Goal: Transaction & Acquisition: Purchase product/service

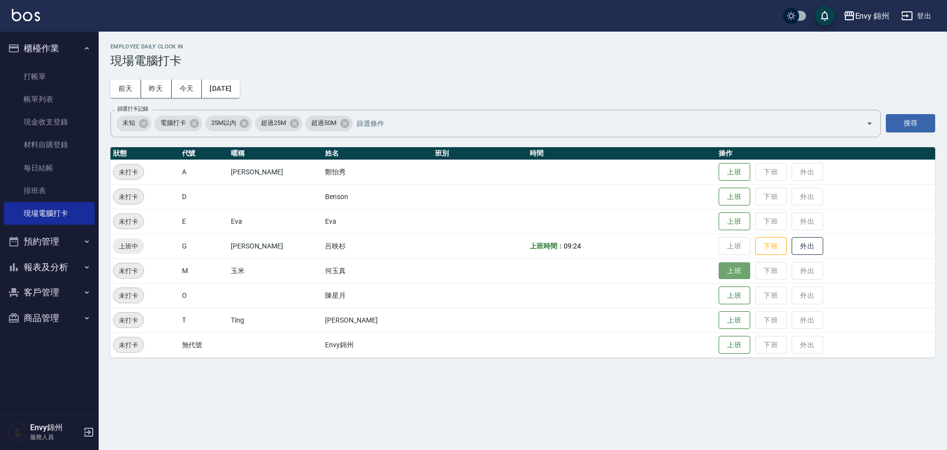
click at [719, 272] on button "上班" at bounding box center [735, 270] width 32 height 17
click at [719, 296] on button "上班" at bounding box center [735, 295] width 32 height 17
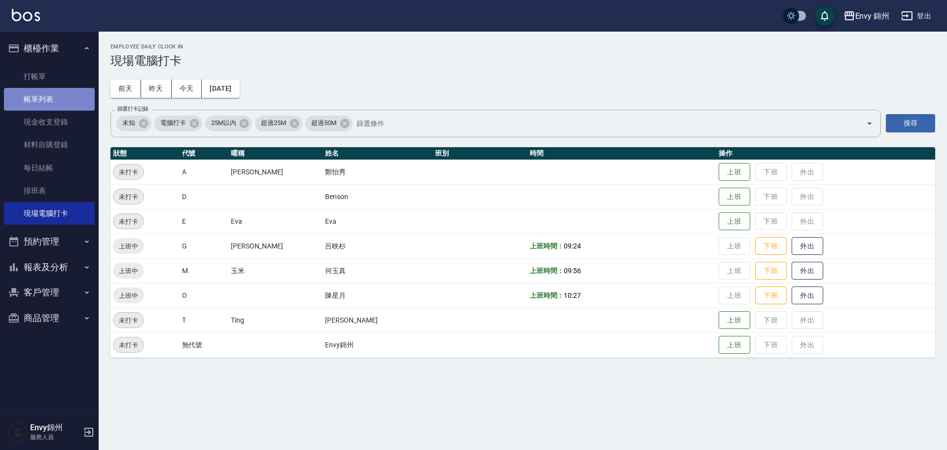
click at [54, 105] on link "帳單列表" at bounding box center [49, 99] width 91 height 23
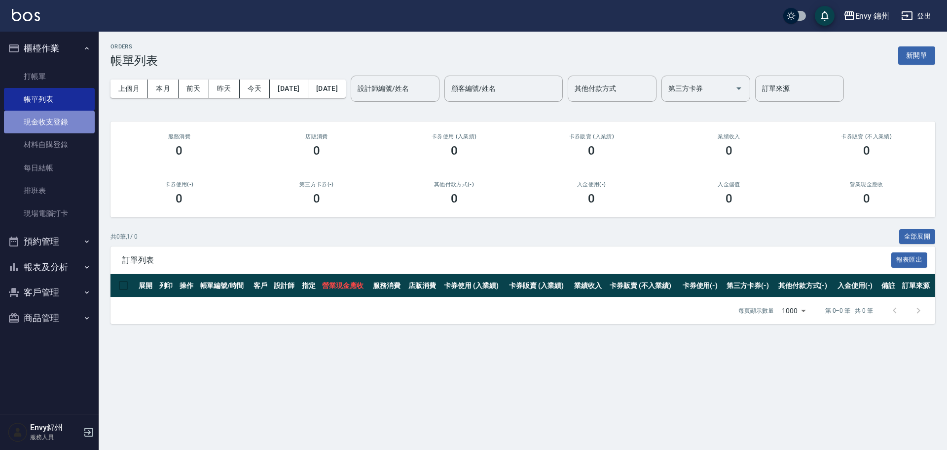
click at [46, 128] on link "現金收支登錄" at bounding box center [49, 122] width 91 height 23
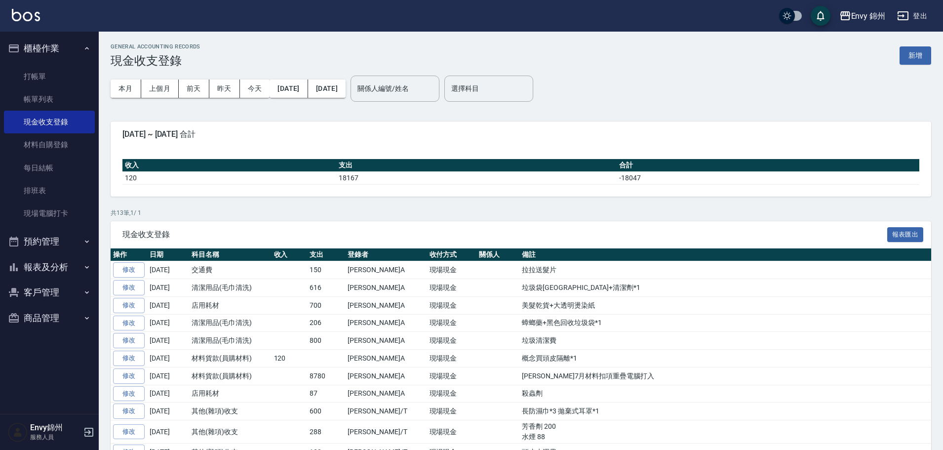
click at [916, 58] on button "新增" at bounding box center [915, 55] width 32 height 18
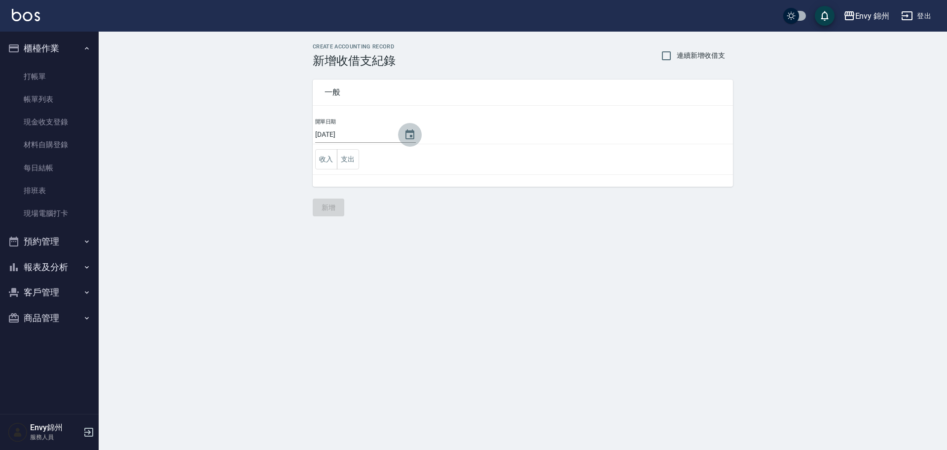
click at [414, 133] on button "Choose date, selected date is 2025-08-21" at bounding box center [410, 135] width 24 height 24
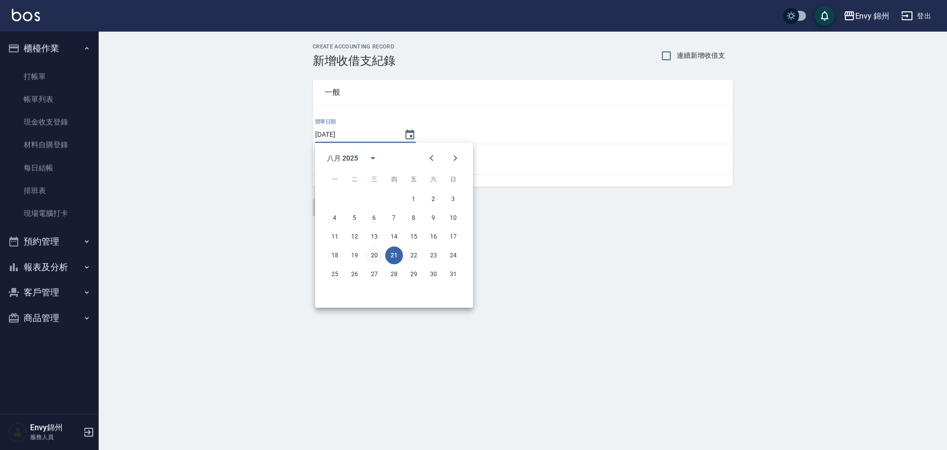
click at [367, 255] on button "20" at bounding box center [375, 255] width 18 height 18
type input "[DATE]"
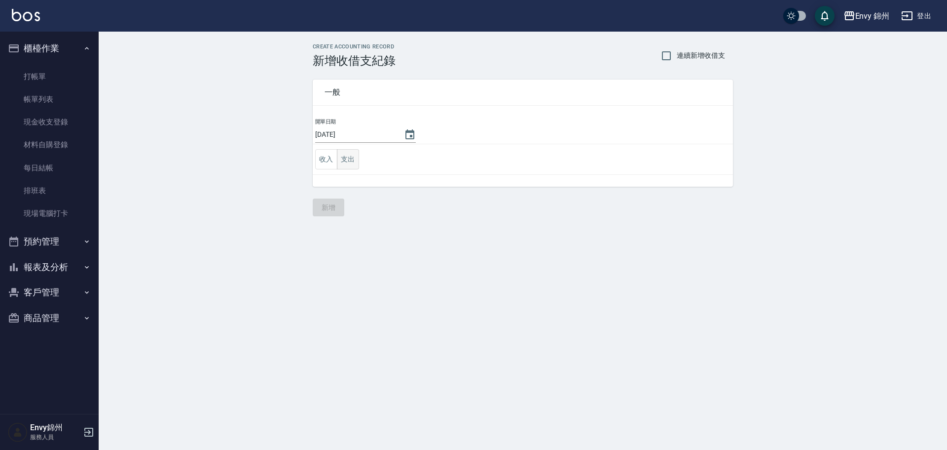
click at [347, 159] on button "支出" at bounding box center [348, 159] width 22 height 20
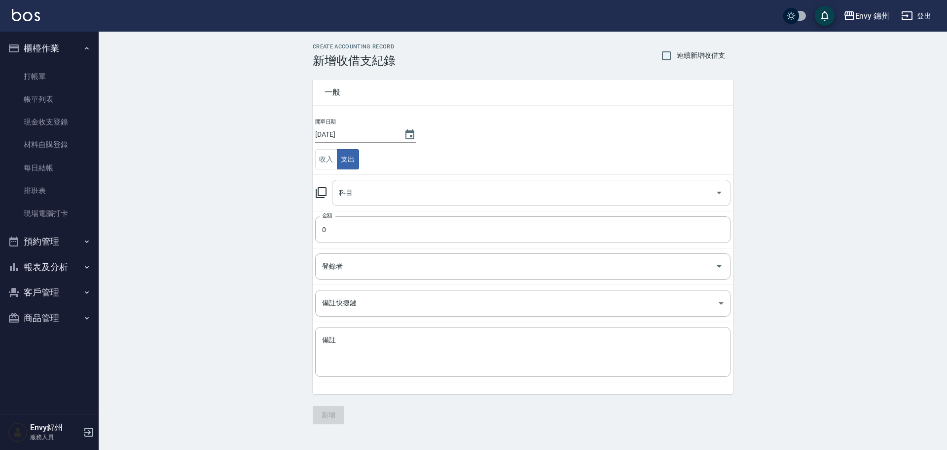
click at [379, 194] on input "科目" at bounding box center [524, 192] width 375 height 17
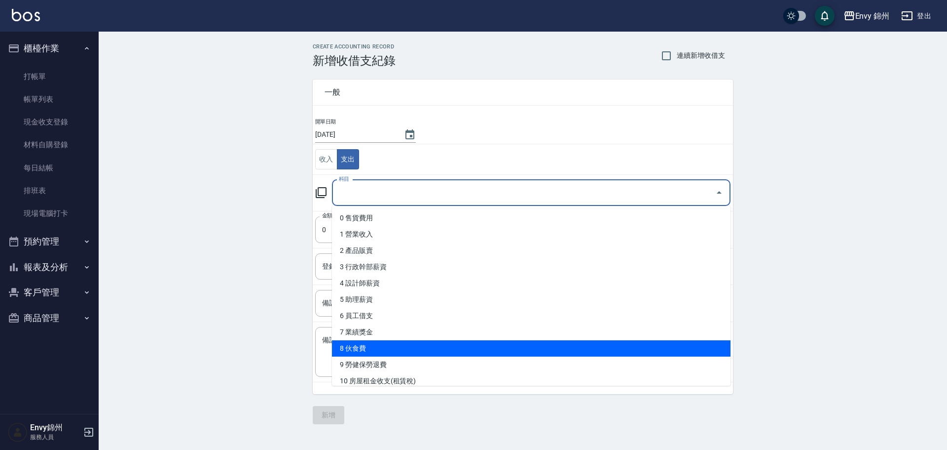
scroll to position [49, 0]
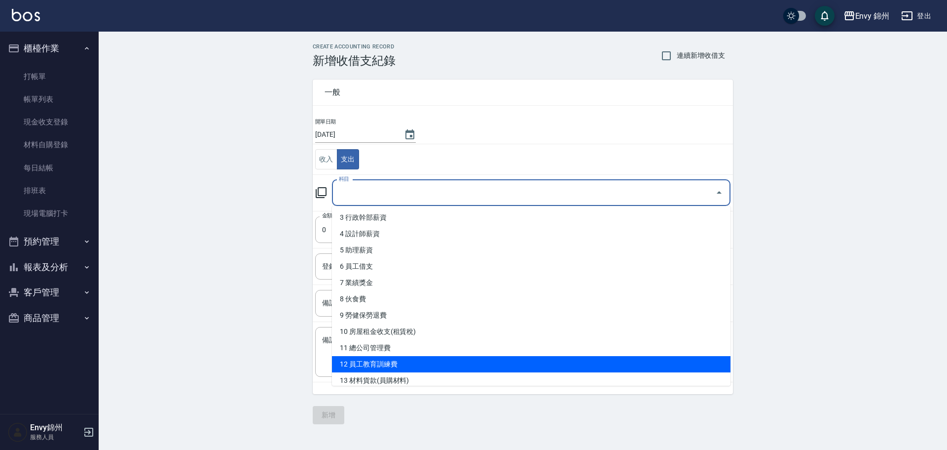
click at [368, 371] on li "12 員工教育訓練費" at bounding box center [531, 364] width 399 height 16
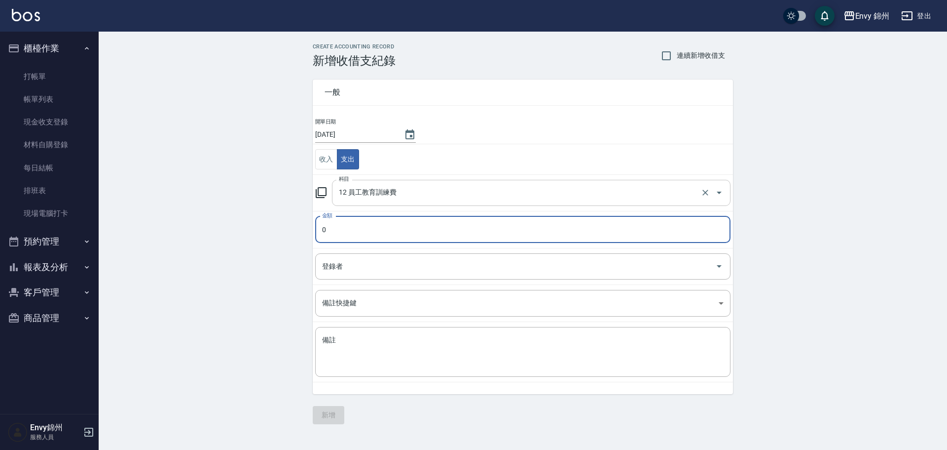
click at [374, 200] on input "12 員工教育訓練費" at bounding box center [518, 192] width 362 height 17
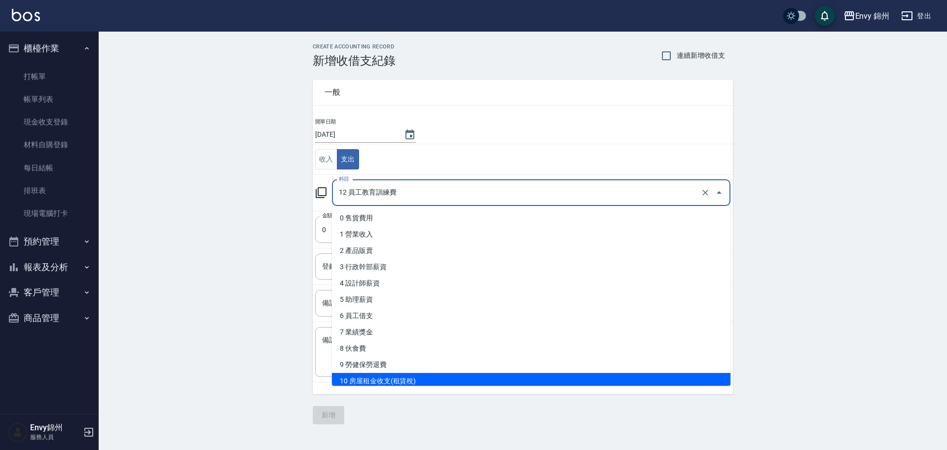
scroll to position [99, 0]
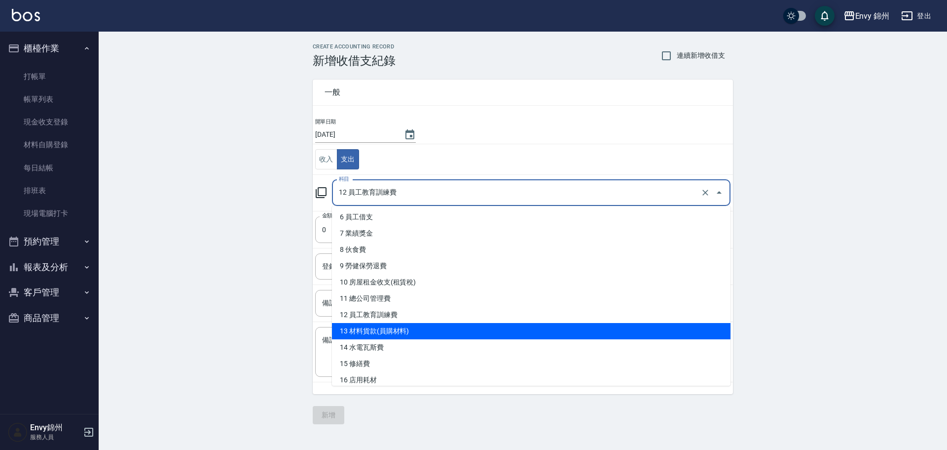
click at [383, 331] on li "13 材料貨款(員購材料)" at bounding box center [531, 331] width 399 height 16
type input "13 材料貨款(員購材料)"
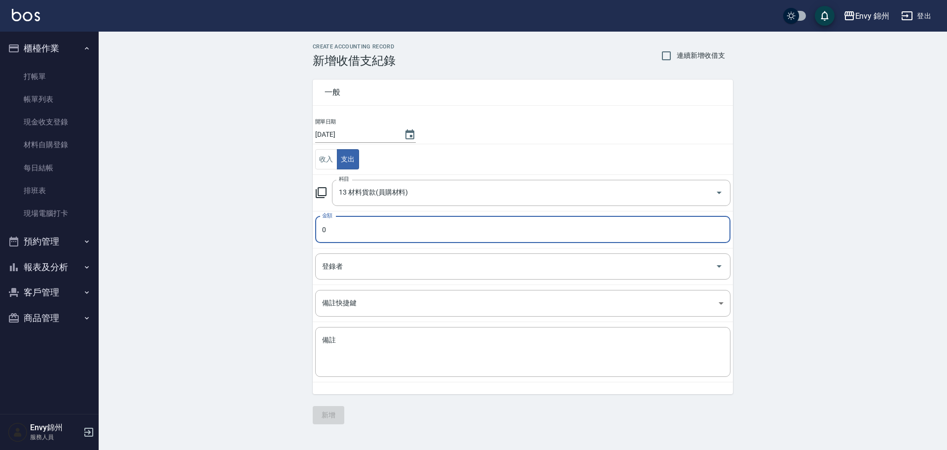
click at [365, 237] on input "0" at bounding box center [523, 229] width 416 height 27
type input "02100"
click at [378, 259] on input "登錄者" at bounding box center [516, 266] width 392 height 17
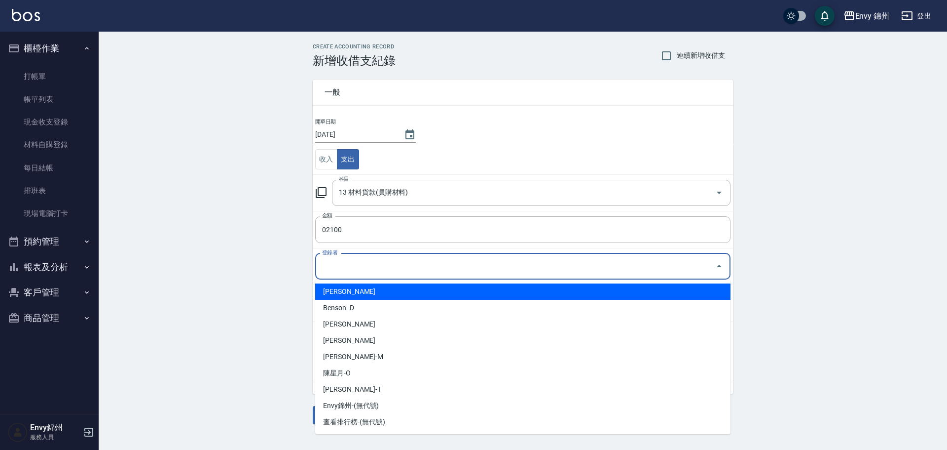
click at [373, 295] on li "[PERSON_NAME]" at bounding box center [523, 291] width 416 height 16
type input "[PERSON_NAME]"
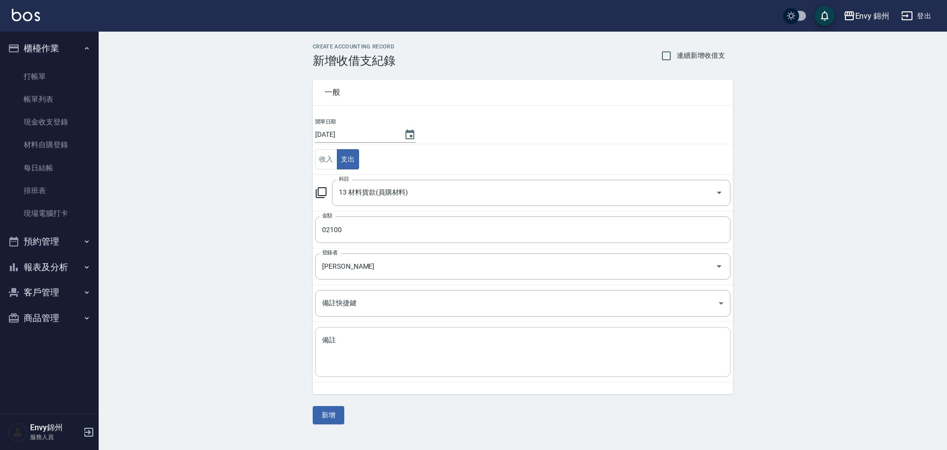
click at [391, 370] on div "x 備註" at bounding box center [523, 352] width 416 height 50
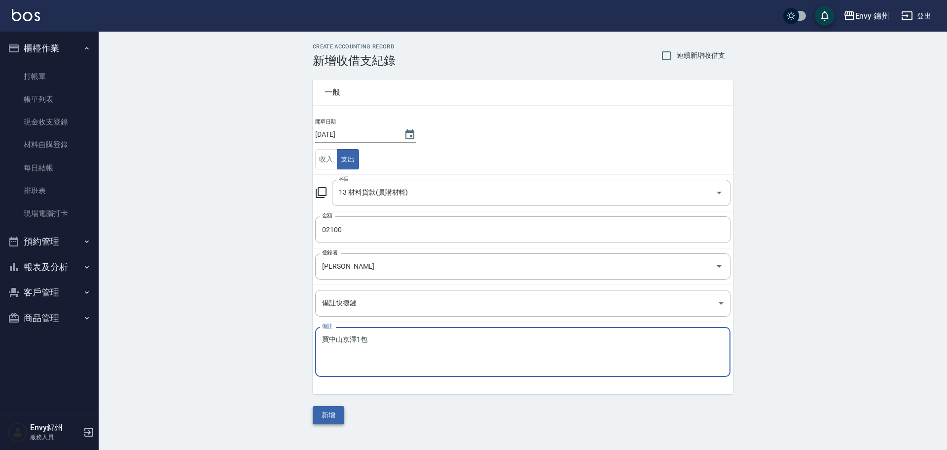
type textarea "買中山京澤1包"
click at [336, 412] on button "新增" at bounding box center [329, 415] width 32 height 18
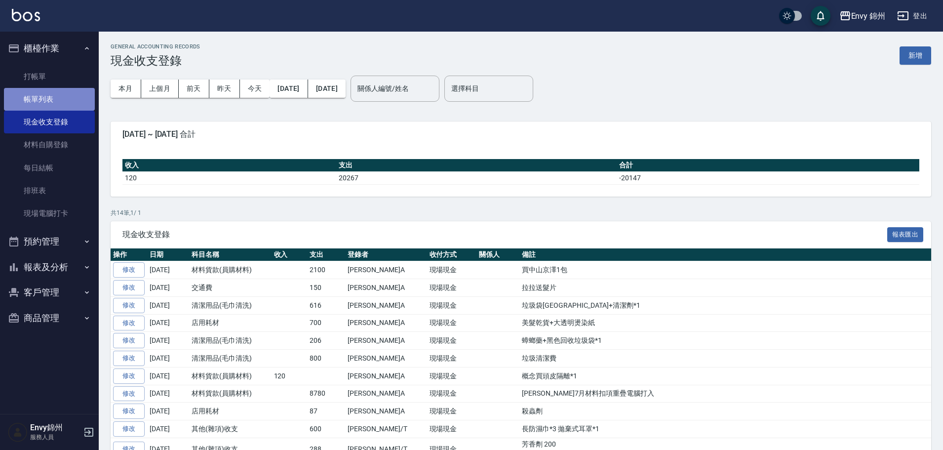
click at [32, 98] on link "帳單列表" at bounding box center [49, 99] width 91 height 23
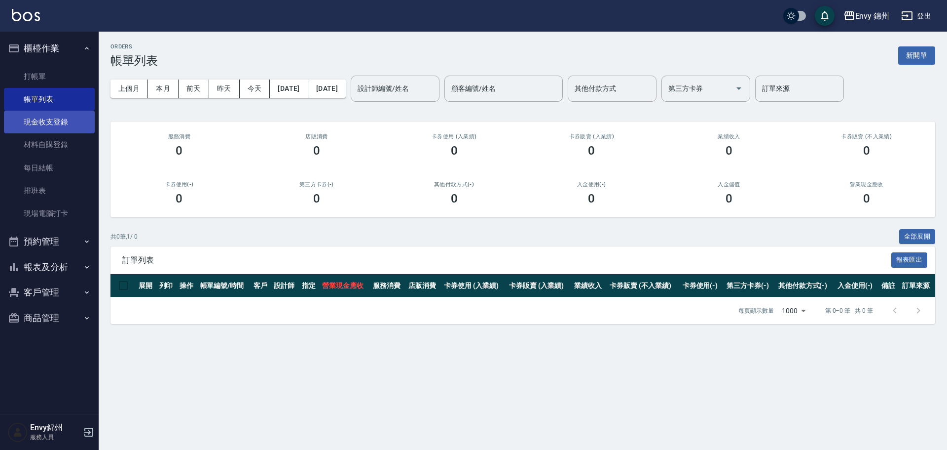
click at [51, 123] on link "現金收支登錄" at bounding box center [49, 122] width 91 height 23
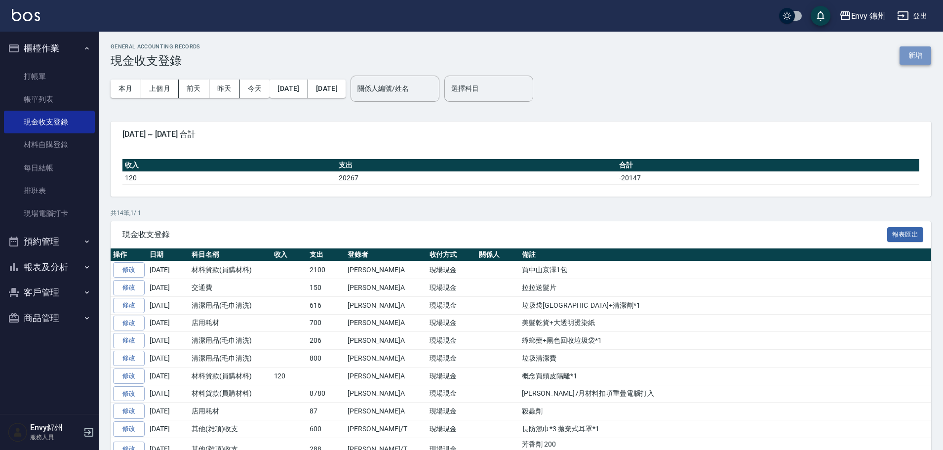
click at [919, 54] on button "新增" at bounding box center [915, 55] width 32 height 18
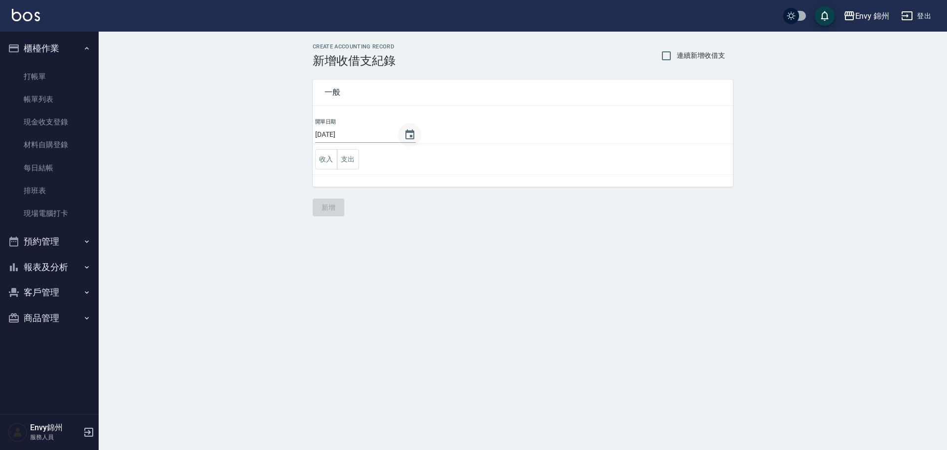
click at [400, 135] on button "Choose date, selected date is 2025-08-21" at bounding box center [410, 135] width 24 height 24
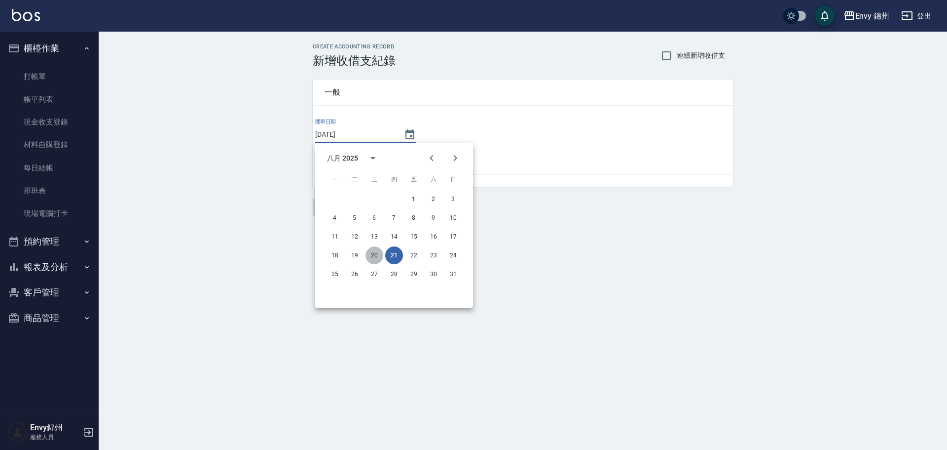
click at [379, 255] on button "20" at bounding box center [375, 255] width 18 height 18
type input "[DATE]"
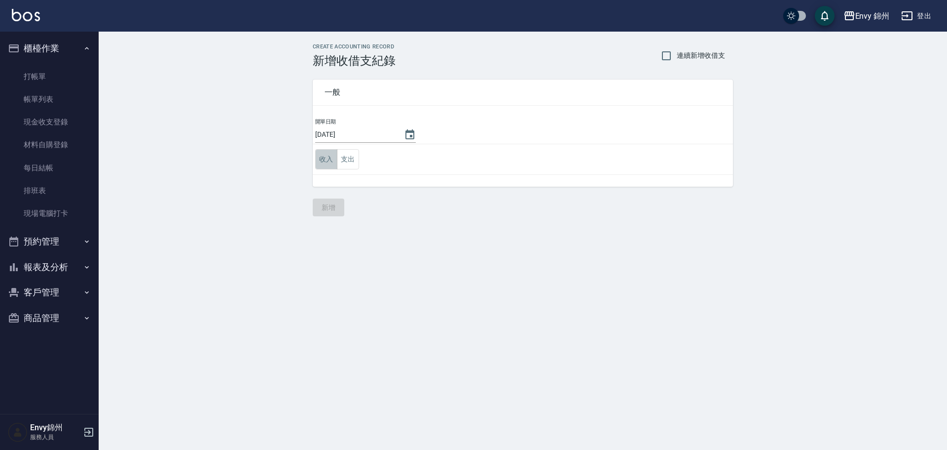
click at [317, 162] on button "收入" at bounding box center [326, 159] width 22 height 20
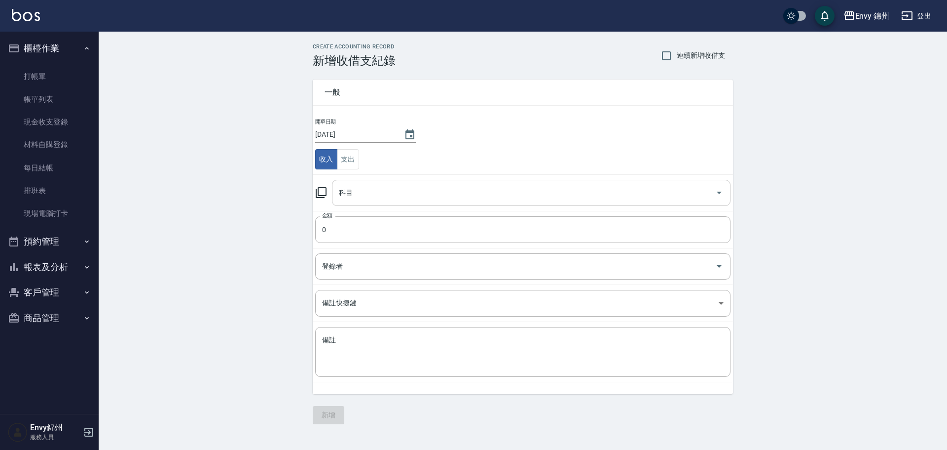
click at [399, 197] on input "科目" at bounding box center [524, 192] width 375 height 17
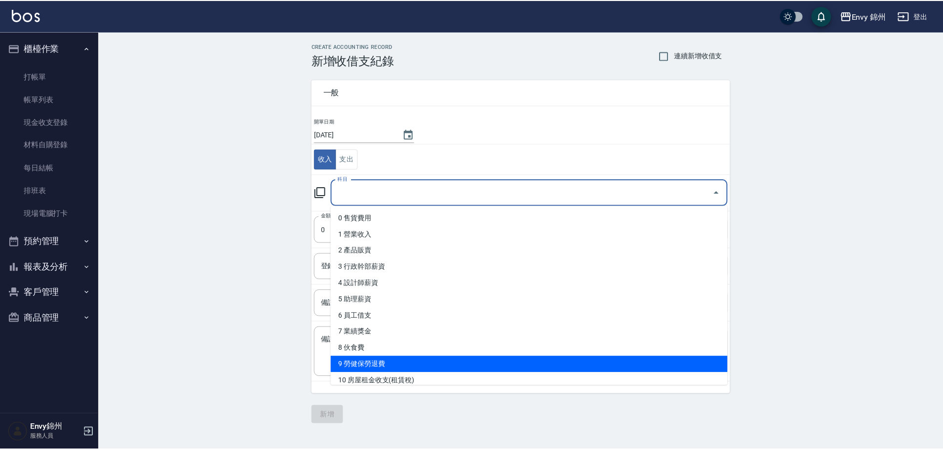
scroll to position [49, 0]
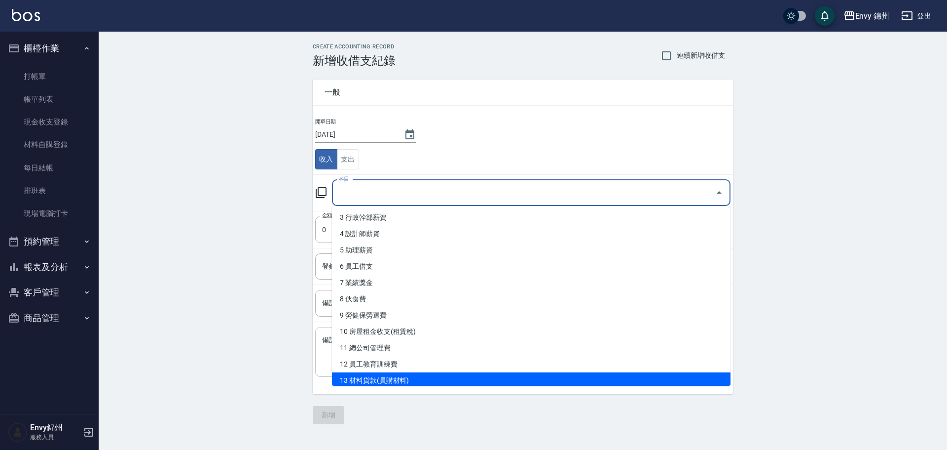
click at [412, 373] on li "13 材料貨款(員購材料)" at bounding box center [531, 380] width 399 height 16
type input "13 材料貨款(員購材料)"
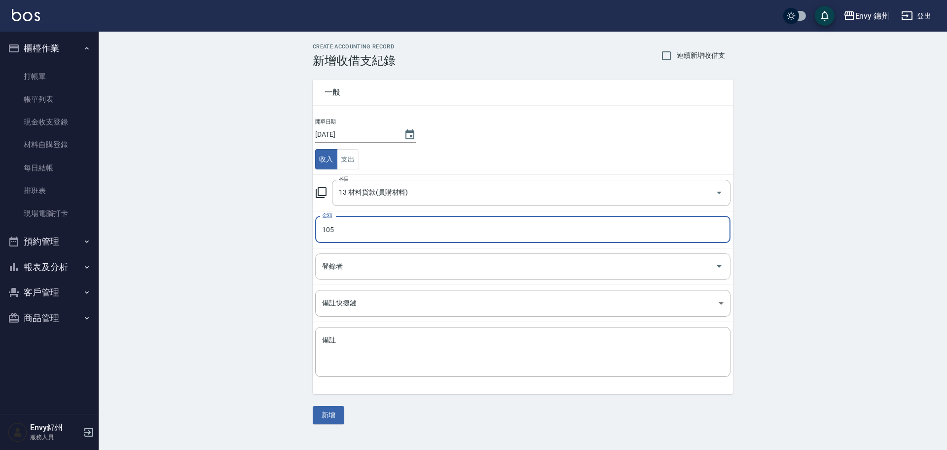
type input "105"
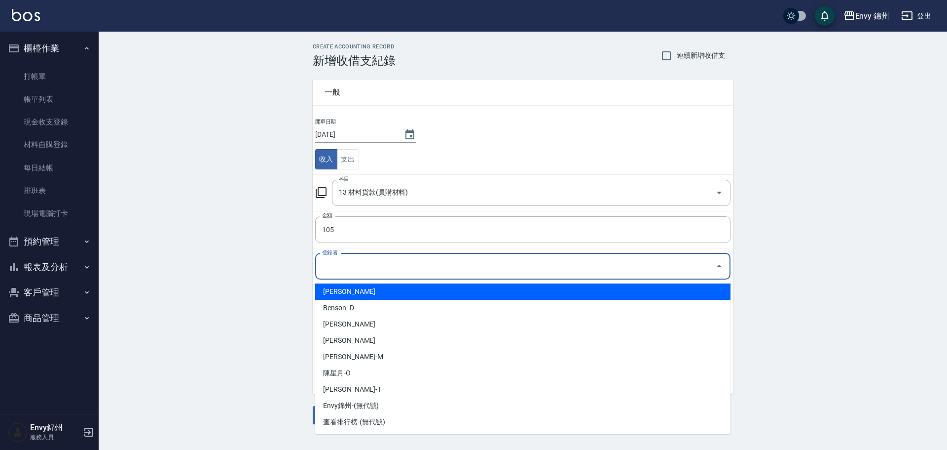
click at [347, 265] on input "登錄者" at bounding box center [516, 266] width 392 height 17
drag, startPoint x: 358, startPoint y: 287, endPoint x: 391, endPoint y: 295, distance: 33.5
click at [360, 287] on li "[PERSON_NAME]" at bounding box center [523, 291] width 416 height 16
type input "[PERSON_NAME]"
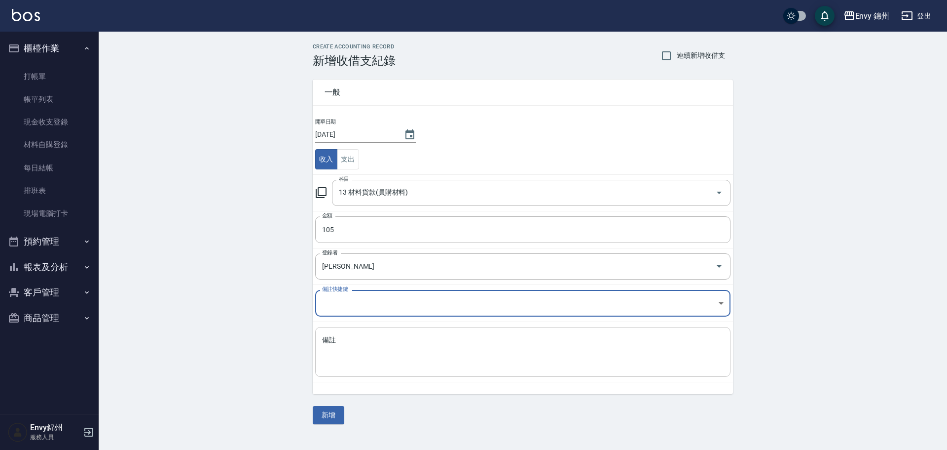
click at [431, 369] on div "x 備註" at bounding box center [523, 352] width 416 height 50
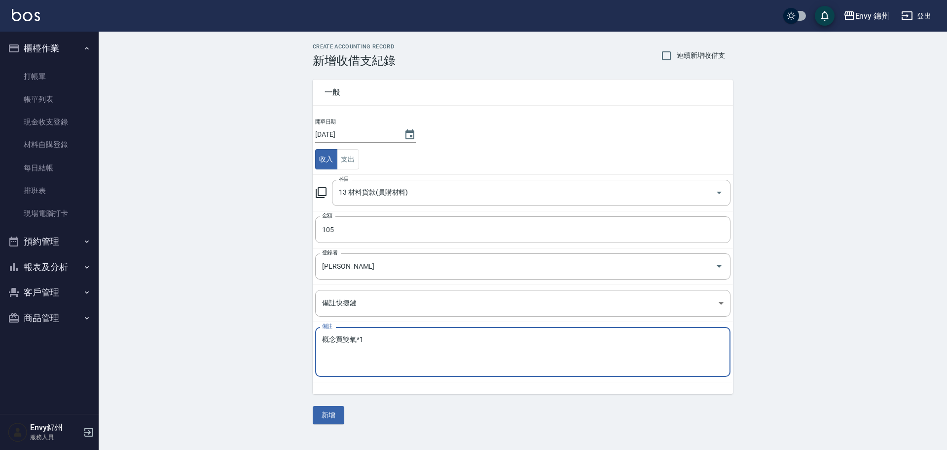
type textarea "概念買雙氧*1"
click at [340, 411] on button "新增" at bounding box center [329, 415] width 32 height 18
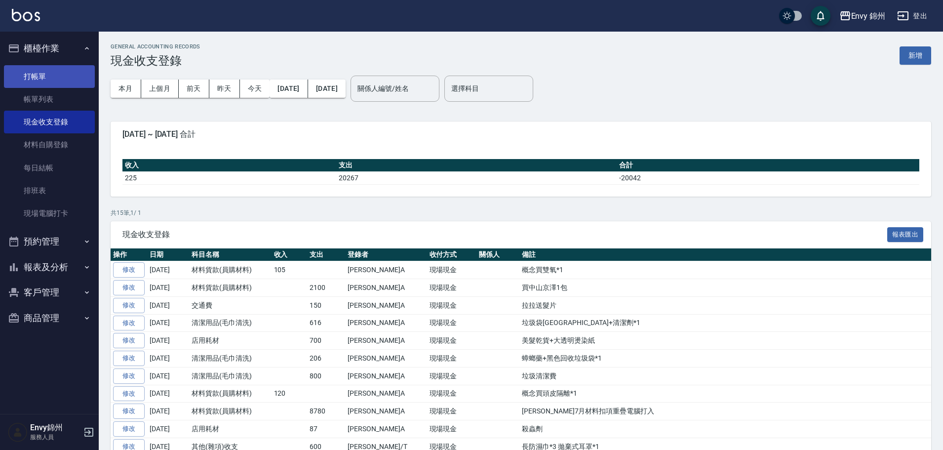
click at [50, 71] on link "打帳單" at bounding box center [49, 76] width 91 height 23
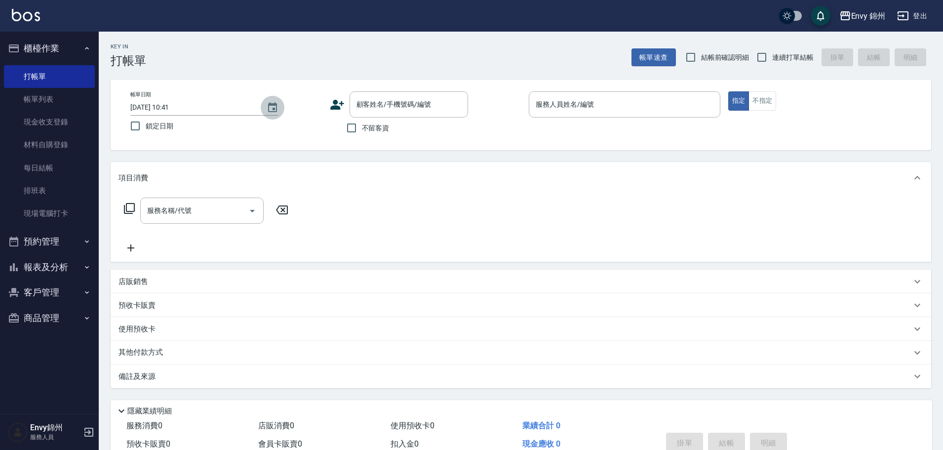
click at [268, 107] on icon "Choose date, selected date is 2025-08-21" at bounding box center [272, 107] width 9 height 10
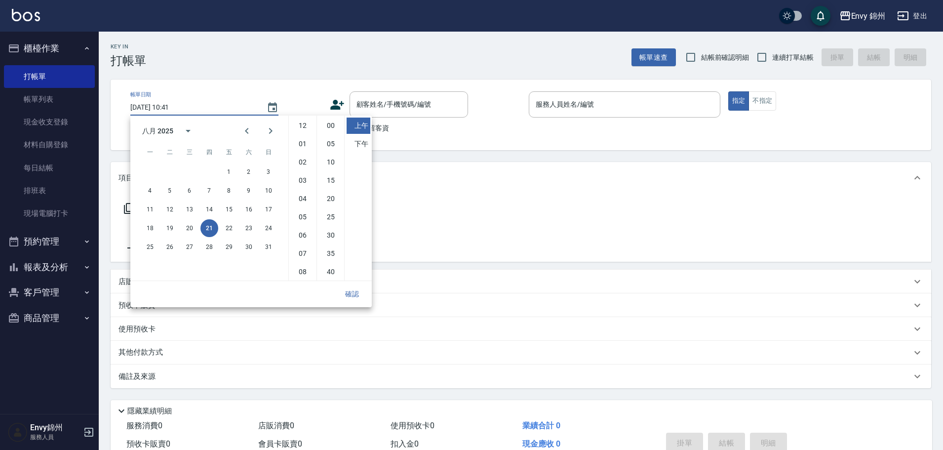
scroll to position [55, 0]
click at [187, 227] on button "20" at bounding box center [190, 228] width 18 height 18
type input "[DATE] 10:41"
click at [349, 303] on div "確認" at bounding box center [250, 294] width 241 height 26
click at [352, 289] on button "確認" at bounding box center [352, 294] width 32 height 18
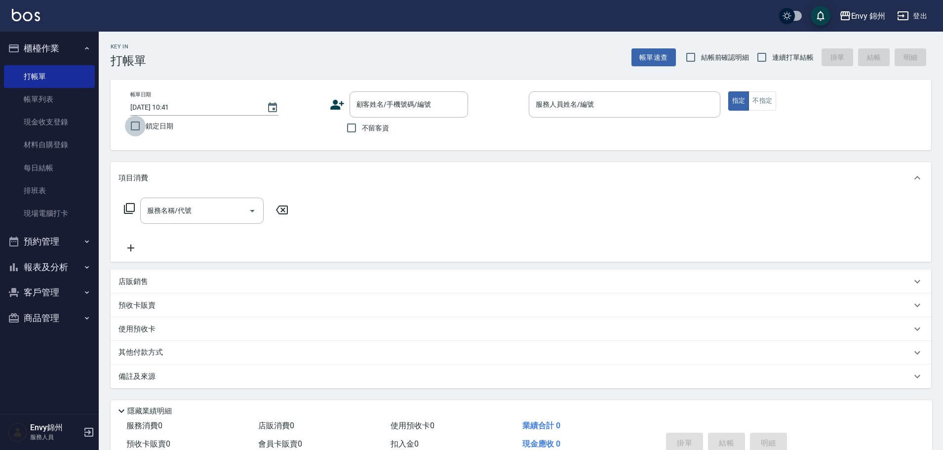
click at [136, 125] on input "鎖定日期" at bounding box center [135, 125] width 21 height 21
checkbox input "true"
click at [385, 111] on input "顧客姓名/手機號碼/編號" at bounding box center [401, 104] width 95 height 17
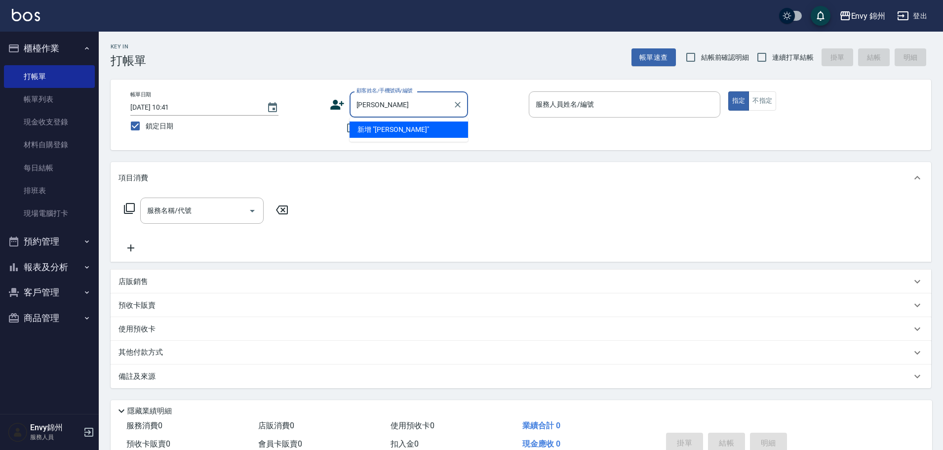
type input "[PERSON_NAME]"
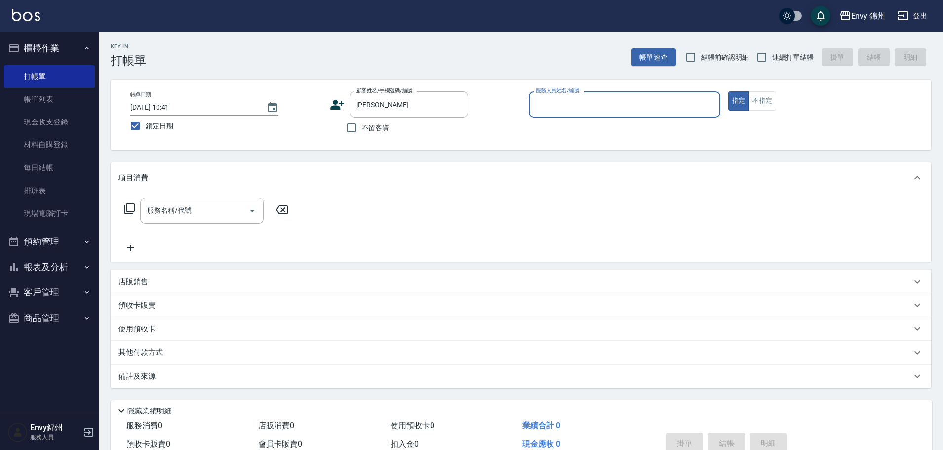
click at [564, 113] on input "服務人員姓名/編號" at bounding box center [624, 104] width 183 height 17
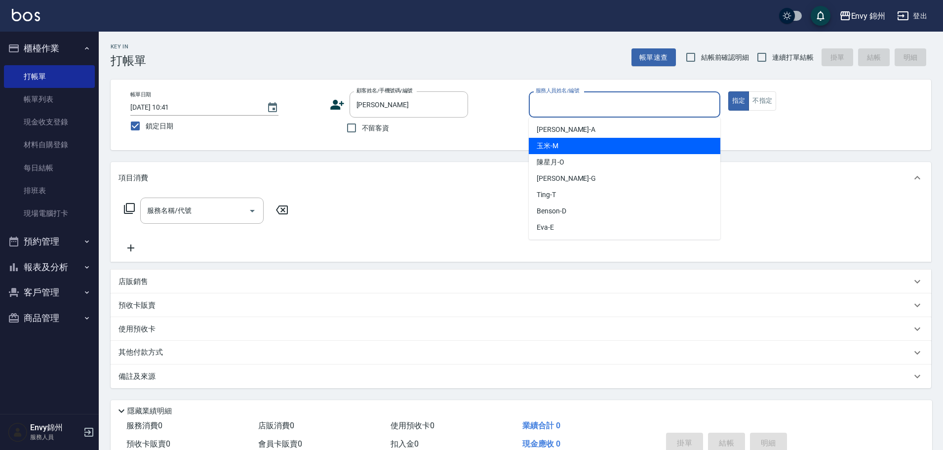
click at [567, 142] on div "玉米 -M" at bounding box center [624, 146] width 191 height 16
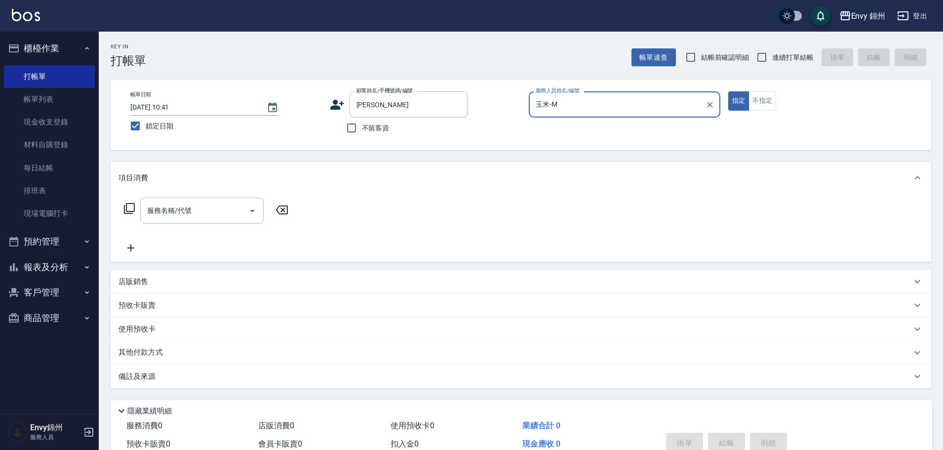
click at [575, 96] on input "玉米-M" at bounding box center [617, 104] width 168 height 17
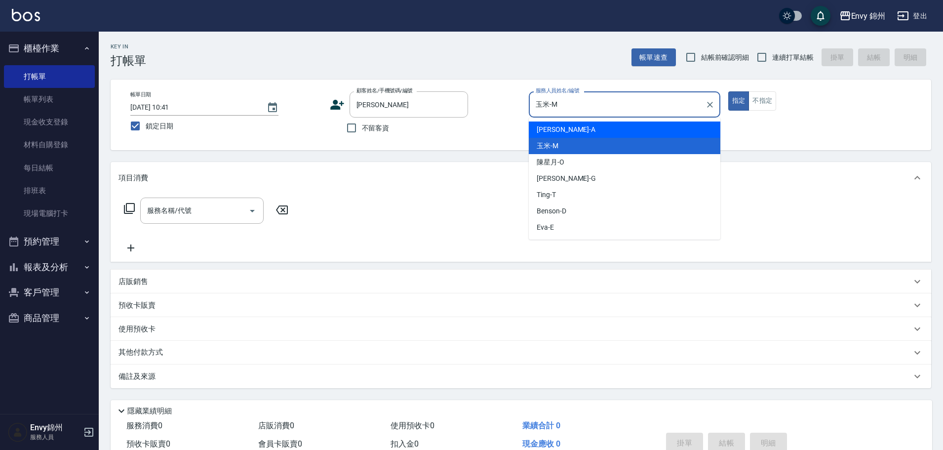
drag, startPoint x: 570, startPoint y: 126, endPoint x: 338, endPoint y: 178, distance: 238.1
click at [572, 126] on div "[PERSON_NAME] -A" at bounding box center [624, 129] width 191 height 16
type input "[PERSON_NAME]-A"
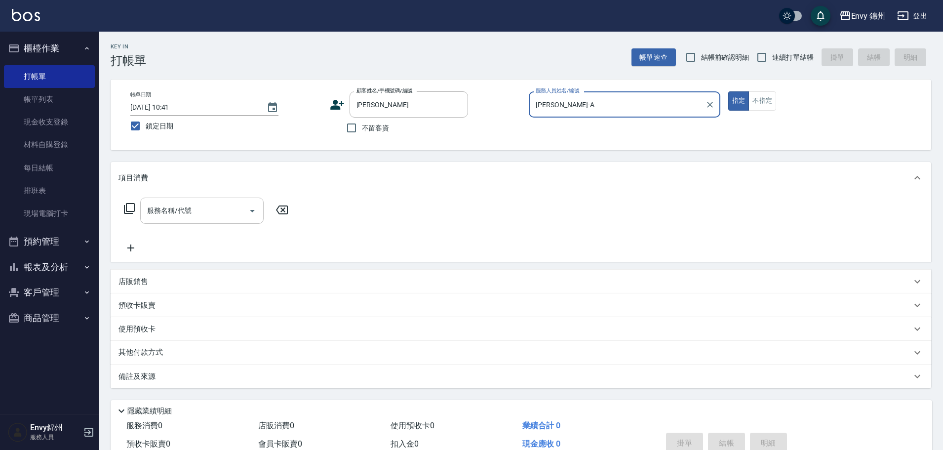
click at [175, 210] on div "服務名稱/代號 服務名稱/代號" at bounding box center [201, 210] width 123 height 26
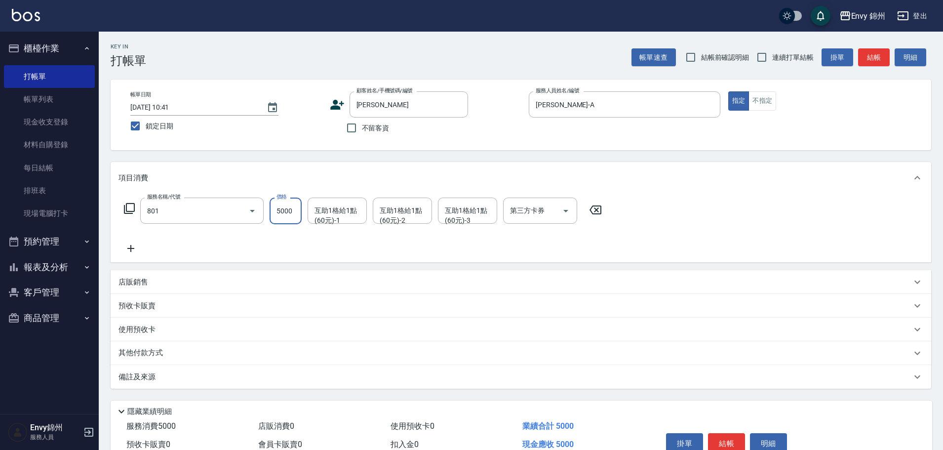
type input "801 接髮(801)"
type input "24990"
click at [128, 249] on icon at bounding box center [130, 248] width 25 height 12
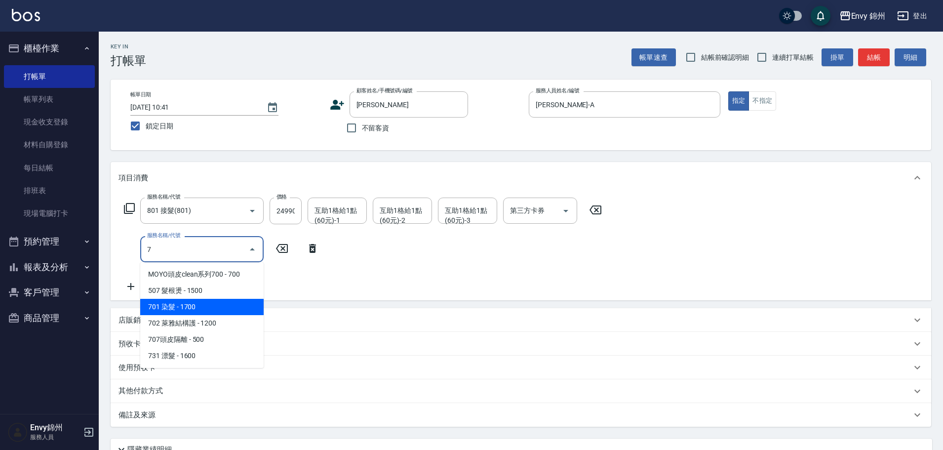
click at [186, 305] on span "701 染髮 - 1700" at bounding box center [201, 307] width 123 height 16
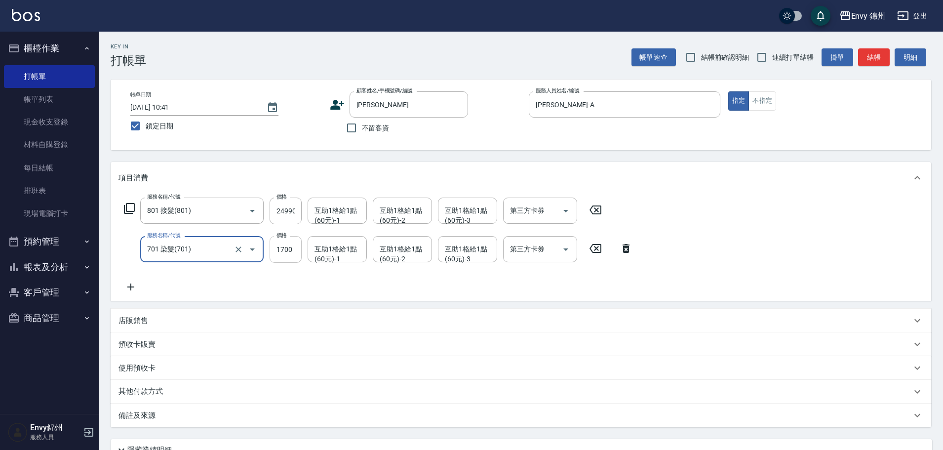
type input "701 染髮(701)"
click at [284, 250] on input "1700" at bounding box center [285, 249] width 32 height 27
type input "4999"
click at [132, 285] on icon at bounding box center [130, 287] width 25 height 12
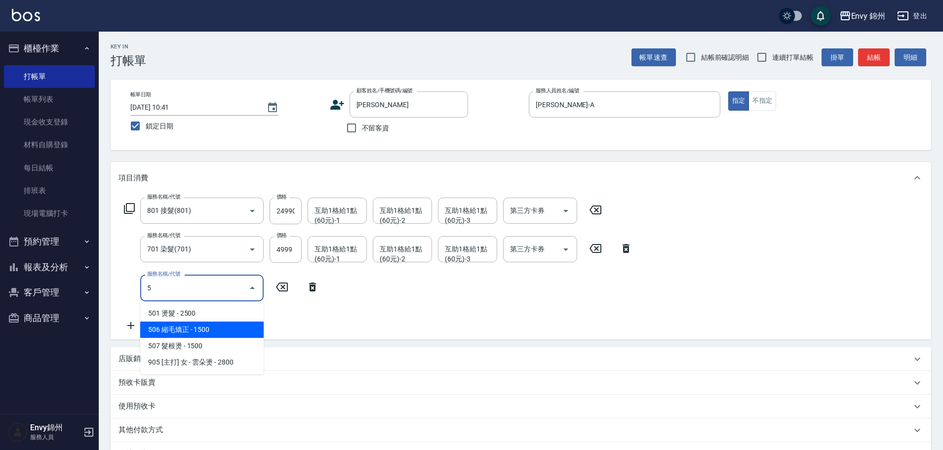
click at [206, 327] on span "506 縮毛矯正 - 1500" at bounding box center [201, 329] width 123 height 16
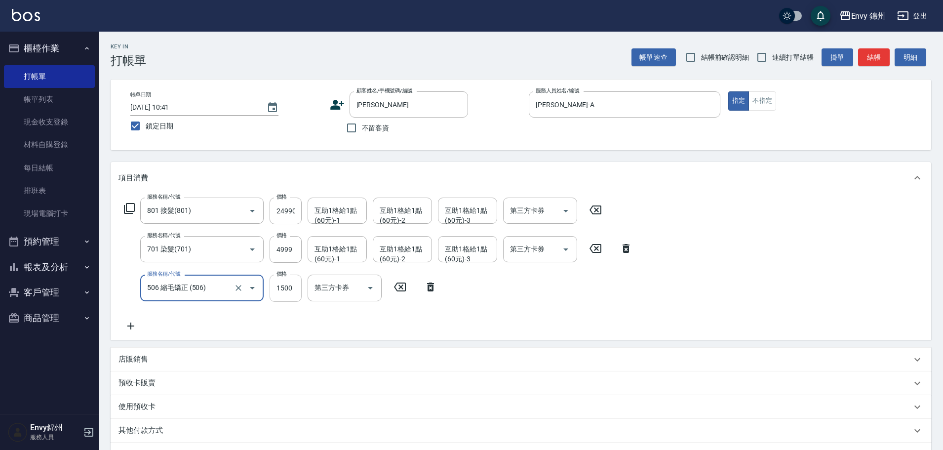
type input "506 縮毛矯正 (506)"
click at [280, 284] on input "1500" at bounding box center [285, 287] width 32 height 27
type input "3000"
click at [131, 323] on icon at bounding box center [130, 325] width 7 height 7
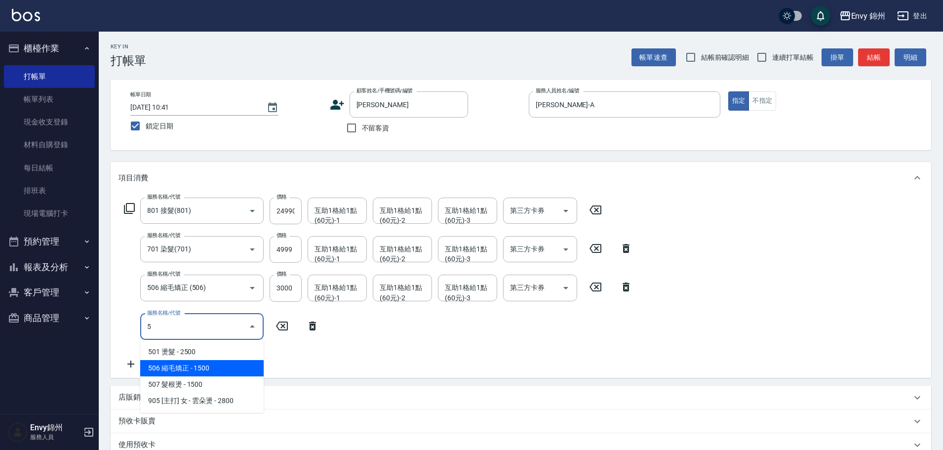
click at [202, 362] on span "506 縮毛矯正 - 1500" at bounding box center [201, 368] width 123 height 16
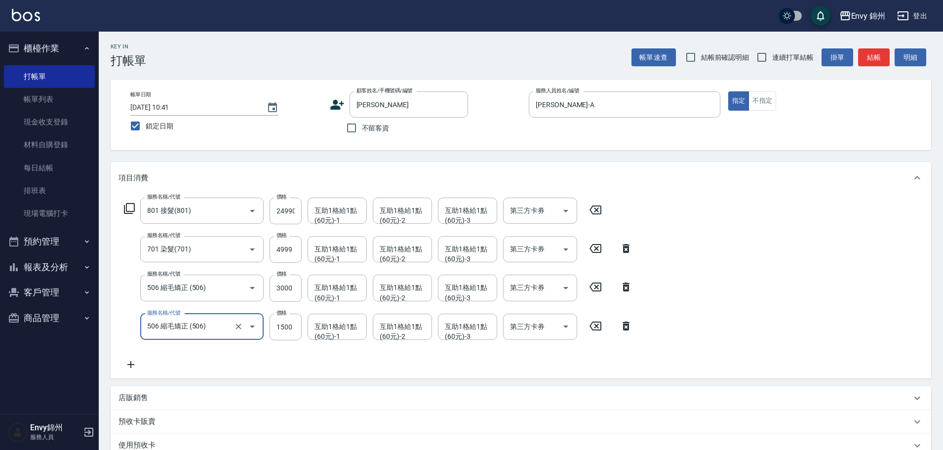
click at [248, 330] on icon "Open" at bounding box center [252, 326] width 12 height 12
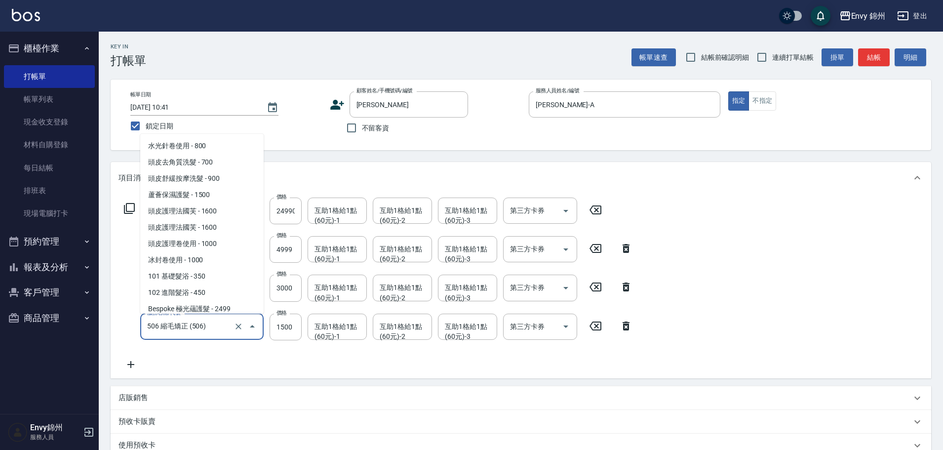
scroll to position [252, 0]
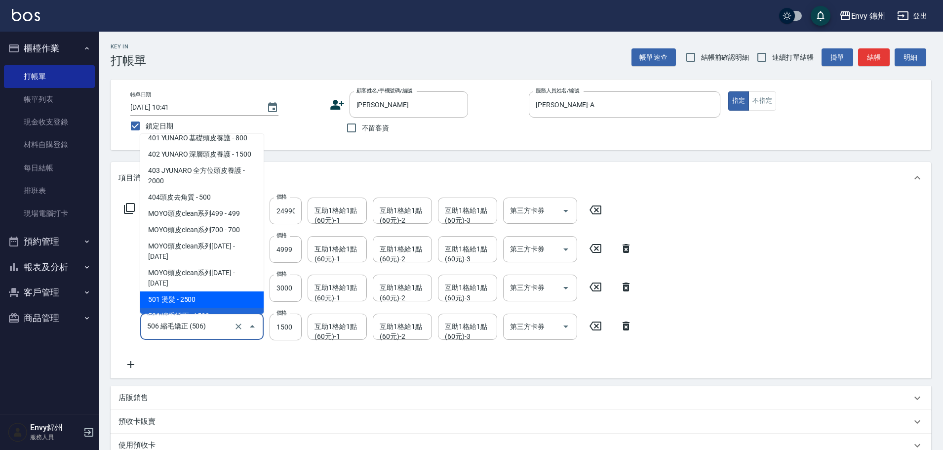
click at [200, 291] on span "501 燙髮 - 2500" at bounding box center [201, 299] width 123 height 16
type input "501 燙髮(501)"
type input "2500"
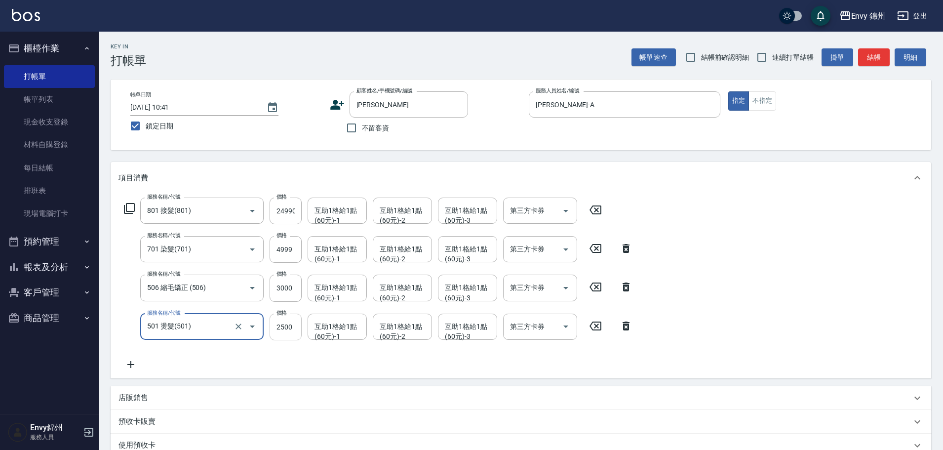
type input "501 燙髮(501)"
click at [285, 332] on input "2500" at bounding box center [285, 326] width 32 height 27
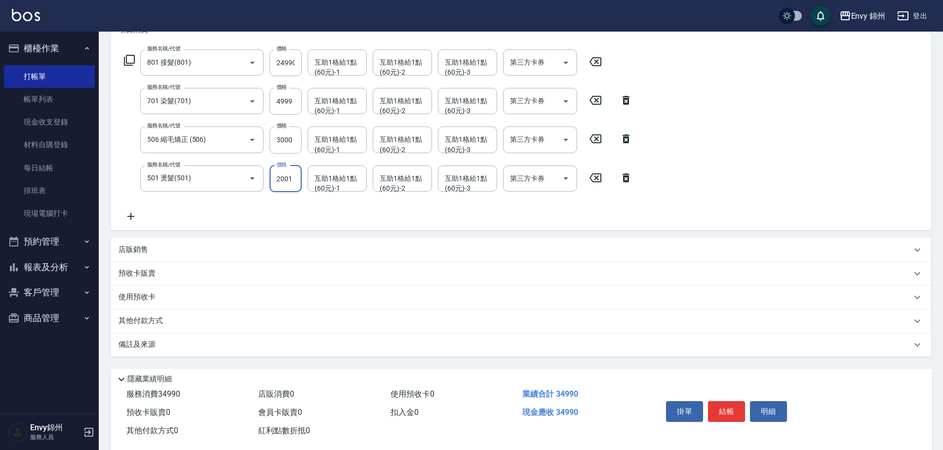
scroll to position [0, 0]
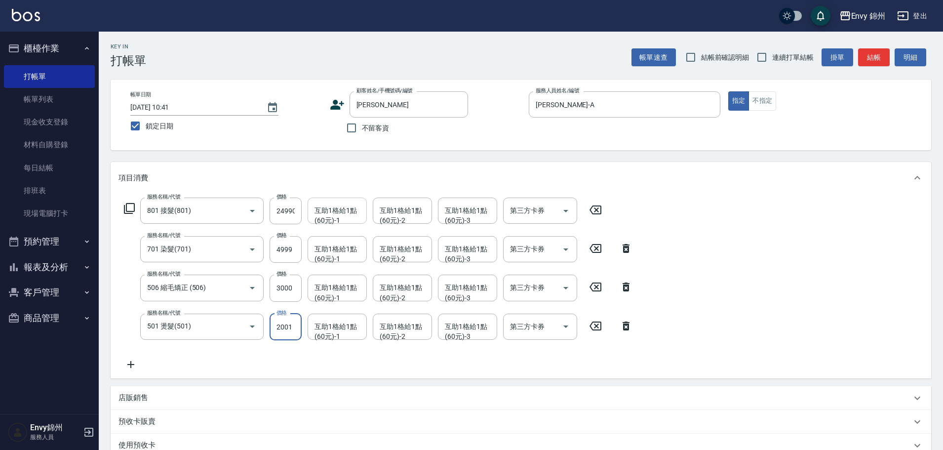
type input "2001"
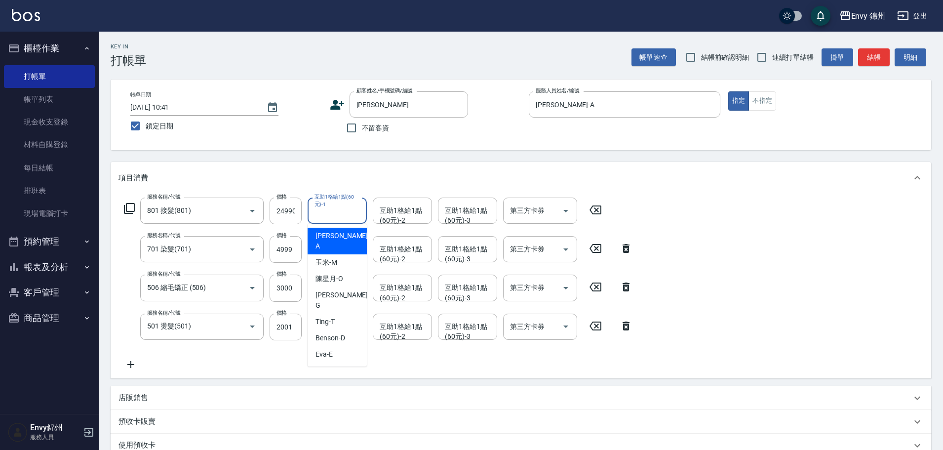
click at [333, 211] on div "互助1格給1點(60元)-1 互助1格給1點(60元)-1" at bounding box center [336, 210] width 59 height 26
click at [350, 254] on div "玉米 -M" at bounding box center [336, 262] width 59 height 16
type input "玉米-M"
click at [399, 212] on div "互助1格給1點(60元)-2 互助1格給1點(60元)-2" at bounding box center [402, 210] width 59 height 26
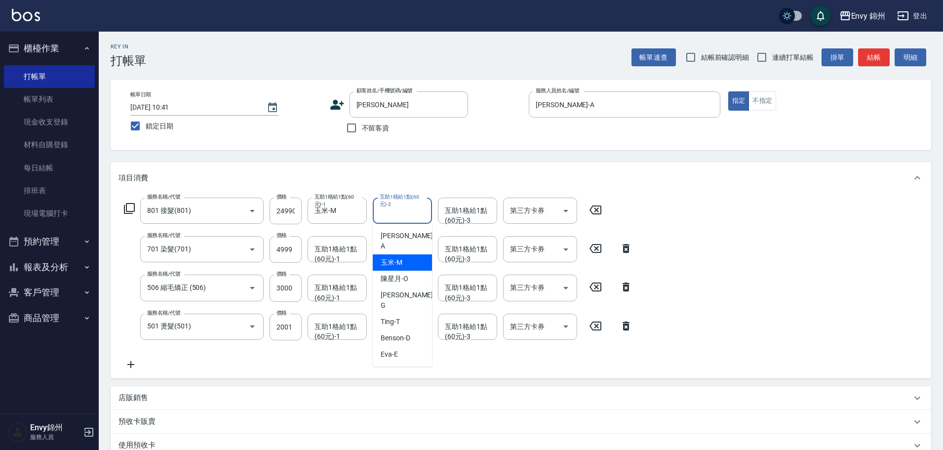
click at [404, 254] on div "玉米 -M" at bounding box center [402, 262] width 59 height 16
type input "玉米-M"
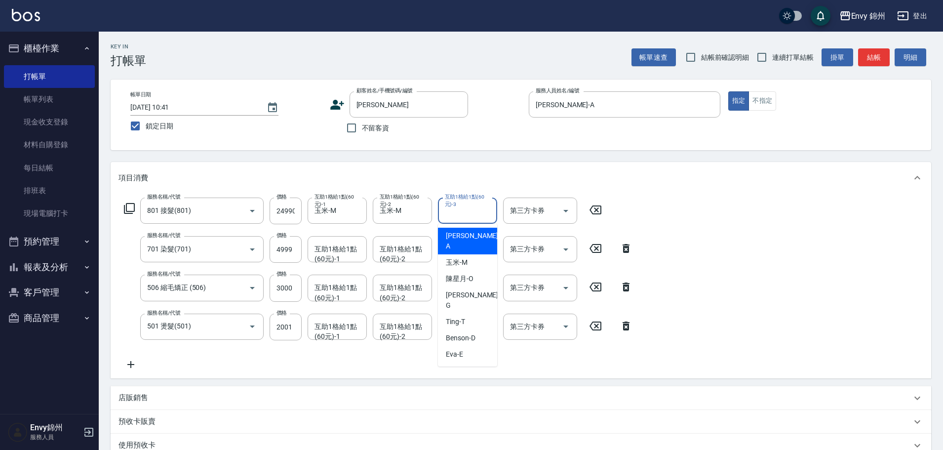
click at [475, 204] on div "互助1格給1點(60元)-3 互助1格給1點(60元)-3" at bounding box center [467, 210] width 59 height 26
drag, startPoint x: 483, startPoint y: 286, endPoint x: 490, endPoint y: 280, distance: 9.2
click at [483, 287] on div "[PERSON_NAME]" at bounding box center [467, 300] width 59 height 27
type input "[PERSON_NAME]"
click at [715, 245] on div "服務名稱/代號 801 接髮(801) 服務名稱/代號 價格 24990 價格 互助1格給1點(60元)-1 玉米-M 互助1格給1點(60元)-1 互助1格…" at bounding box center [521, 285] width 820 height 185
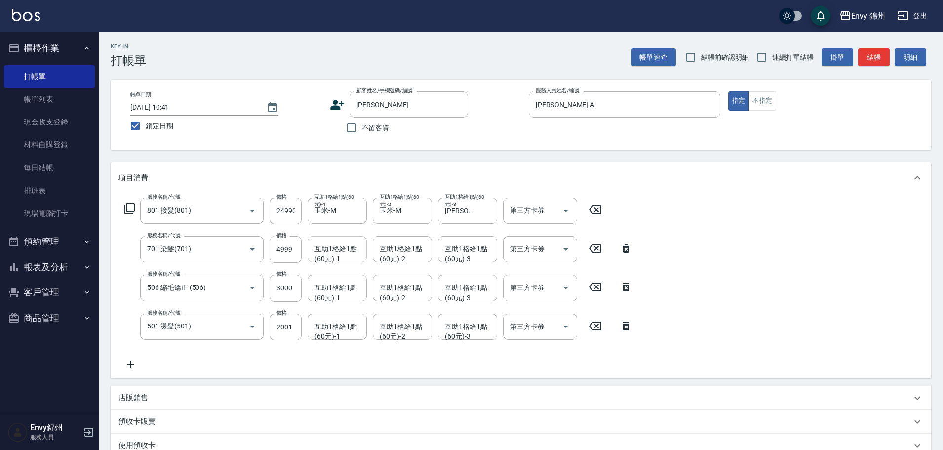
click at [349, 254] on div "互助1格給1點(60元)-1 互助1格給1點(60元)-1" at bounding box center [336, 249] width 59 height 26
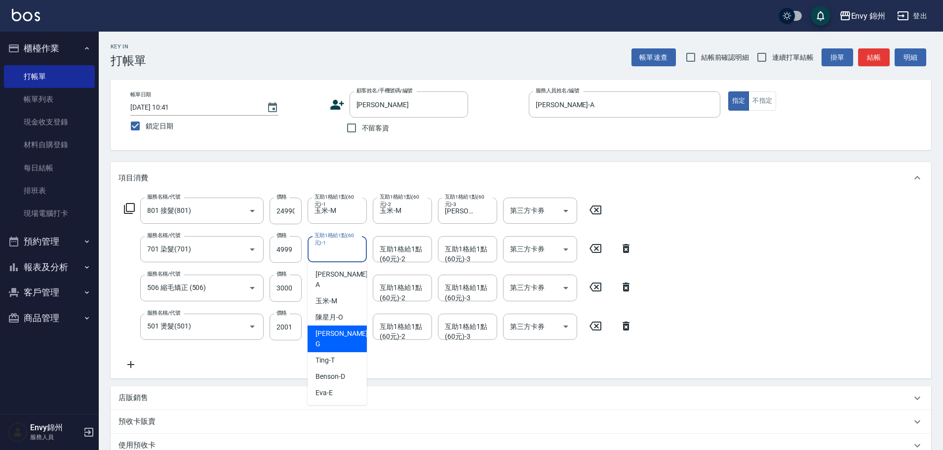
click at [341, 327] on div "[PERSON_NAME]" at bounding box center [336, 338] width 59 height 27
type input "[PERSON_NAME]"
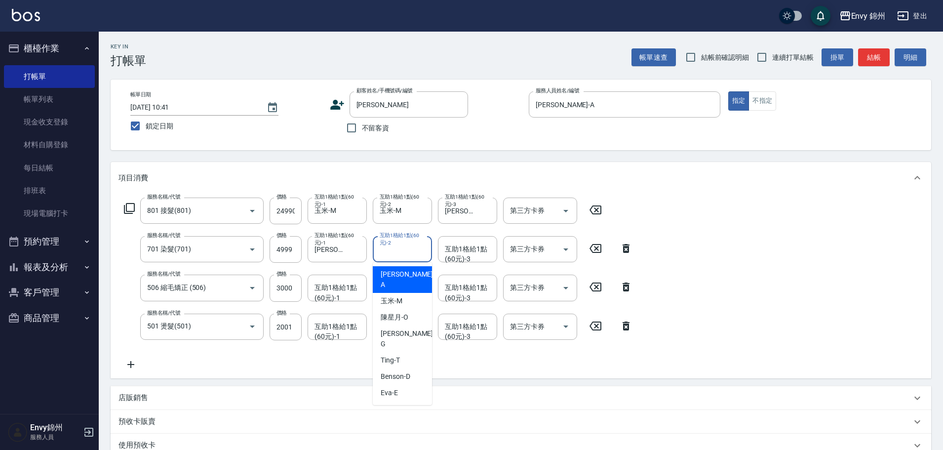
click at [394, 254] on div "互助1格給1點(60元)-2 互助1格給1點(60元)-2" at bounding box center [402, 249] width 59 height 26
click at [396, 293] on div "玉米 -M" at bounding box center [402, 301] width 59 height 16
type input "玉米-M"
click at [347, 330] on div "互助1格給1點(60元)-1 互助1格給1點(60元)-1" at bounding box center [336, 326] width 59 height 26
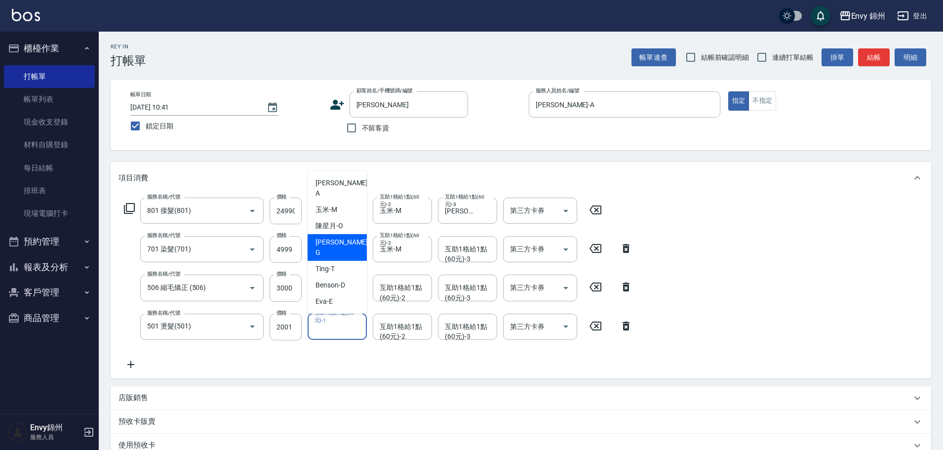
click at [340, 246] on div "[PERSON_NAME]" at bounding box center [336, 247] width 59 height 27
type input "[PERSON_NAME]"
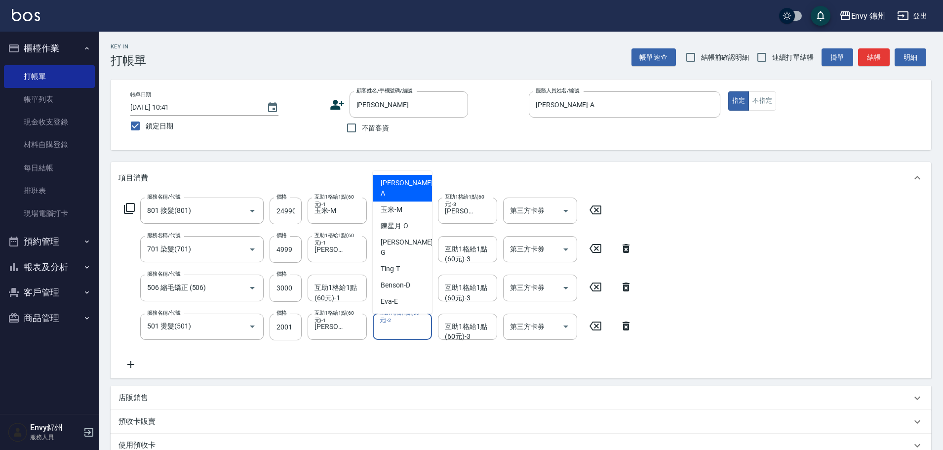
click at [403, 329] on div "互助1格給1點(60元)-2 互助1格給1點(60元)-2" at bounding box center [402, 326] width 59 height 26
click at [411, 250] on div "[PERSON_NAME]" at bounding box center [402, 247] width 59 height 27
type input "[PERSON_NAME]"
click at [480, 327] on div "互助1格給1點(60元)-3 互助1格給1點(60元)-3" at bounding box center [467, 326] width 59 height 26
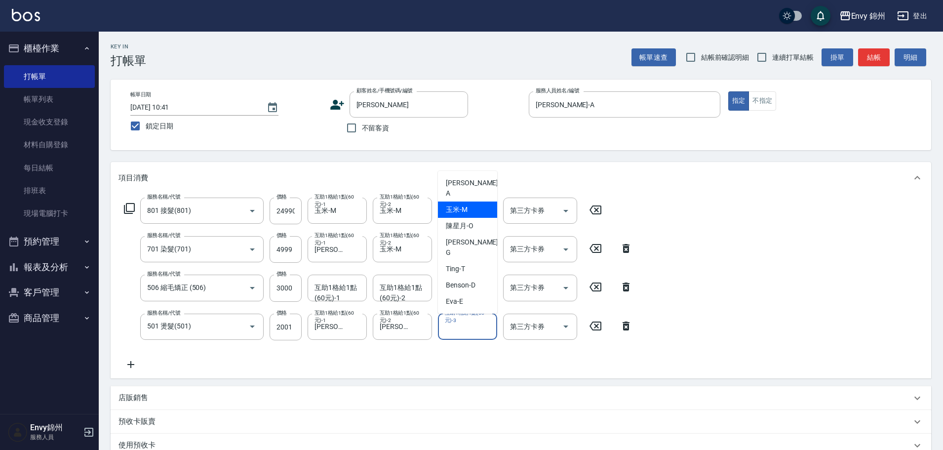
click at [474, 218] on div "玉米 -M" at bounding box center [467, 209] width 59 height 16
type input "玉米-M"
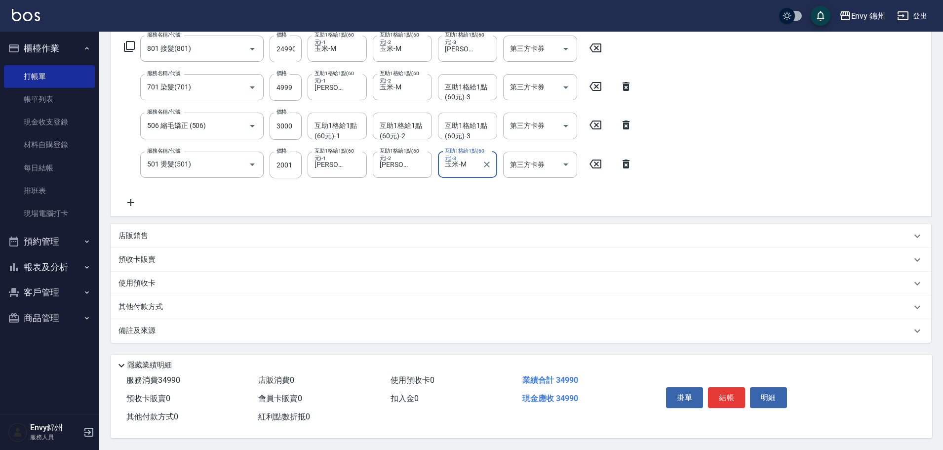
click at [182, 329] on div "備註及來源" at bounding box center [514, 330] width 793 height 10
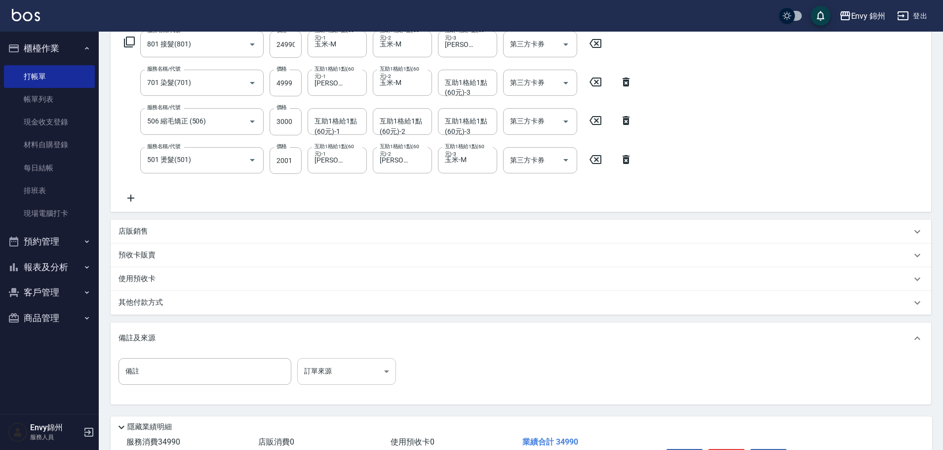
click at [314, 379] on body "Envy 錦州 登出 櫃檯作業 打帳單 帳單列表 現金收支登錄 材料自購登錄 每日結帳 排班表 現場電腦打卡 預約管理 預約管理 單日預約紀錄 單週預約紀錄 …" at bounding box center [471, 173] width 943 height 678
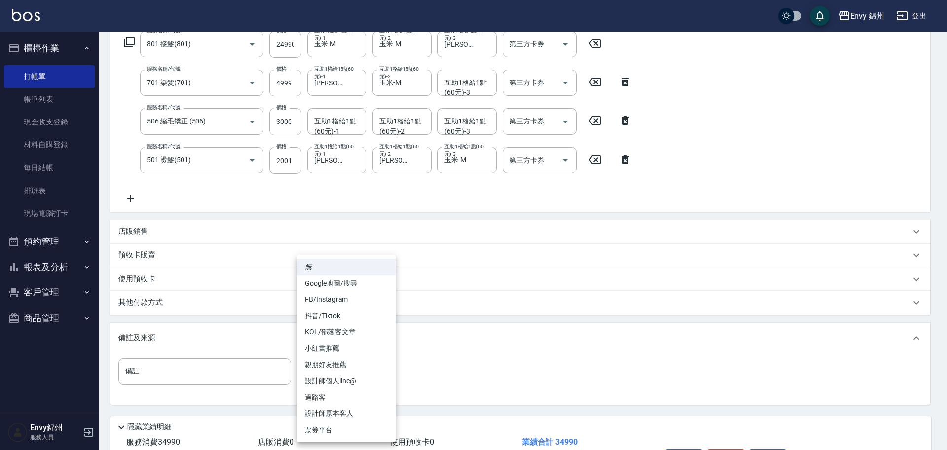
click at [334, 410] on li "設計師原本客人" at bounding box center [346, 413] width 99 height 16
type input "設計師原本客人"
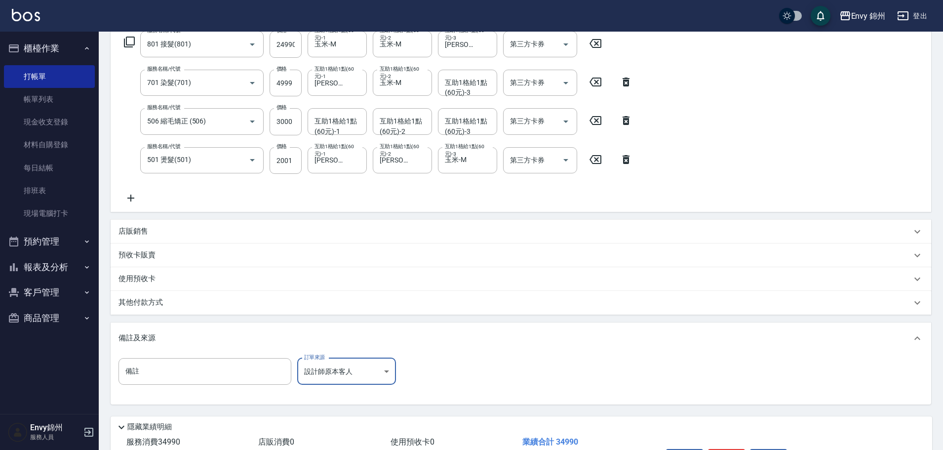
click at [174, 297] on div "其他付款方式" at bounding box center [514, 302] width 793 height 11
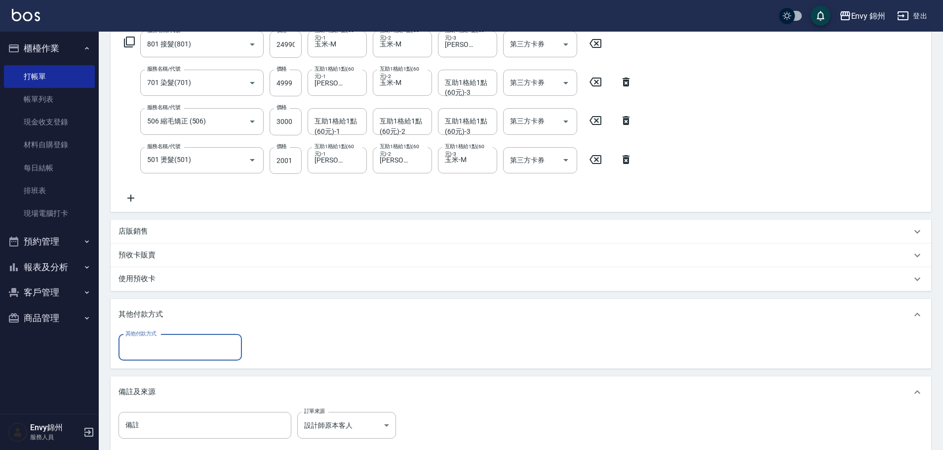
scroll to position [0, 0]
click at [205, 347] on input "其他付款方式" at bounding box center [180, 347] width 114 height 17
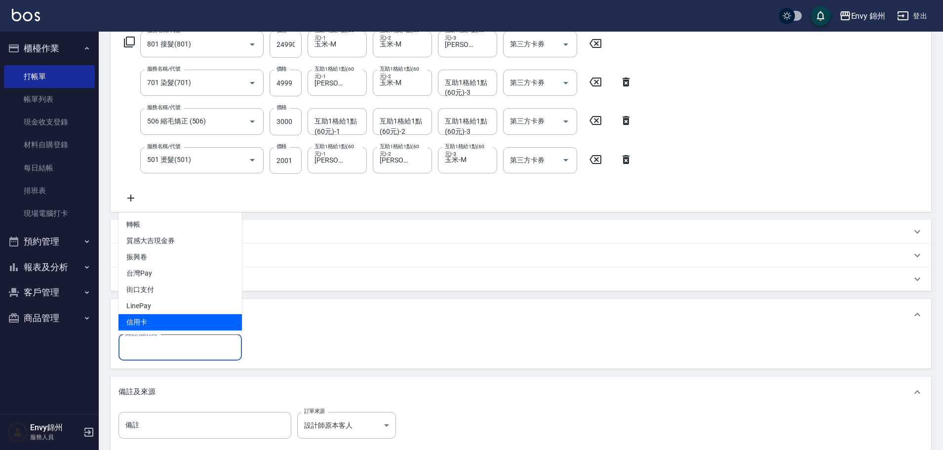
click at [181, 322] on span "信用卡" at bounding box center [179, 322] width 123 height 16
type input "信用卡"
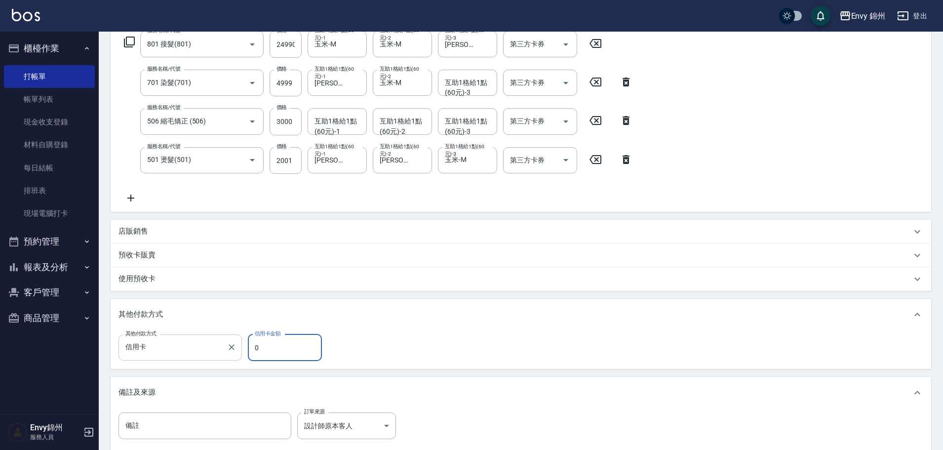
click at [212, 346] on div "其他付款方式 信用卡 其他付款方式 信用卡金額 0 信用卡金額" at bounding box center [222, 347] width 209 height 27
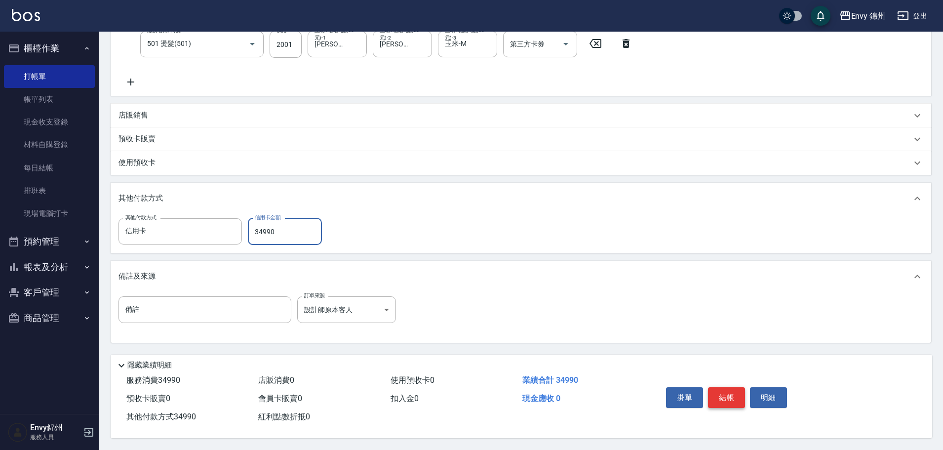
type input "34990"
click at [720, 387] on button "結帳" at bounding box center [726, 397] width 37 height 21
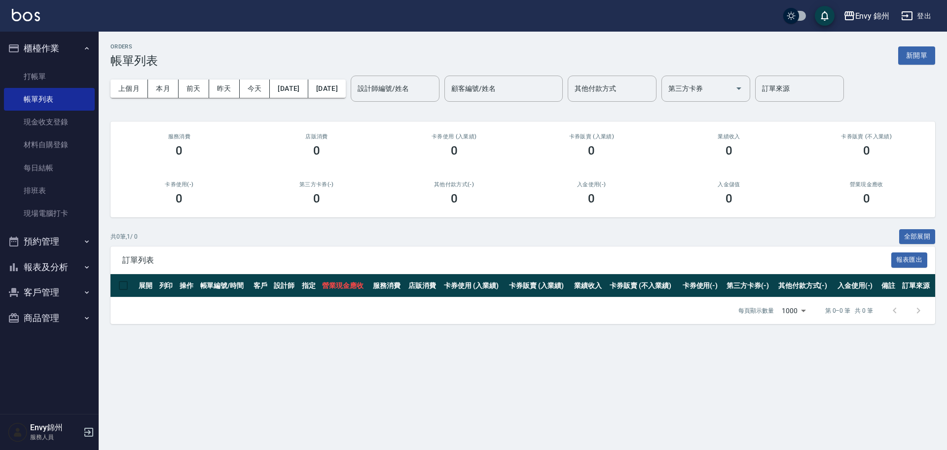
click at [42, 62] on ul "打帳單 帳單列表 現金收支登錄 材料自購登錄 每日結帳 排班表 現場電腦打卡" at bounding box center [49, 145] width 91 height 168
click at [38, 70] on link "打帳單" at bounding box center [49, 76] width 91 height 23
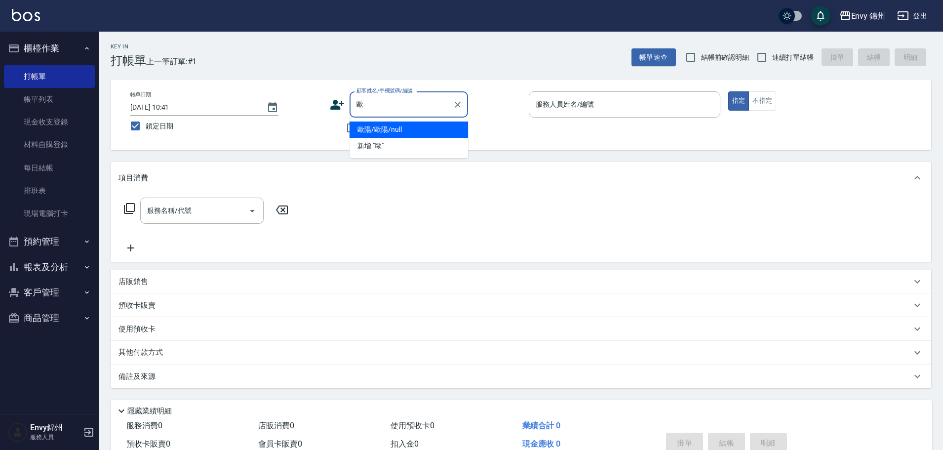
click at [442, 131] on li "歐陽/歐陽/null" at bounding box center [408, 129] width 118 height 16
type input "歐陽/歐陽/null"
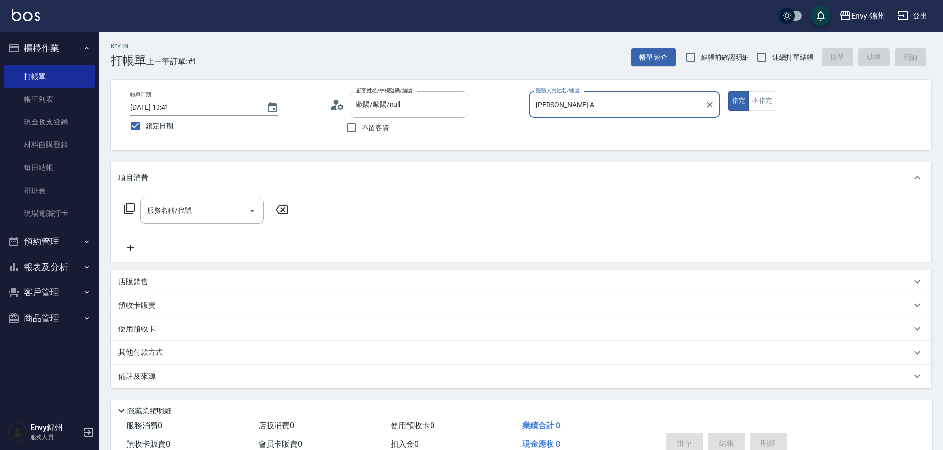
type input "[PERSON_NAME]-A"
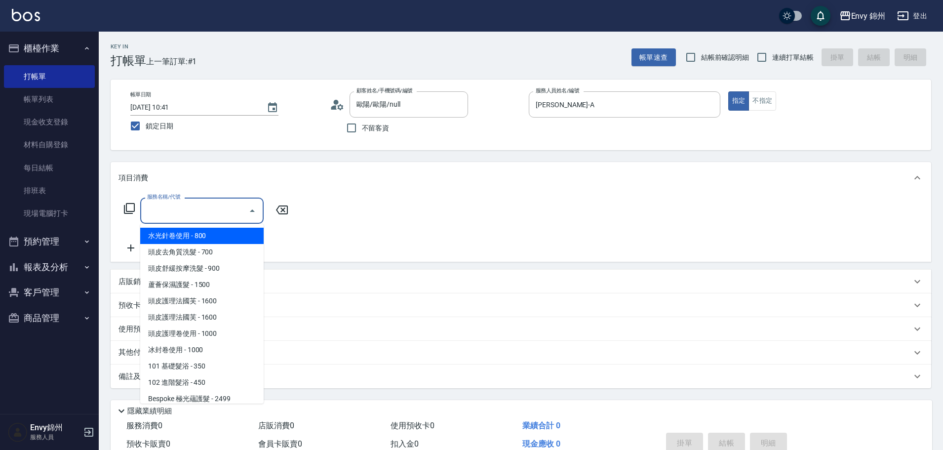
click at [218, 206] on input "服務名稱/代號" at bounding box center [195, 210] width 100 height 17
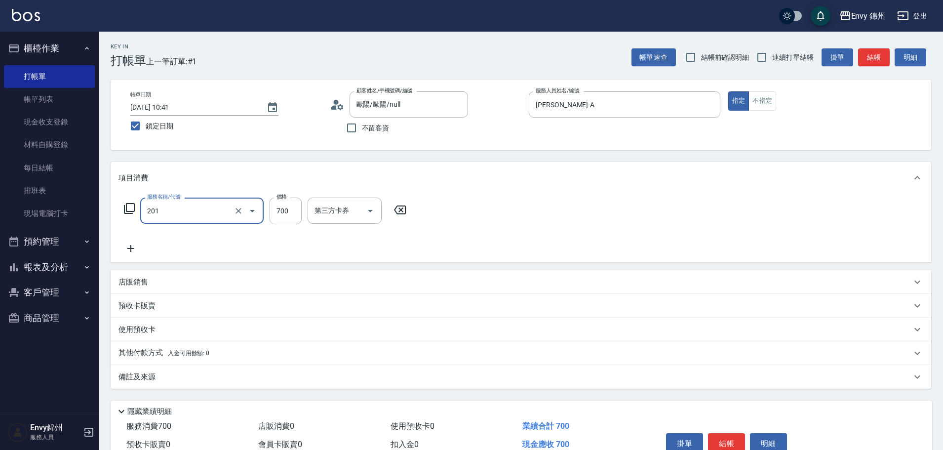
type input "201 剪髮(201)"
type input "550"
click at [329, 214] on div "互助1格給1點(60元)-1 互助1格給1點(60元)-1" at bounding box center [336, 210] width 59 height 26
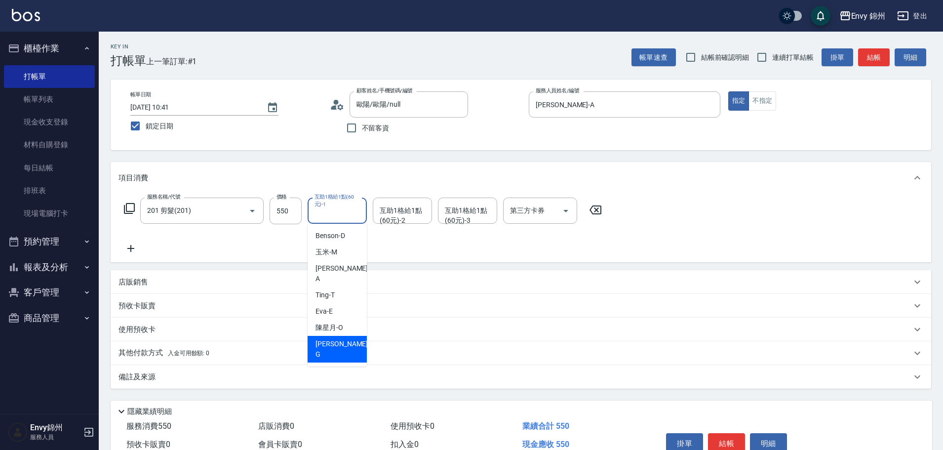
click at [342, 336] on div "[PERSON_NAME]" at bounding box center [336, 349] width 59 height 27
type input "[PERSON_NAME]"
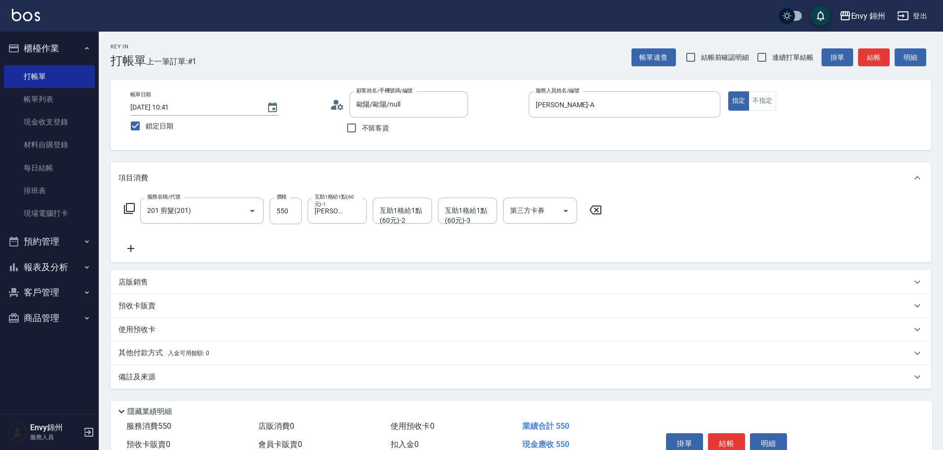
click at [358, 376] on div "備註及來源" at bounding box center [514, 377] width 793 height 10
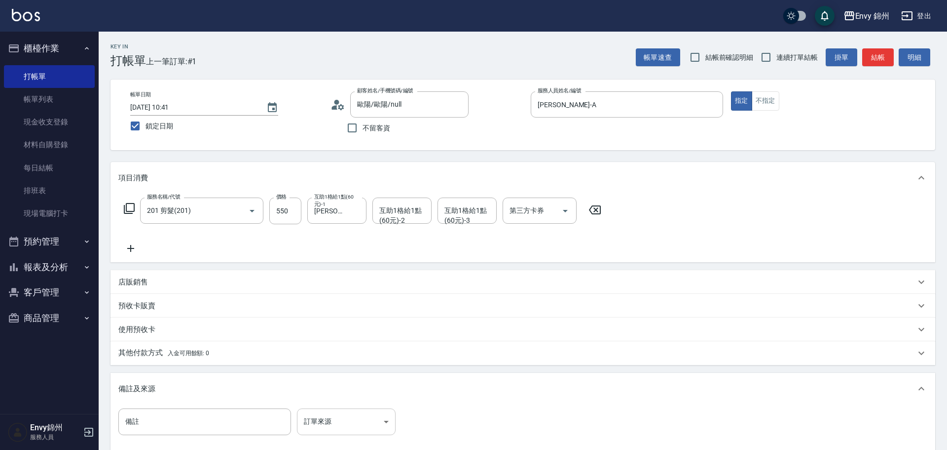
click at [341, 419] on body "Envy 錦州 登出 櫃檯作業 打帳單 帳單列表 現金收支登錄 材料自購登錄 每日結帳 排班表 現場電腦打卡 預約管理 預約管理 單日預約紀錄 單週預約紀錄 …" at bounding box center [473, 281] width 947 height 562
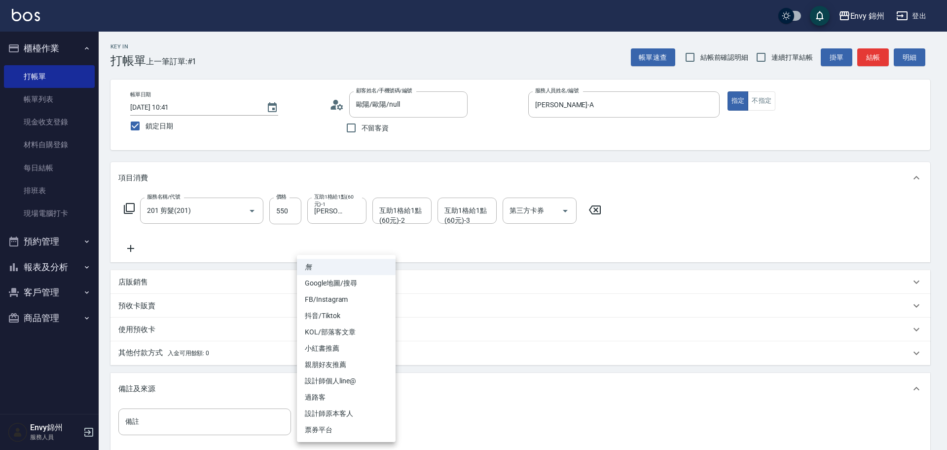
click at [349, 409] on li "設計師原本客人" at bounding box center [346, 413] width 99 height 16
type input "設計師原本客人"
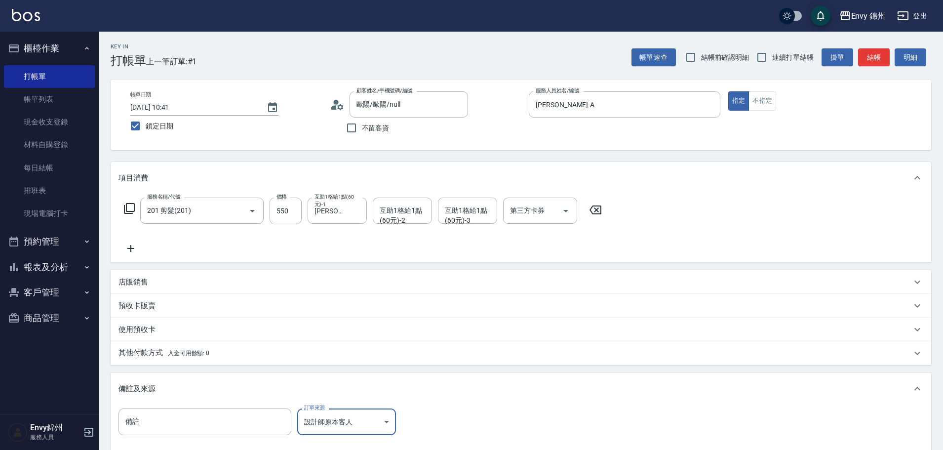
scroll to position [116, 0]
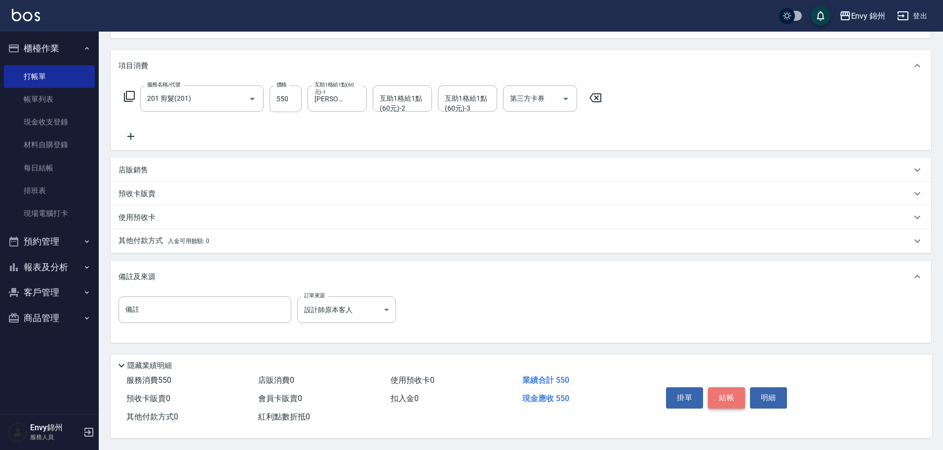
click at [719, 395] on button "結帳" at bounding box center [726, 397] width 37 height 21
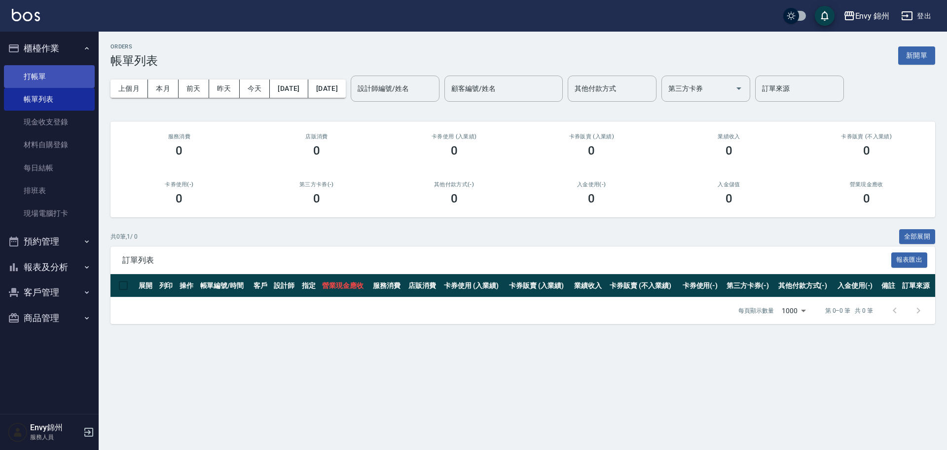
click at [41, 73] on link "打帳單" at bounding box center [49, 76] width 91 height 23
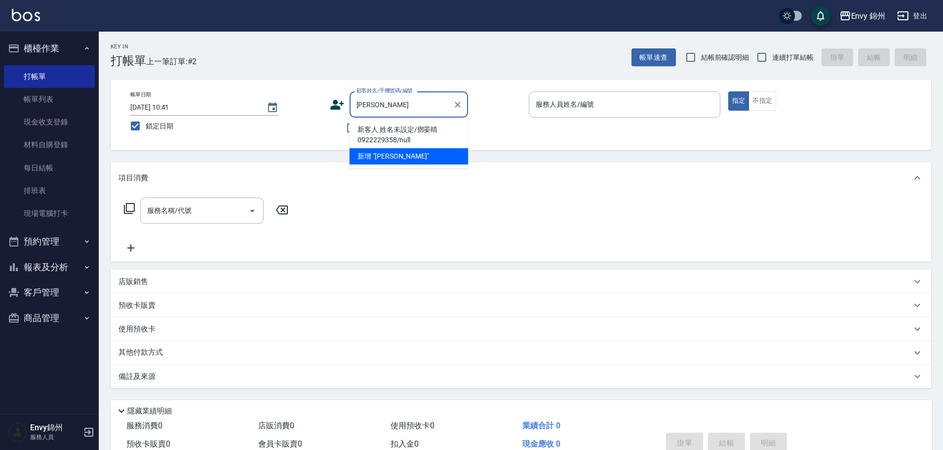
click at [433, 129] on li "新客人 姓名未設定/鄧晏晴0922229358/null" at bounding box center [408, 134] width 118 height 27
type input "新客人 姓名未設定/鄧晏晴0922229358/null"
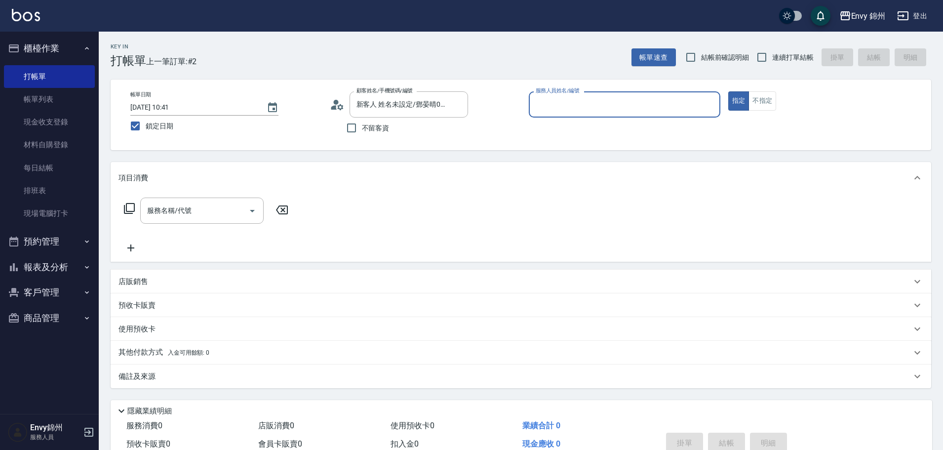
click at [560, 103] on input "服務人員姓名/編號" at bounding box center [624, 104] width 183 height 17
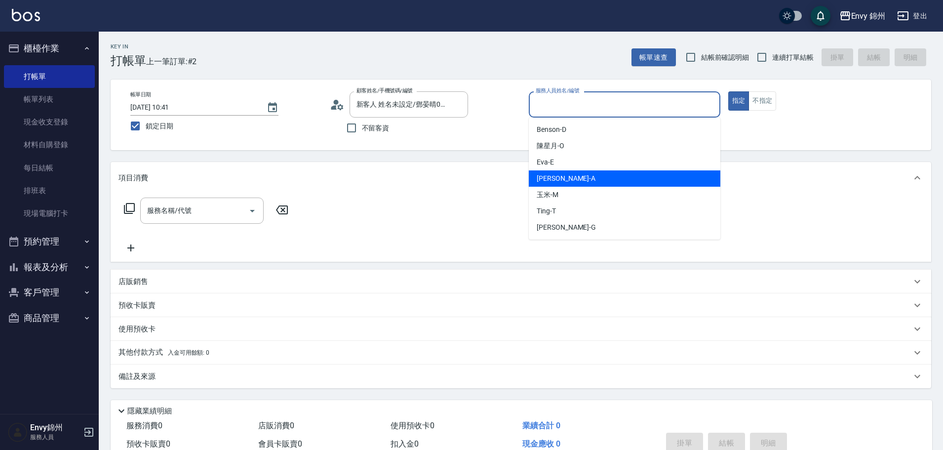
click at [566, 179] on div "[PERSON_NAME] -A" at bounding box center [624, 178] width 191 height 16
type input "[PERSON_NAME]-A"
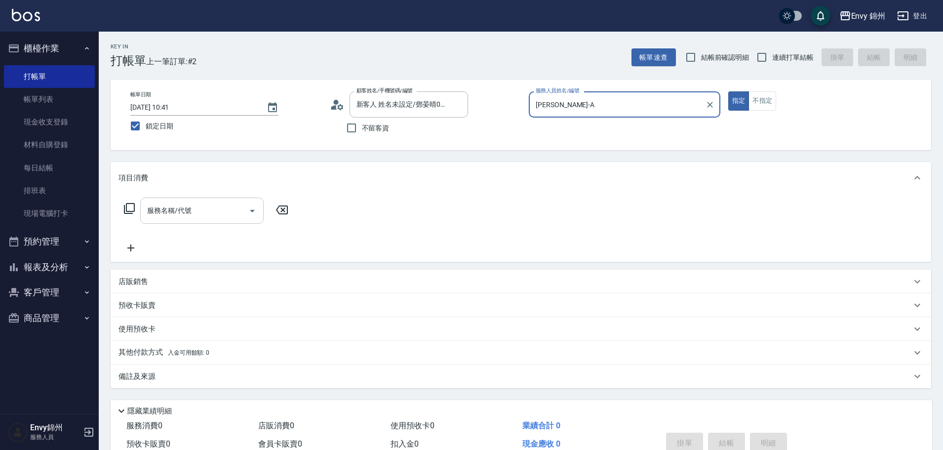
click at [196, 219] on input "服務名稱/代號" at bounding box center [195, 210] width 100 height 17
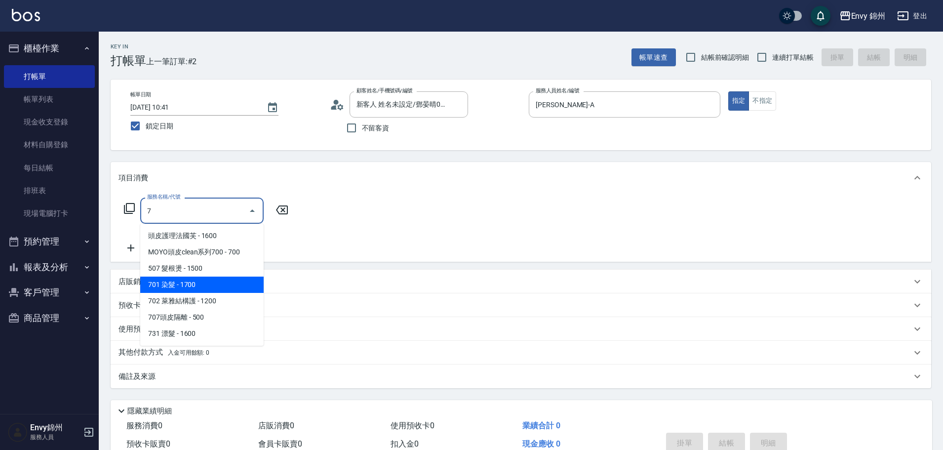
click at [181, 283] on span "701 染髮 - 1700" at bounding box center [201, 284] width 123 height 16
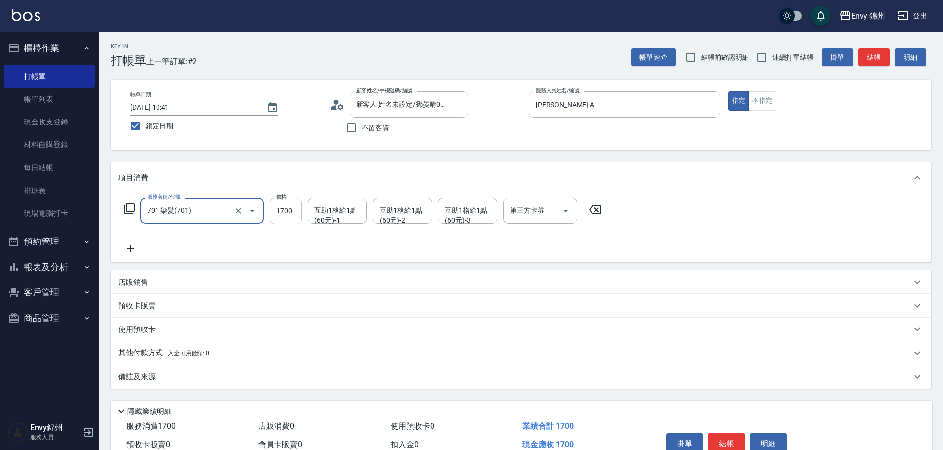
type input "701 染髮(701)"
click at [284, 205] on input "1700" at bounding box center [285, 210] width 32 height 27
type input "4000"
click at [337, 210] on div "互助1格給1點(60元)-1 互助1格給1點(60元)-1" at bounding box center [336, 210] width 59 height 26
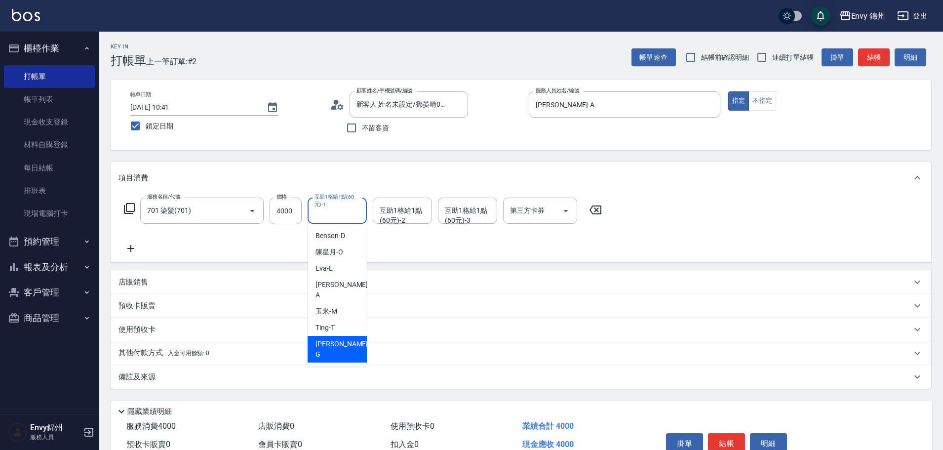
click at [341, 336] on div "[PERSON_NAME]" at bounding box center [336, 349] width 59 height 27
type input "[PERSON_NAME]"
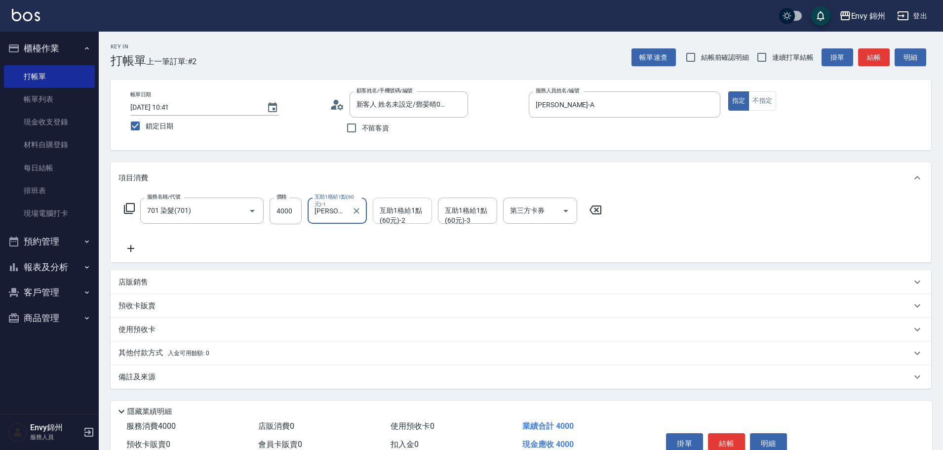
click at [396, 215] on div "互助1格給1點(60元)-2 互助1格給1點(60元)-2" at bounding box center [402, 210] width 59 height 26
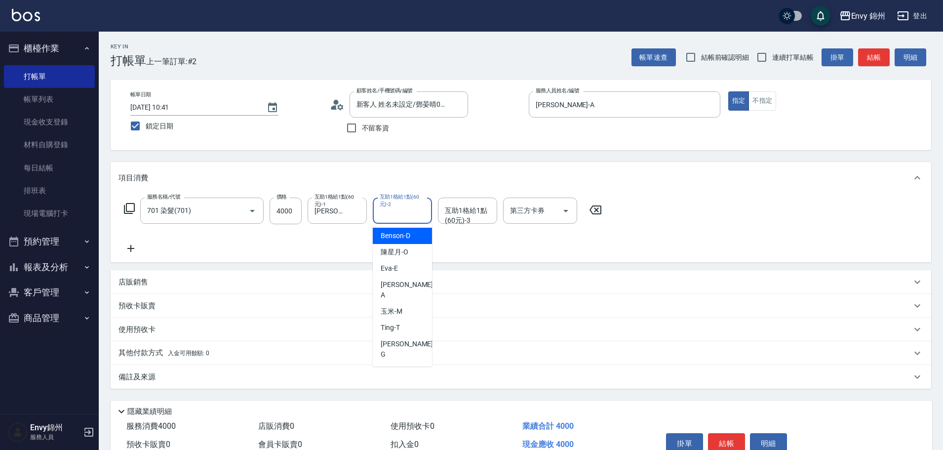
click at [481, 234] on div "服務名稱/代號 701 染髮(701) 服務名稱/代號 價格 4000 價格 互助1格給1點(60元)-1 杉杉-G 互助1格給1點(60元)-1 互助1格給…" at bounding box center [362, 225] width 489 height 57
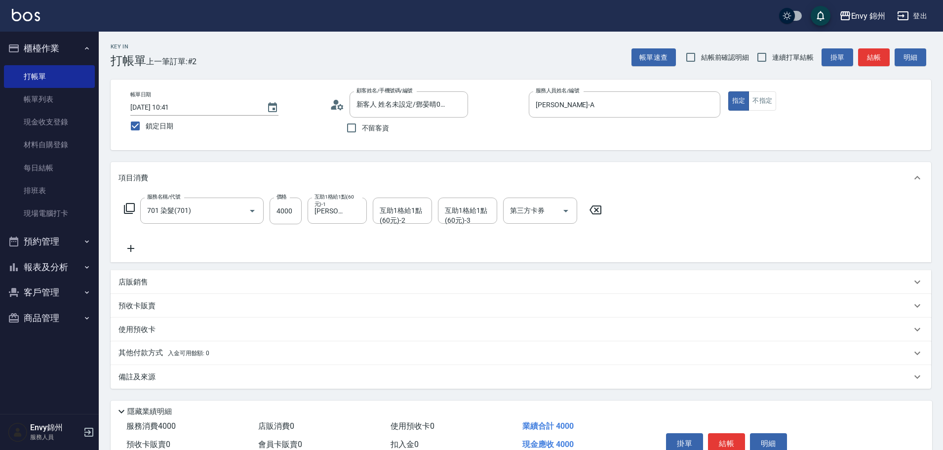
click at [211, 379] on div "備註及來源" at bounding box center [514, 377] width 793 height 10
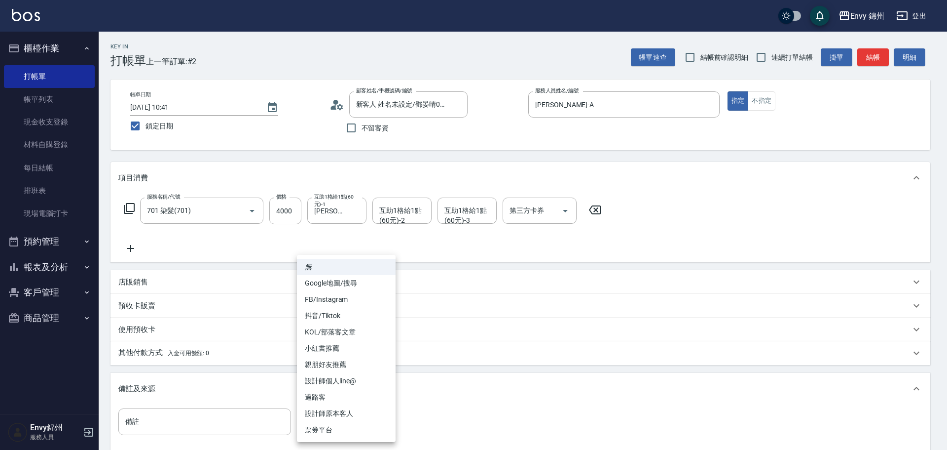
click at [324, 419] on body "Envy 錦州 登出 櫃檯作業 打帳單 帳單列表 現金收支登錄 材料自購登錄 每日結帳 排班表 現場電腦打卡 預約管理 預約管理 單日預約紀錄 單週預約紀錄 …" at bounding box center [473, 281] width 947 height 562
click at [337, 415] on li "設計師原本客人" at bounding box center [346, 413] width 99 height 16
type input "設計師原本客人"
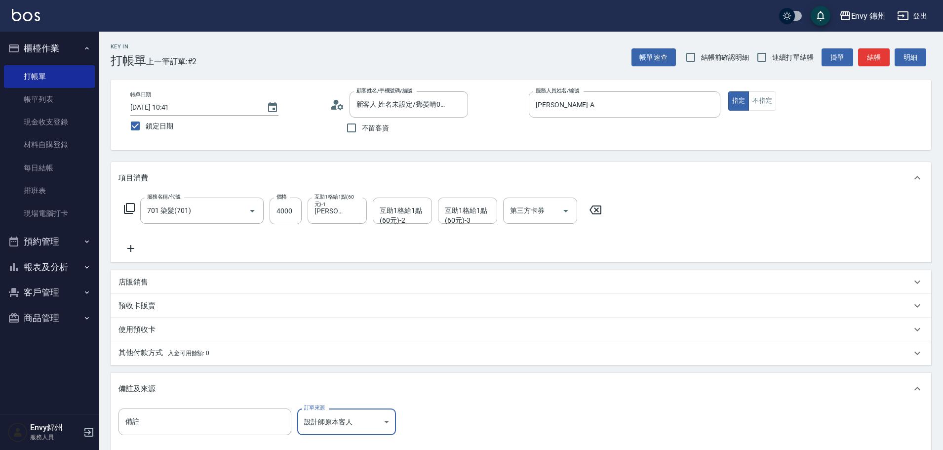
scroll to position [116, 0]
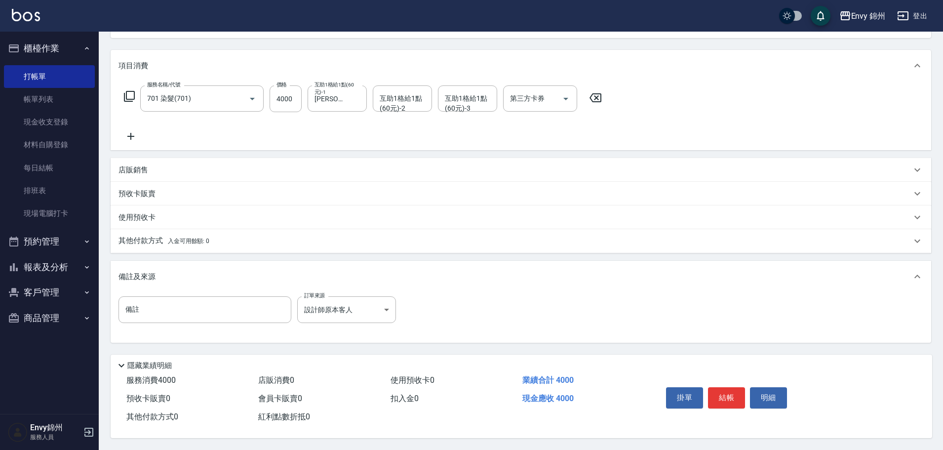
click at [140, 235] on p "其他付款方式 入金可用餘額: 0" at bounding box center [163, 240] width 91 height 11
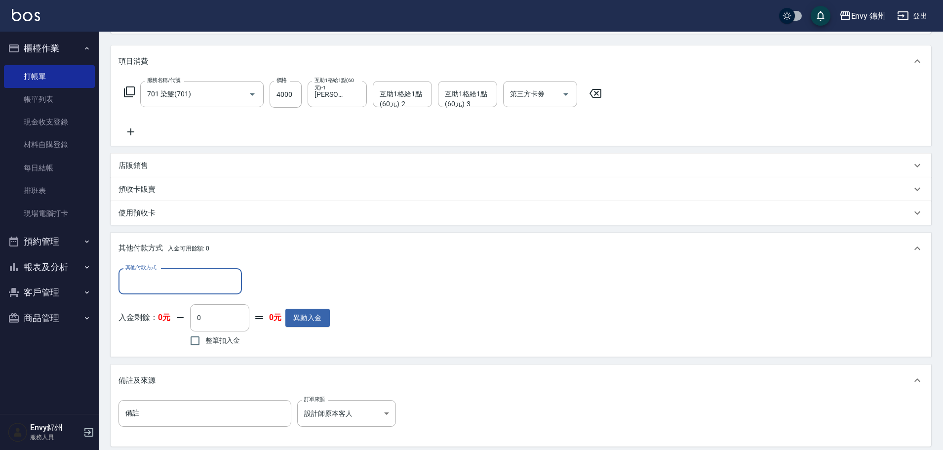
scroll to position [0, 0]
click at [181, 275] on input "其他付款方式" at bounding box center [180, 280] width 114 height 17
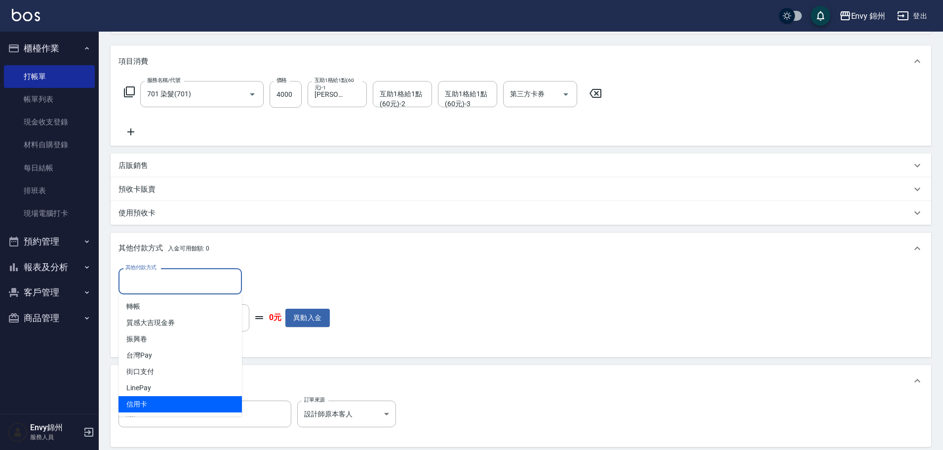
click at [186, 398] on span "信用卡" at bounding box center [179, 404] width 123 height 16
type input "信用卡"
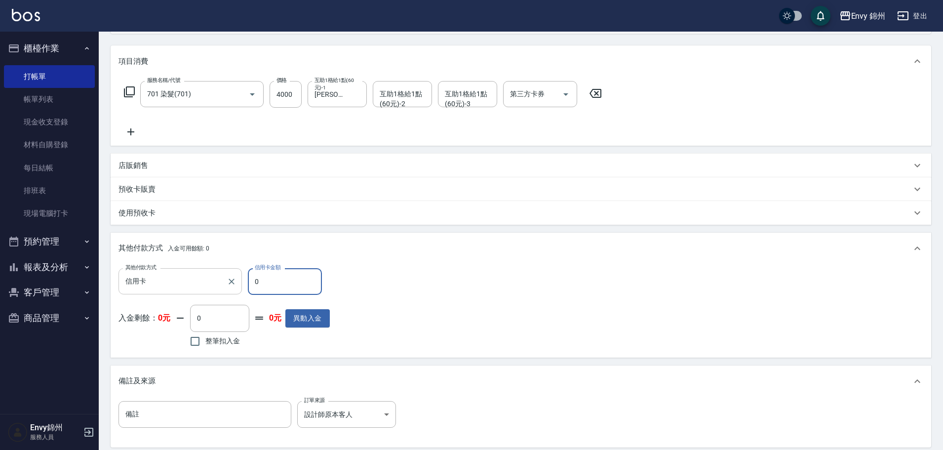
drag, startPoint x: 276, startPoint y: 275, endPoint x: 239, endPoint y: 286, distance: 39.0
click at [239, 286] on div "其他付款方式 信用卡 其他付款方式 信用卡金額 0 信用卡金額" at bounding box center [223, 281] width 211 height 27
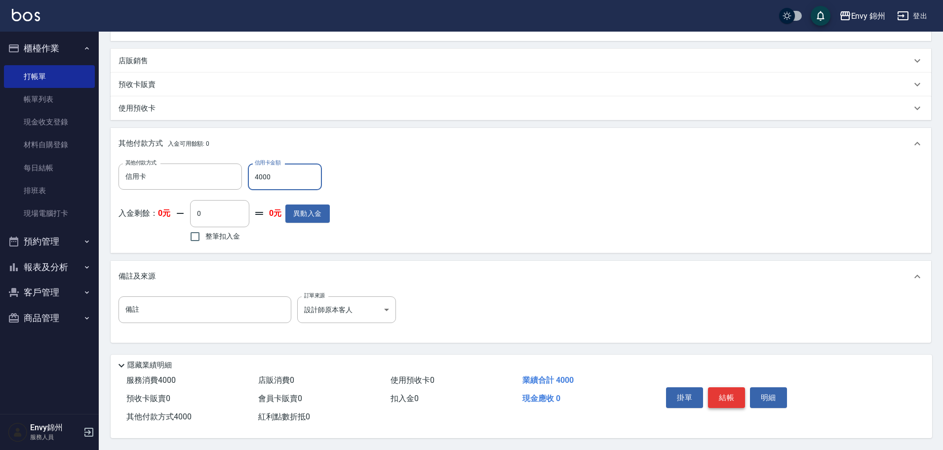
type input "4000"
drag, startPoint x: 716, startPoint y: 389, endPoint x: 724, endPoint y: 391, distance: 8.1
click at [717, 389] on button "結帳" at bounding box center [726, 397] width 37 height 21
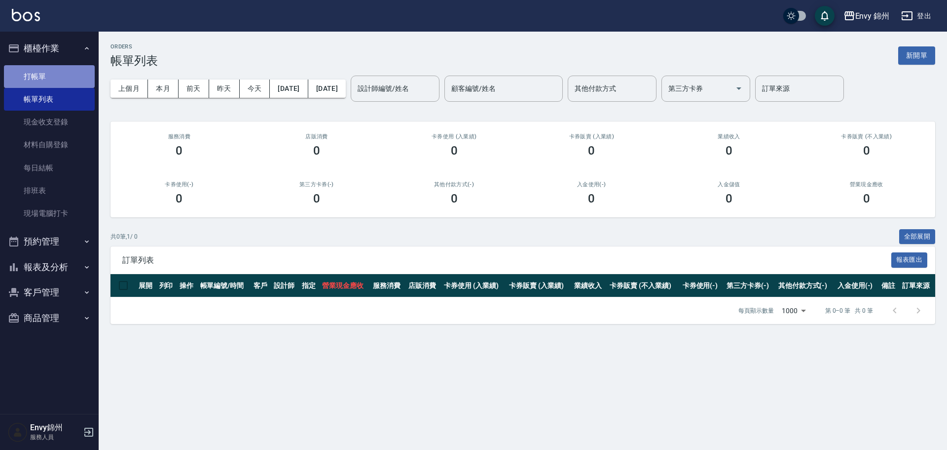
click at [38, 67] on link "打帳單" at bounding box center [49, 76] width 91 height 23
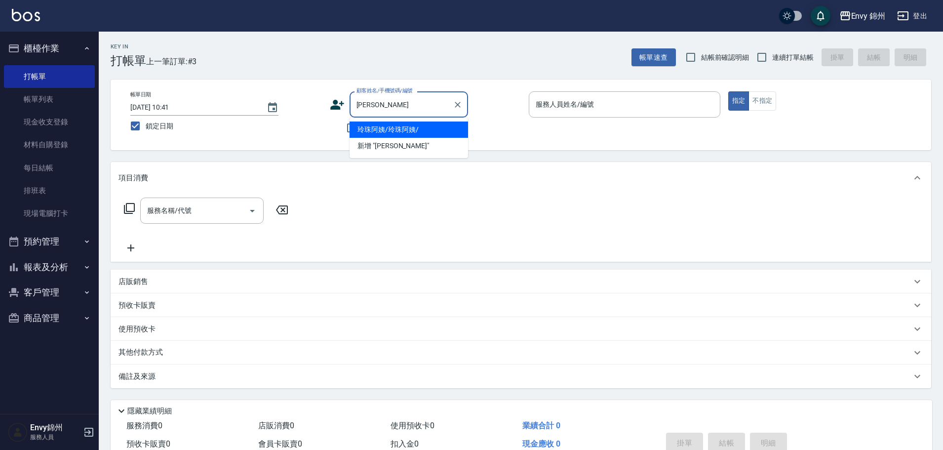
click at [375, 127] on li "玲珠阿姨/玲珠阿姨/" at bounding box center [408, 129] width 118 height 16
type input "玲珠阿姨/玲珠阿姨/"
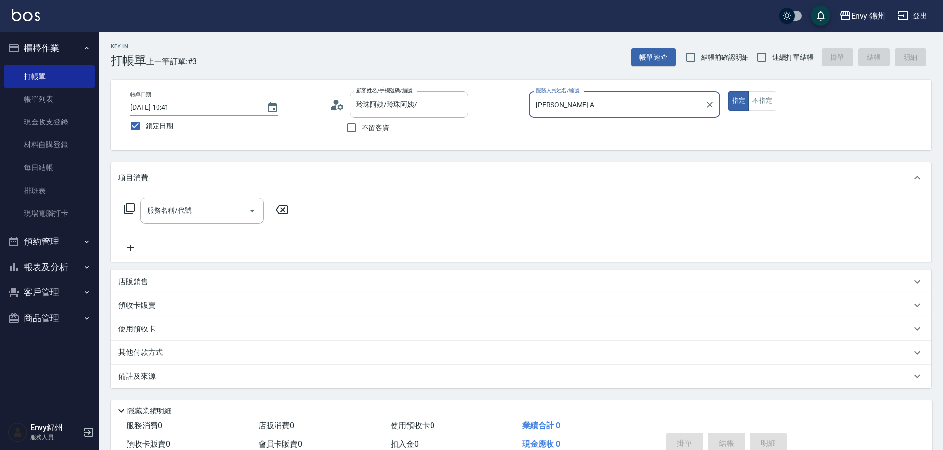
type input "[PERSON_NAME]-A"
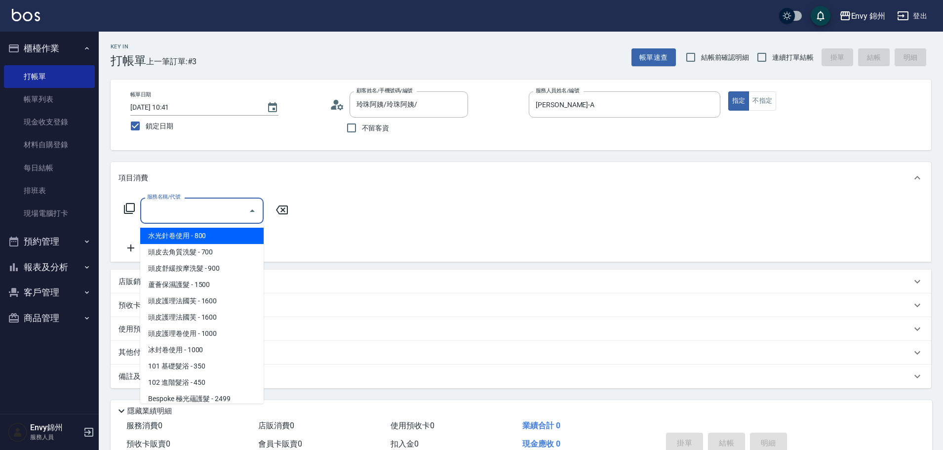
click at [145, 214] on input "服務名稱/代號" at bounding box center [195, 210] width 100 height 17
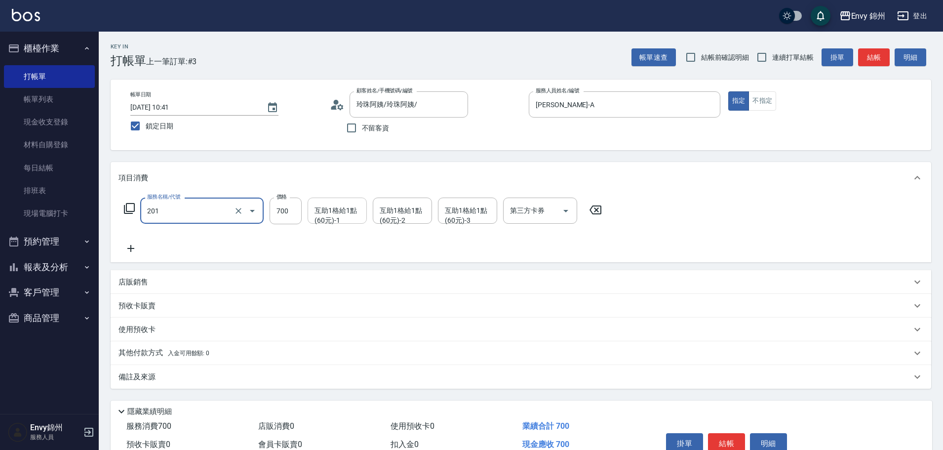
type input "201 剪髮(201)"
type input "500"
click at [312, 367] on div "備註及來源" at bounding box center [521, 377] width 820 height 24
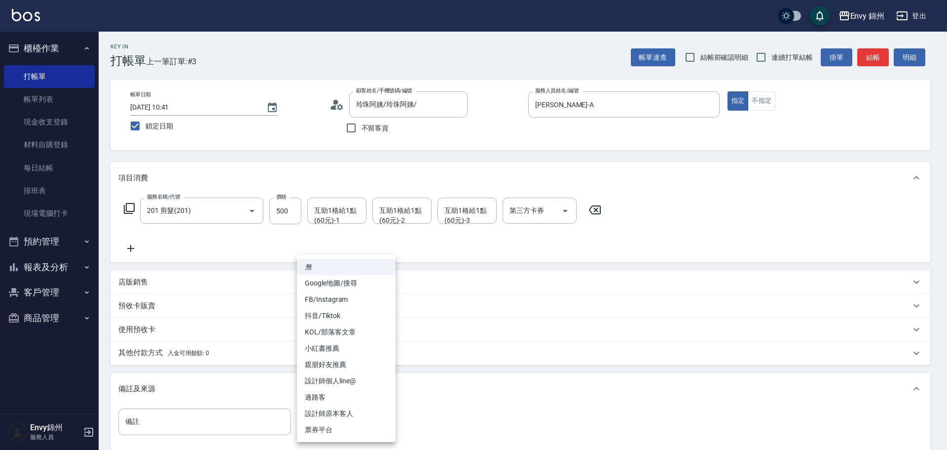
click at [347, 429] on body "Envy 錦州 登出 櫃檯作業 打帳單 帳單列表 現金收支登錄 材料自購登錄 每日結帳 排班表 現場電腦打卡 預約管理 預約管理 單日預約紀錄 單週預約紀錄 …" at bounding box center [473, 281] width 947 height 562
click at [359, 413] on li "設計師原本客人" at bounding box center [346, 413] width 99 height 16
type input "設計師原本客人"
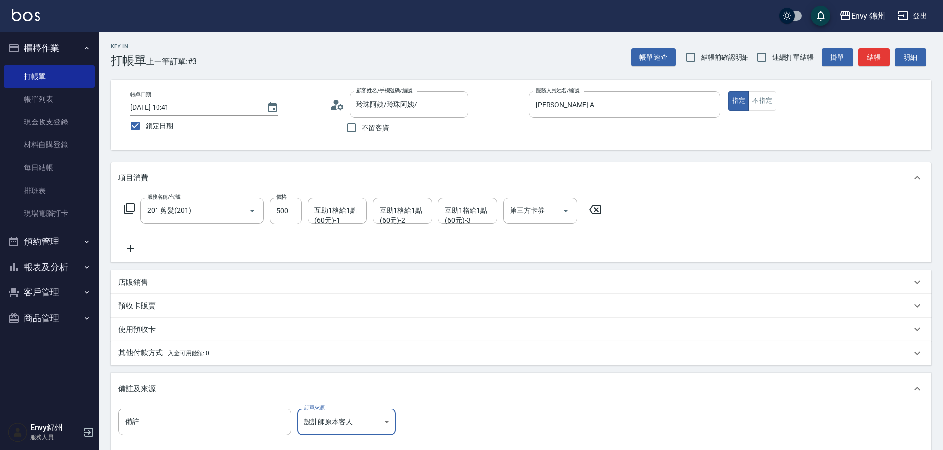
scroll to position [116, 0]
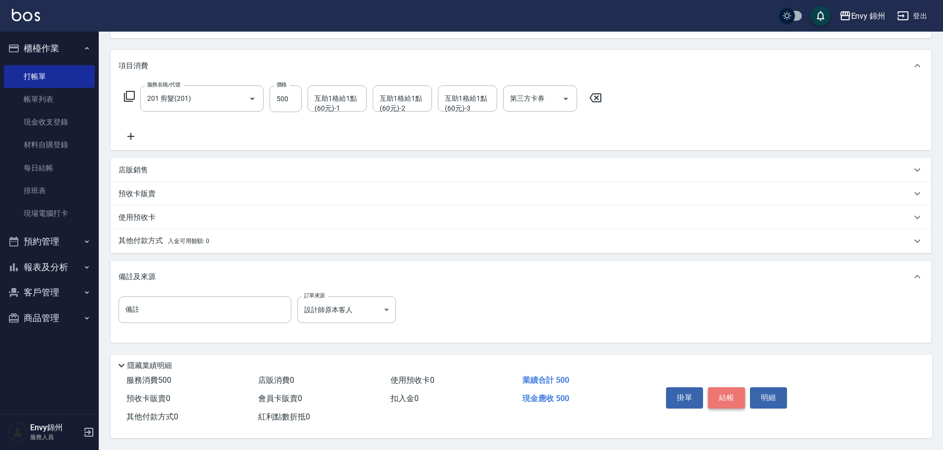
click at [729, 388] on button "結帳" at bounding box center [726, 397] width 37 height 21
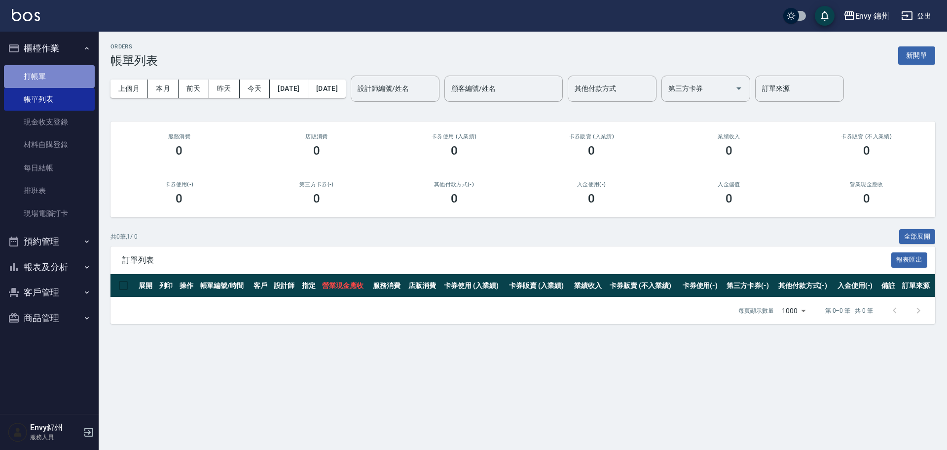
click at [17, 79] on link "打帳單" at bounding box center [49, 76] width 91 height 23
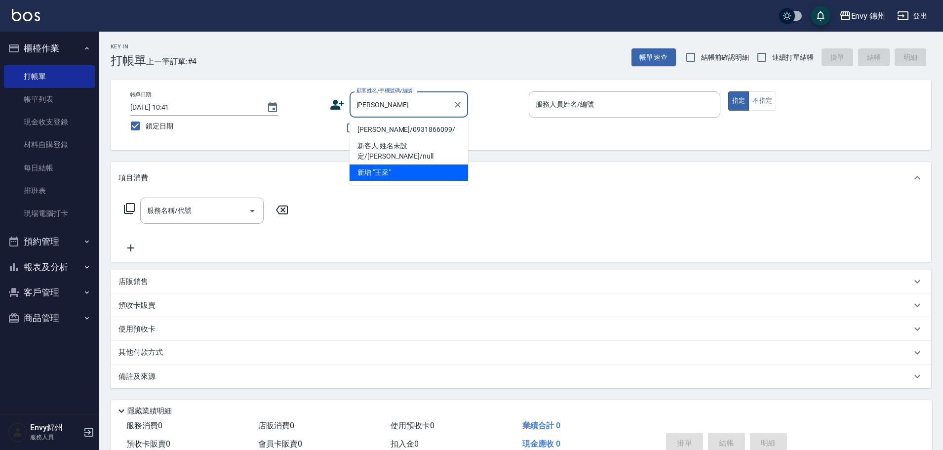
click at [428, 129] on li "[PERSON_NAME]/0931866099/" at bounding box center [408, 129] width 118 height 16
type input "[PERSON_NAME]/0931866099/"
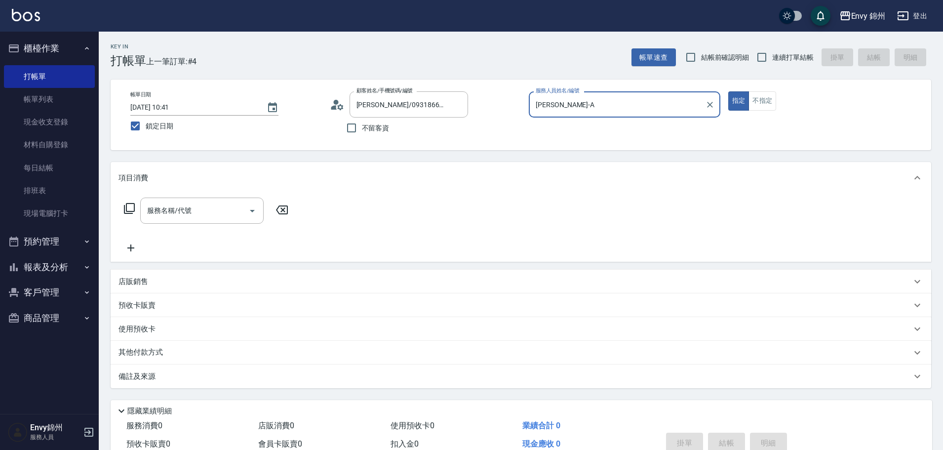
type input "[PERSON_NAME]-A"
drag, startPoint x: 206, startPoint y: 194, endPoint x: 208, endPoint y: 204, distance: 10.1
click at [206, 196] on div "服務名稱/代號 服務名稱/代號" at bounding box center [521, 227] width 820 height 68
click at [208, 204] on input "服務名稱/代號" at bounding box center [195, 210] width 100 height 17
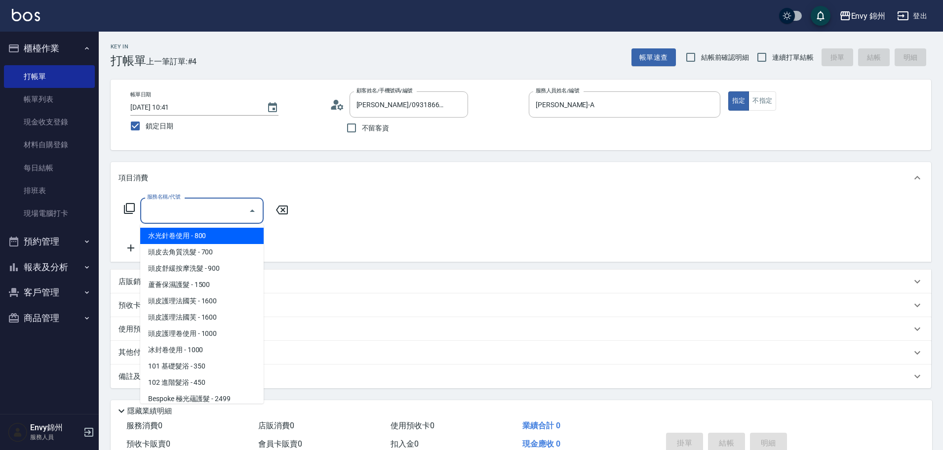
type input "n"
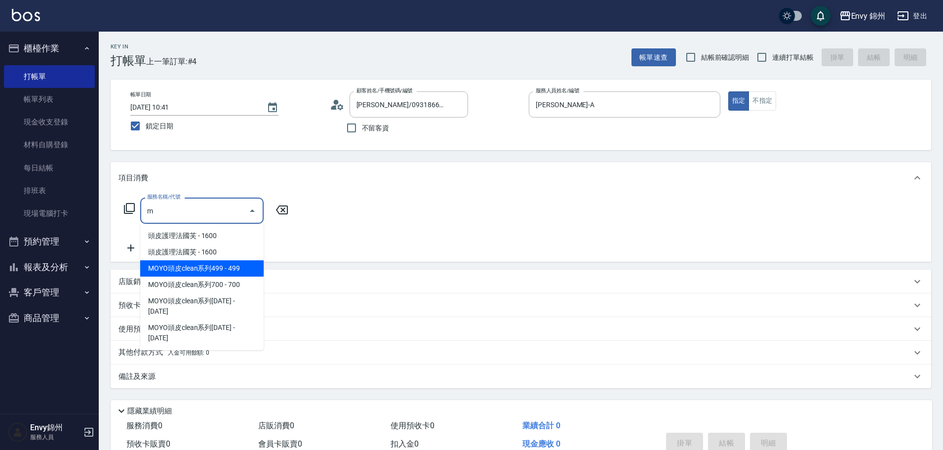
click at [235, 270] on span "MOYO頭皮clean系列499 - 499" at bounding box center [201, 268] width 123 height 16
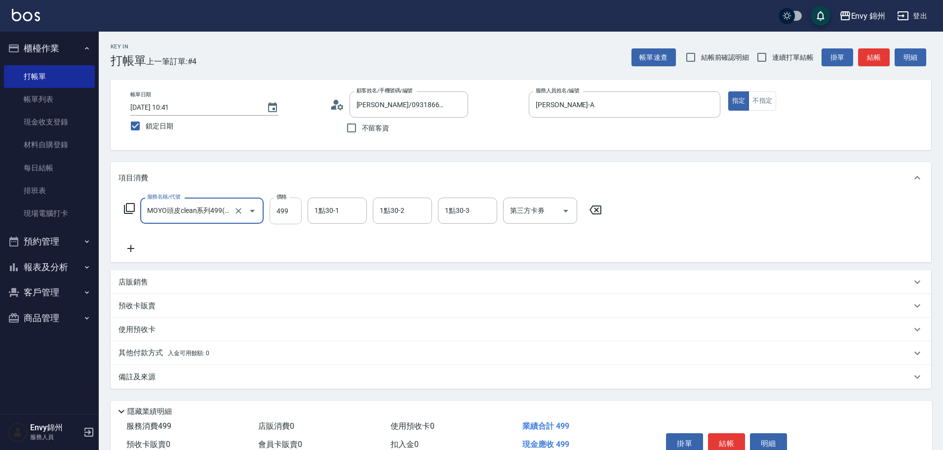
type input "MOYO頭皮clean系列499(405)"
click at [281, 219] on input "499" at bounding box center [285, 210] width 32 height 27
type input "699"
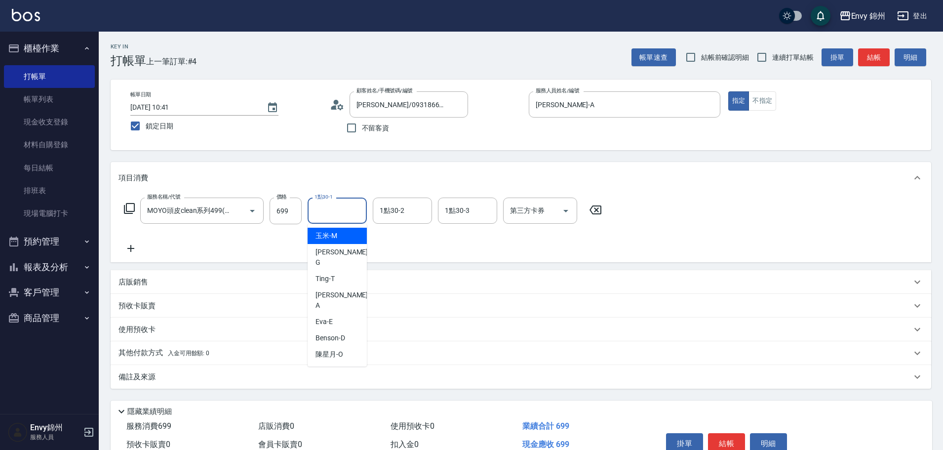
click at [344, 210] on input "1點30-1" at bounding box center [337, 210] width 50 height 17
click at [330, 248] on span "[PERSON_NAME]" at bounding box center [342, 257] width 54 height 21
type input "[PERSON_NAME]"
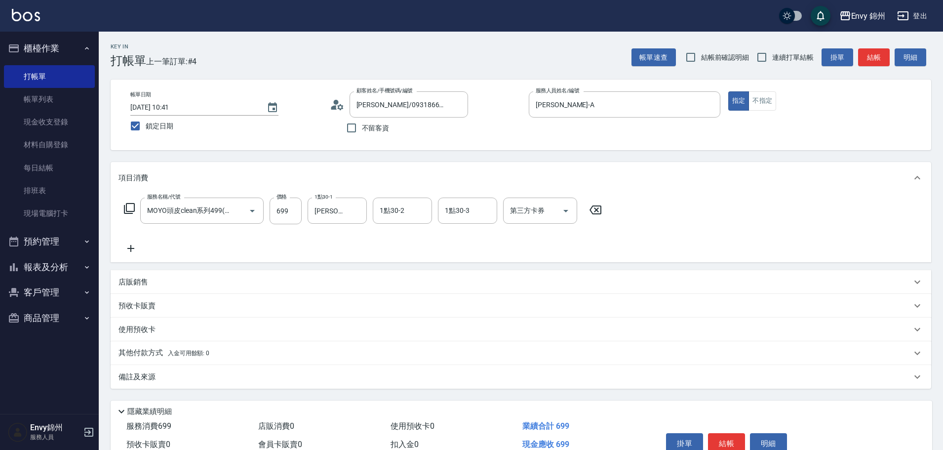
click at [289, 380] on div "備註及來源" at bounding box center [514, 377] width 793 height 10
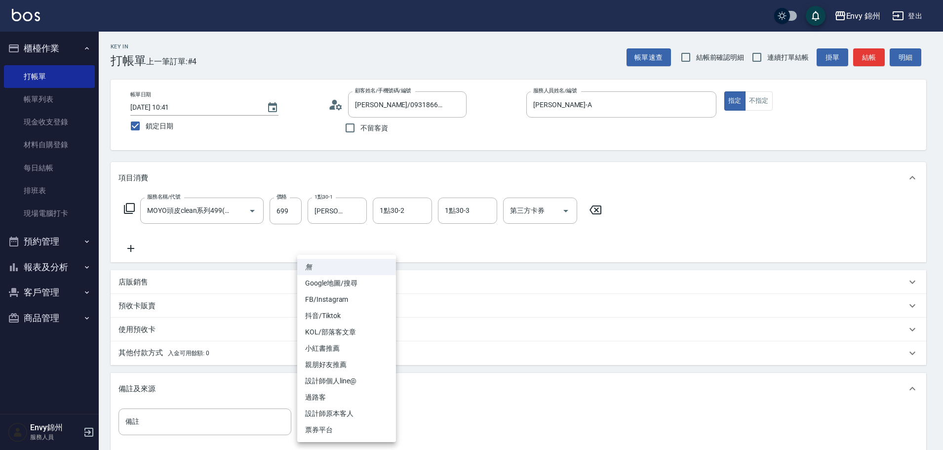
click at [349, 414] on body "Envy 錦州 登出 櫃檯作業 打帳單 帳單列表 現金收支登錄 材料自購登錄 每日結帳 排班表 現場電腦打卡 預約管理 預約管理 單日預約紀錄 單週預約紀錄 …" at bounding box center [471, 281] width 943 height 562
click at [351, 412] on li "設計師原本客人" at bounding box center [346, 413] width 99 height 16
type input "設計師原本客人"
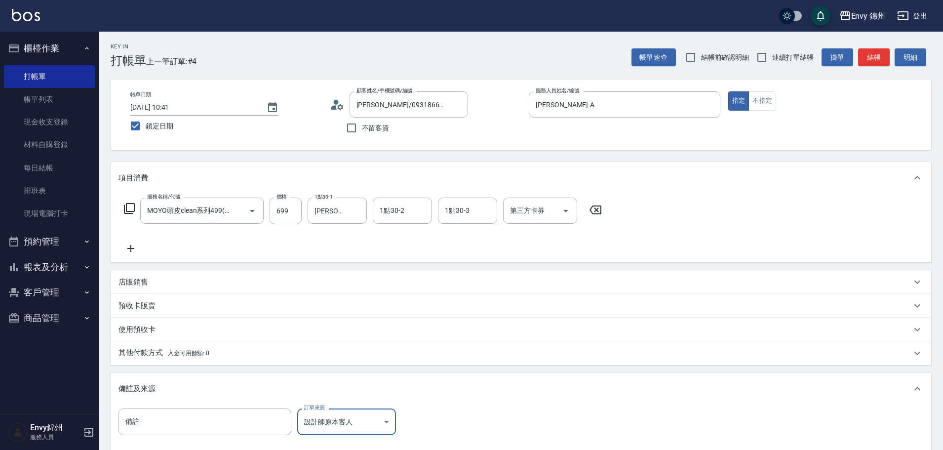
scroll to position [116, 0]
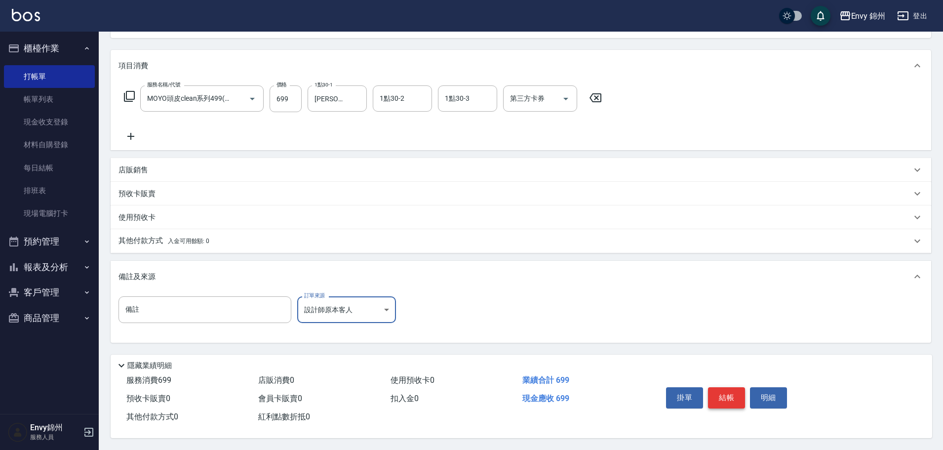
click at [730, 396] on button "結帳" at bounding box center [726, 397] width 37 height 21
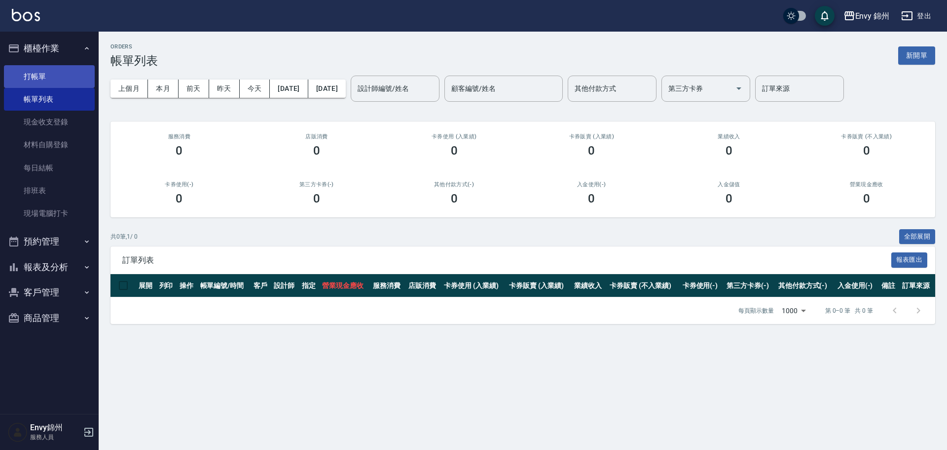
click at [37, 84] on link "打帳單" at bounding box center [49, 76] width 91 height 23
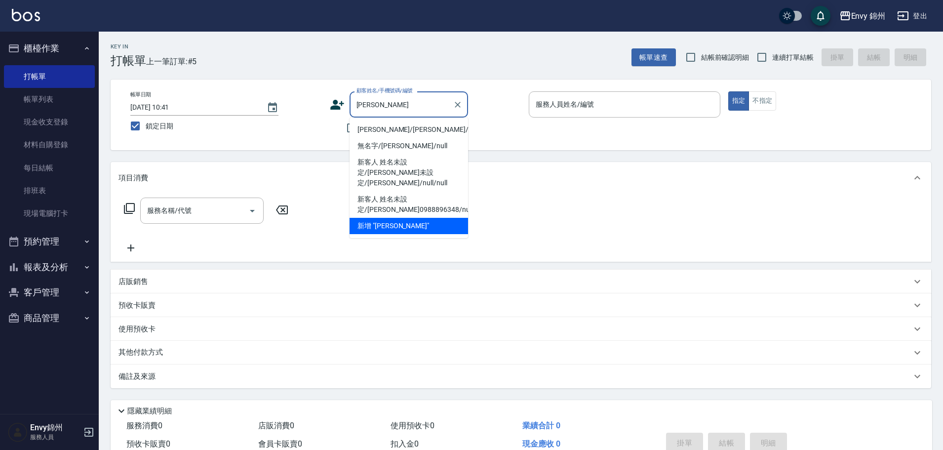
click at [433, 127] on li "[PERSON_NAME]/[PERSON_NAME]/null" at bounding box center [408, 129] width 118 height 16
type input "[PERSON_NAME]/[PERSON_NAME]/null"
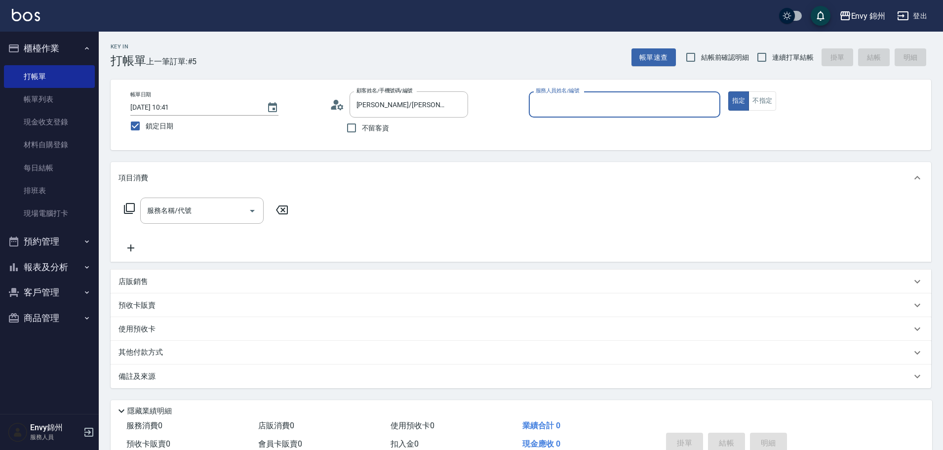
type input "[PERSON_NAME]-A"
click at [203, 207] on input "服務名稱/代號" at bounding box center [195, 210] width 100 height 17
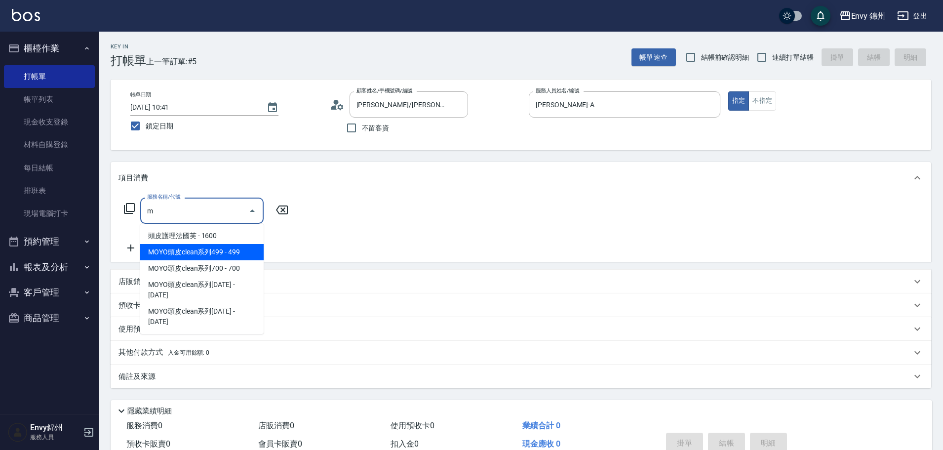
click at [223, 255] on span "MOYO頭皮clean系列499 - 499" at bounding box center [201, 252] width 123 height 16
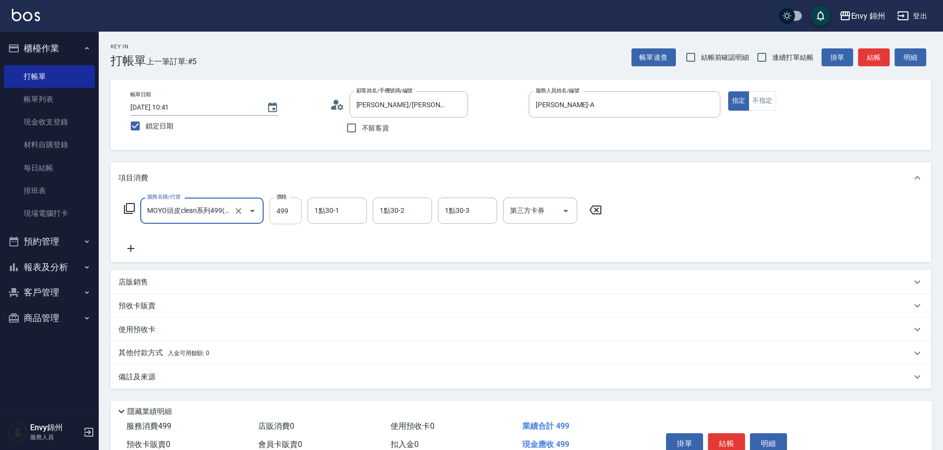
type input "MOYO頭皮clean系列499(405)"
click at [278, 211] on input "499" at bounding box center [285, 210] width 32 height 27
type input "699"
click at [328, 219] on input "1點30-1" at bounding box center [337, 210] width 50 height 17
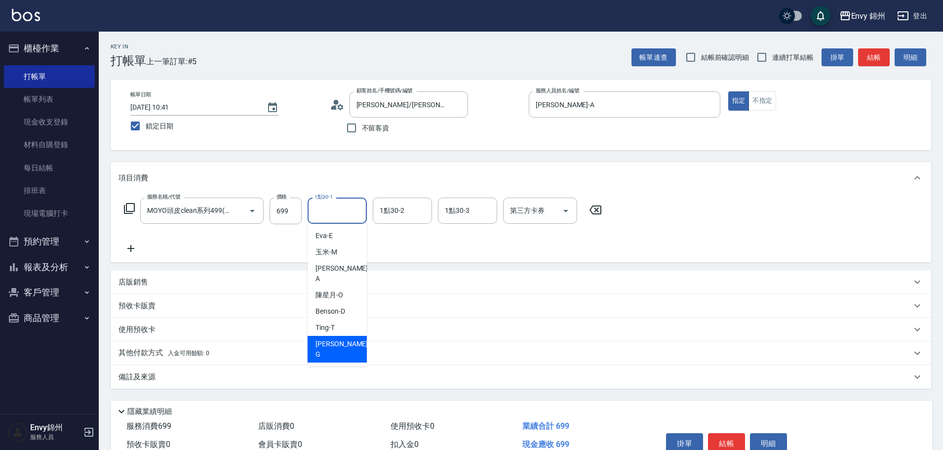
click at [339, 336] on div "[PERSON_NAME]" at bounding box center [336, 349] width 59 height 27
type input "[PERSON_NAME]"
click at [285, 379] on div "備註及來源" at bounding box center [514, 377] width 793 height 10
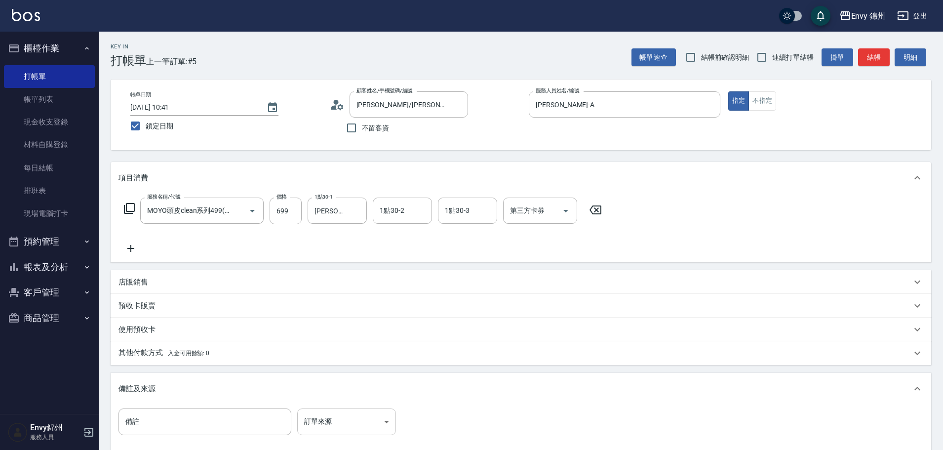
click at [350, 417] on body "Envy 錦州 登出 櫃檯作業 打帳單 帳單列表 現金收支登錄 材料自購登錄 每日結帳 排班表 現場電腦打卡 預約管理 預約管理 單日預約紀錄 單週預約紀錄 …" at bounding box center [471, 281] width 943 height 562
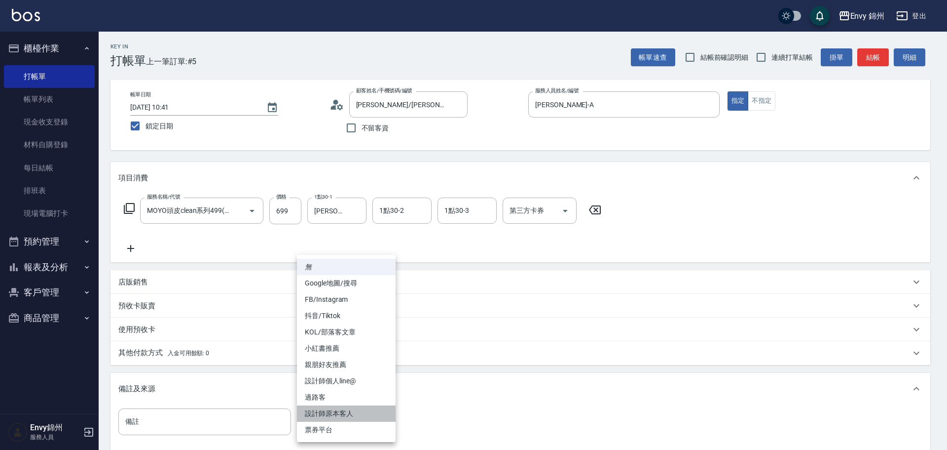
click at [353, 415] on li "設計師原本客人" at bounding box center [346, 413] width 99 height 16
type input "設計師原本客人"
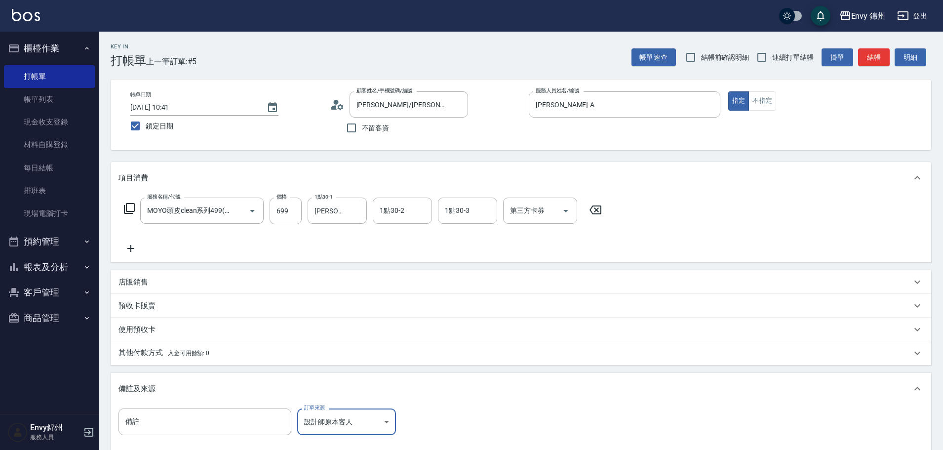
scroll to position [116, 0]
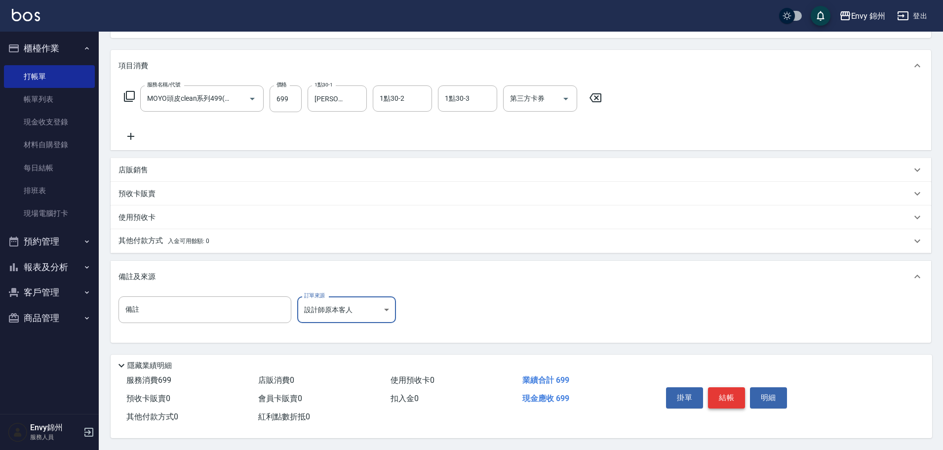
click at [728, 387] on button "結帳" at bounding box center [726, 397] width 37 height 21
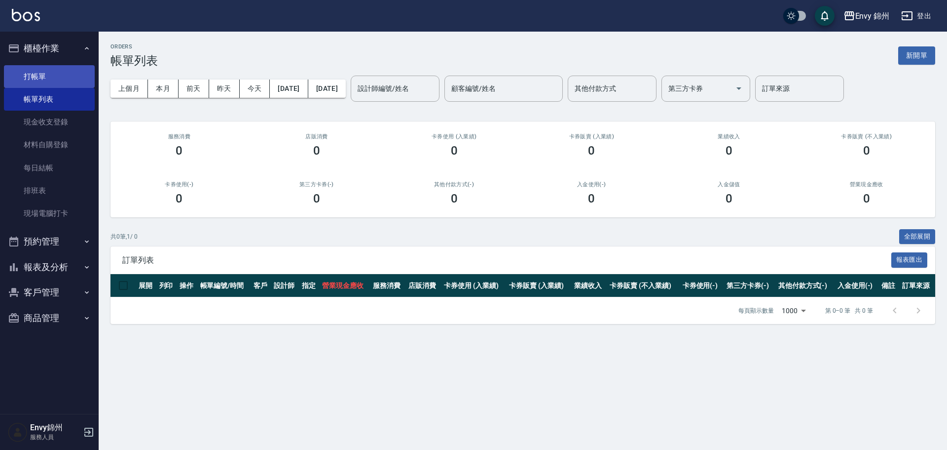
click at [38, 81] on link "打帳單" at bounding box center [49, 76] width 91 height 23
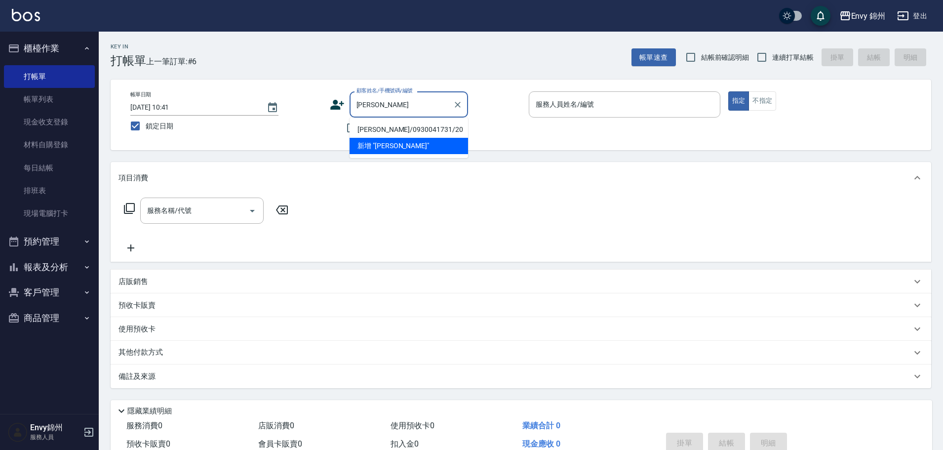
click at [390, 128] on li "[PERSON_NAME]/0930041731/20" at bounding box center [408, 129] width 118 height 16
type input "[PERSON_NAME]/0930041731/20"
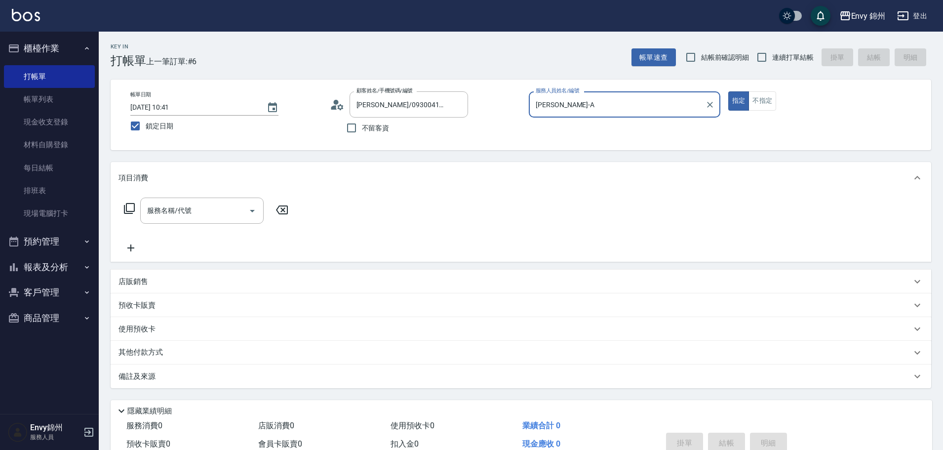
type input "[PERSON_NAME]-A"
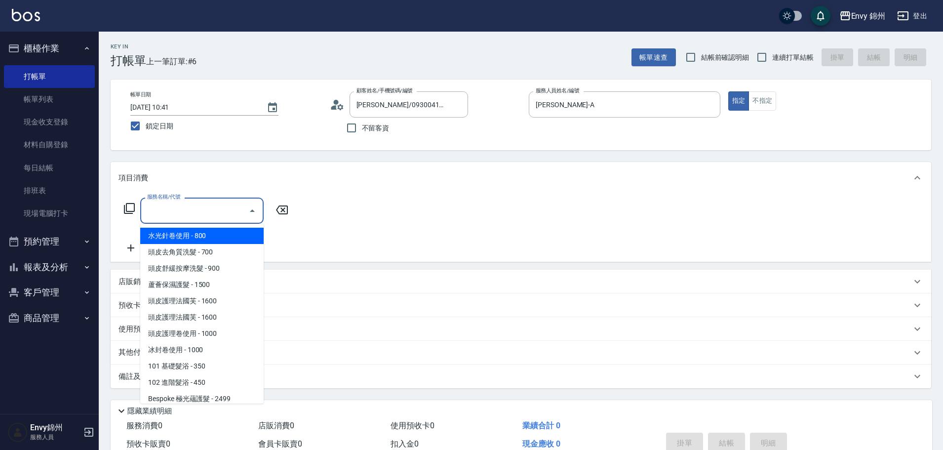
click at [184, 208] on div "服務名稱/代號 服務名稱/代號" at bounding box center [201, 210] width 123 height 26
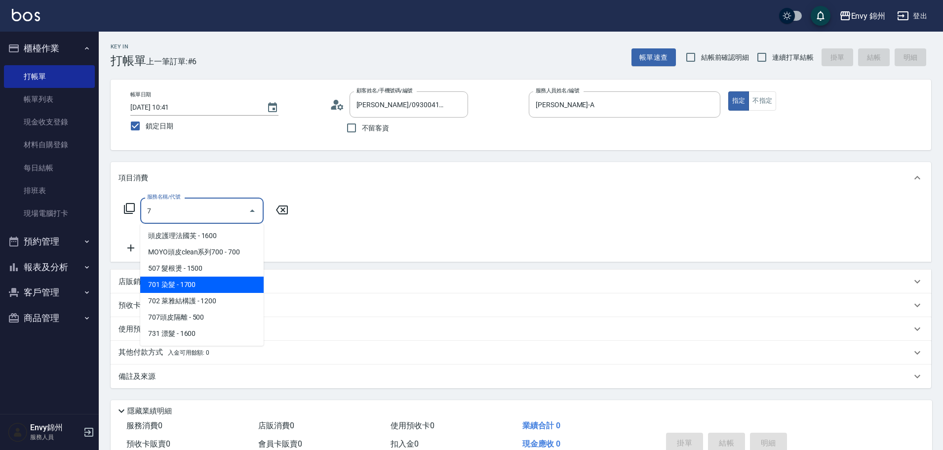
click at [165, 278] on span "701 染髮 - 1700" at bounding box center [201, 284] width 123 height 16
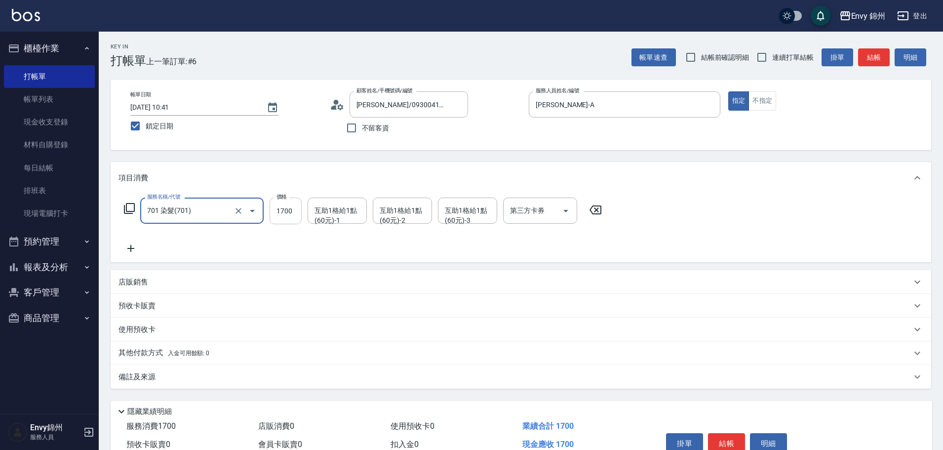
type input "701 染髮(701)"
click at [266, 218] on div "服務名稱/代號 701 染髮(701) 服務名稱/代號 價格 1700 價格 互助1格給1點(60元)-1 互助1格給1點(60元)-1 互助1格給1點(60…" at bounding box center [362, 210] width 489 height 27
click at [278, 214] on input "1700" at bounding box center [285, 210] width 32 height 27
type input "3500"
click at [344, 217] on input "互助1格給1點(60元)-1" at bounding box center [337, 210] width 50 height 17
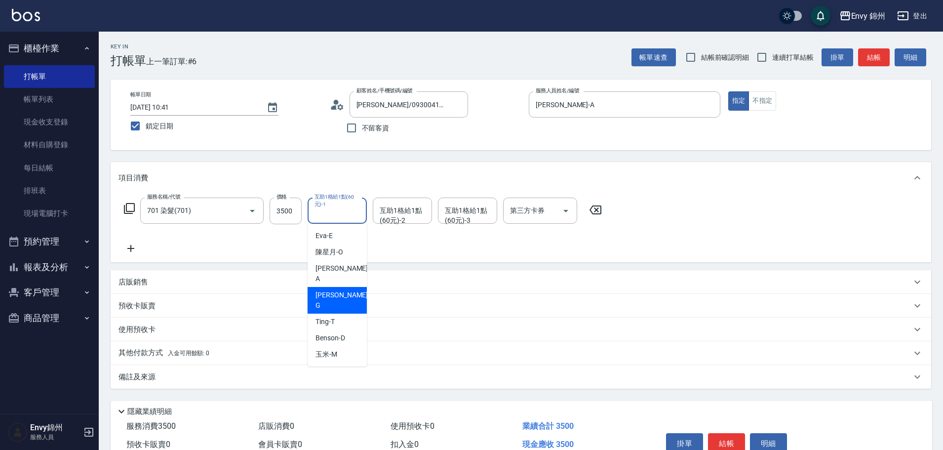
click at [336, 287] on div "[PERSON_NAME]" at bounding box center [336, 300] width 59 height 27
type input "[PERSON_NAME]"
click at [399, 200] on div "互助1格給1點(60元)-2" at bounding box center [402, 210] width 59 height 26
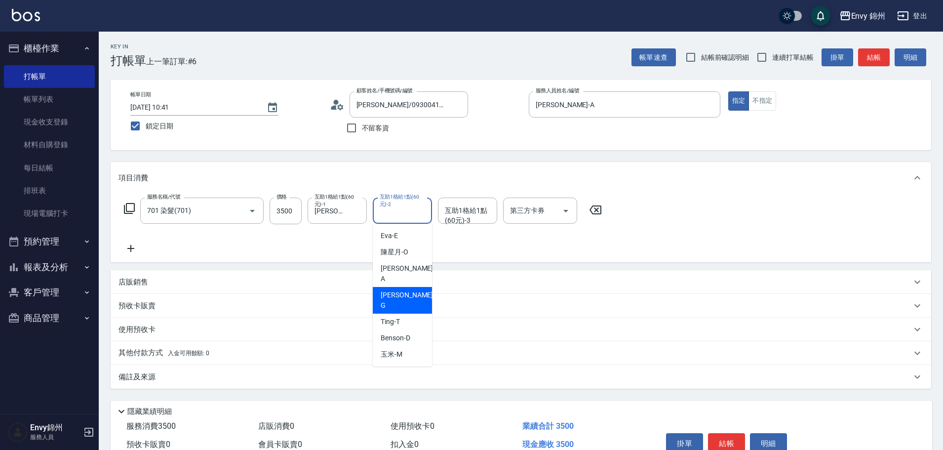
click at [401, 290] on span "[PERSON_NAME]" at bounding box center [407, 300] width 54 height 21
type input "[PERSON_NAME]"
click at [130, 240] on div "服務名稱/代號 701 染髮(701) 服務名稱/代號 價格 3500 價格 互助1格給1點(60元)-1 杉杉-G 互助1格給1點(60元)-1 互助1格給…" at bounding box center [362, 225] width 489 height 57
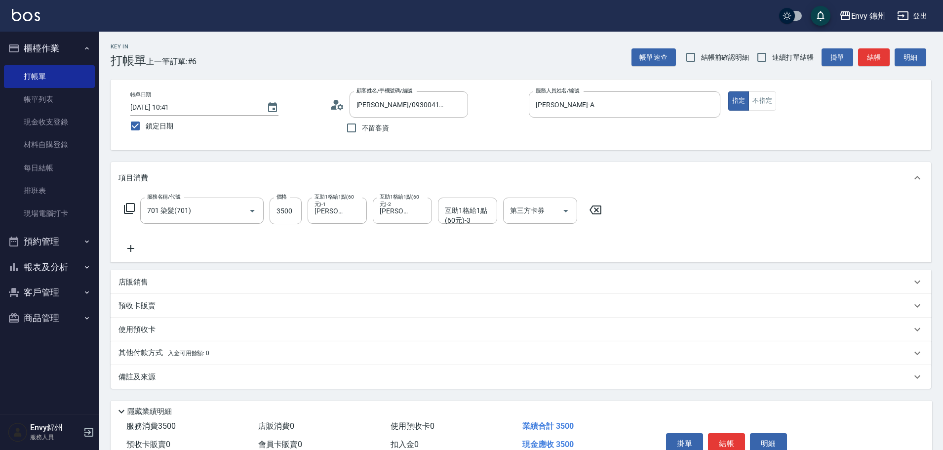
click at [126, 252] on icon at bounding box center [130, 248] width 25 height 12
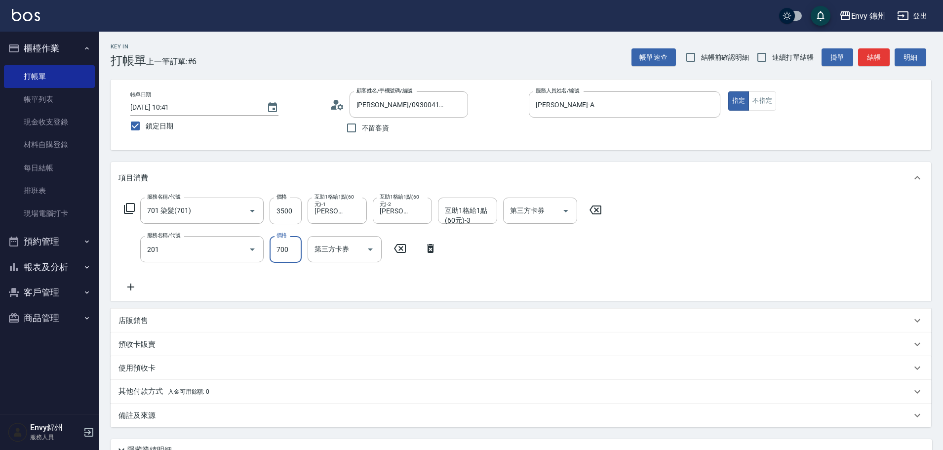
type input "201 剪髮(201)"
type input "1000"
click at [339, 257] on input "互助1格給1點(60元)-1" at bounding box center [337, 248] width 50 height 17
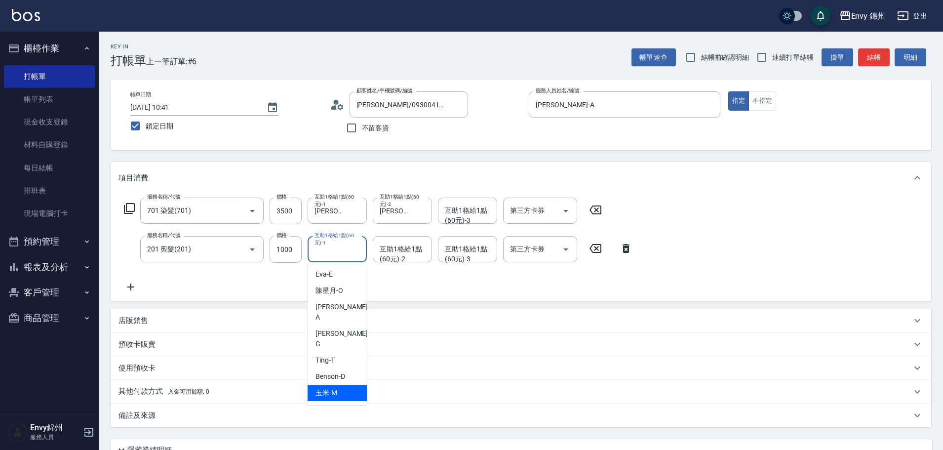
click at [335, 387] on span "玉米 -M" at bounding box center [326, 392] width 22 height 10
type input "玉米-M"
click at [128, 280] on div "服務名稱/代號 701 染髮(701) 服務名稱/代號 價格 3500 價格 互助1格給1點(60元)-1 杉杉-G 互助1格給1點(60元)-1 互助1格給…" at bounding box center [378, 244] width 520 height 95
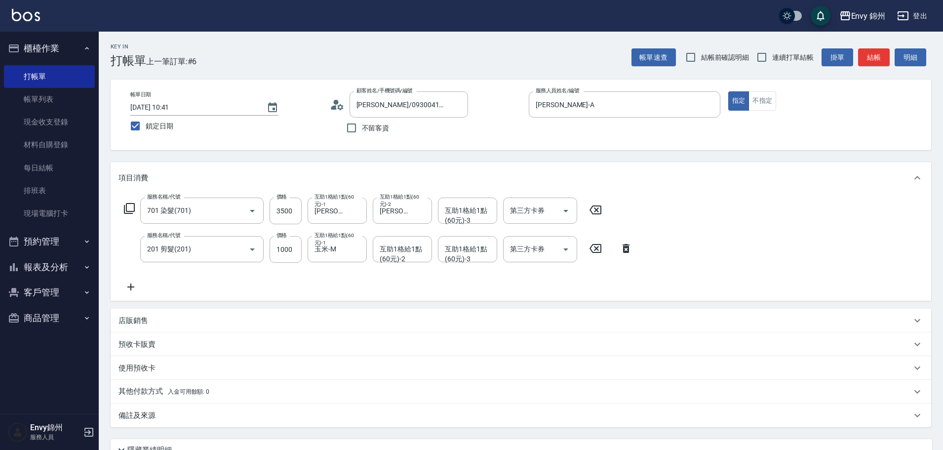
click at [131, 286] on icon at bounding box center [130, 286] width 7 height 7
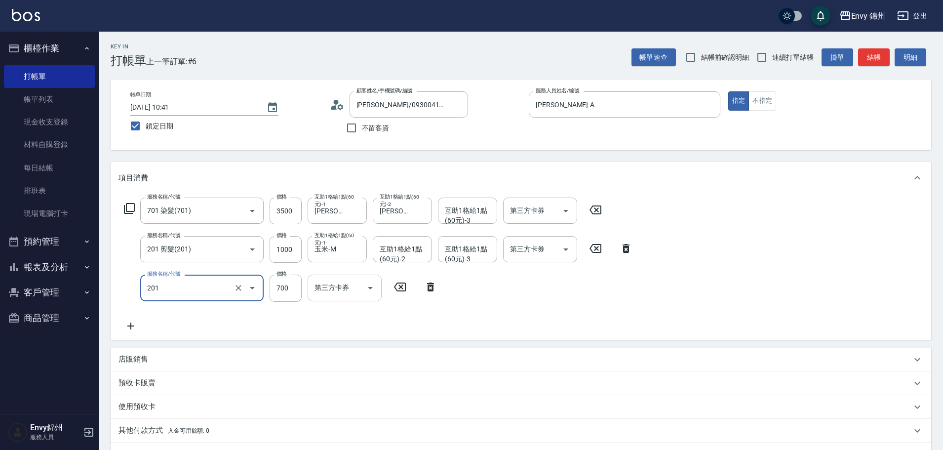
type input "201 剪髮(201)"
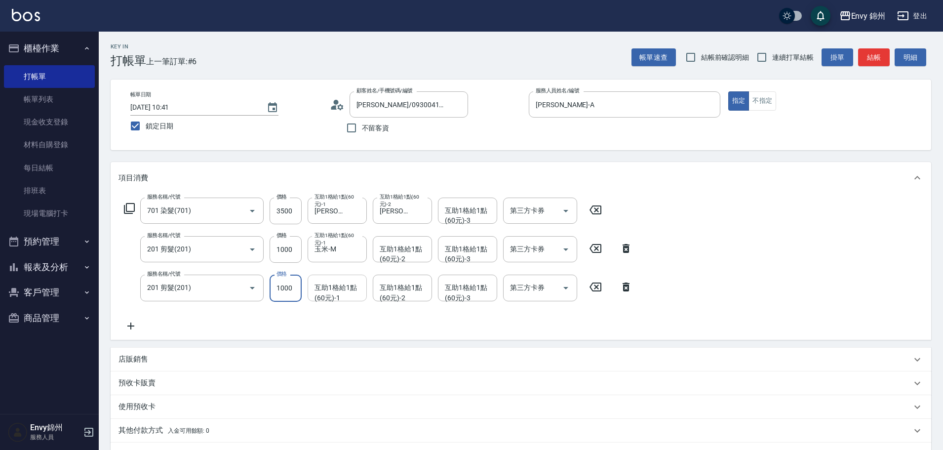
type input "1000"
click at [343, 294] on div "互助1格給1點(60元)-1 互助1格給1點(60元)-1" at bounding box center [336, 287] width 59 height 26
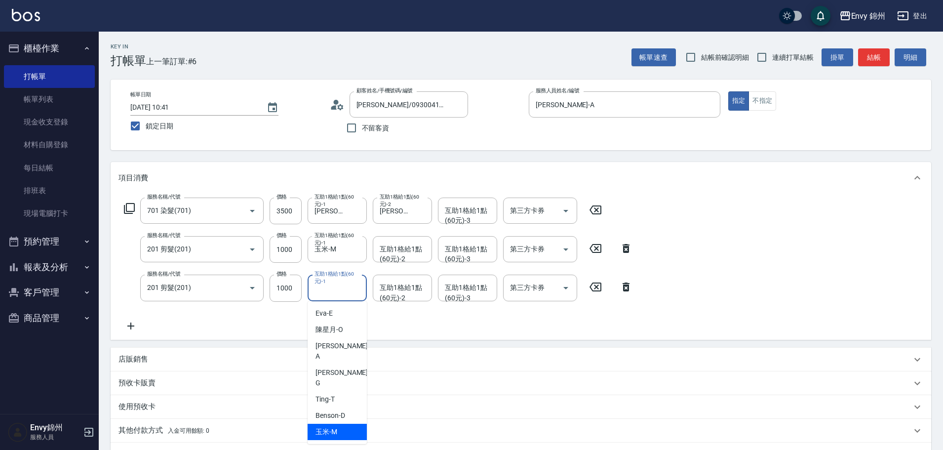
click at [348, 423] on div "玉米 -M" at bounding box center [336, 431] width 59 height 16
type input "玉米-M"
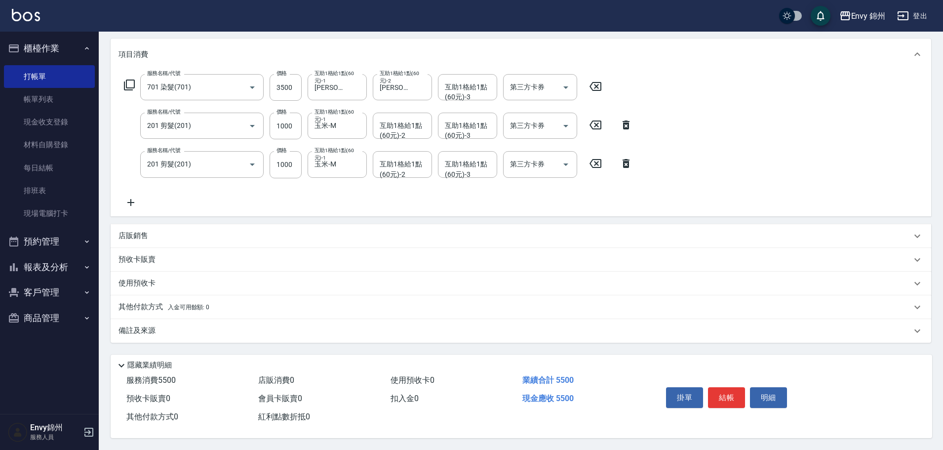
click at [331, 331] on div "備註及來源" at bounding box center [514, 330] width 793 height 10
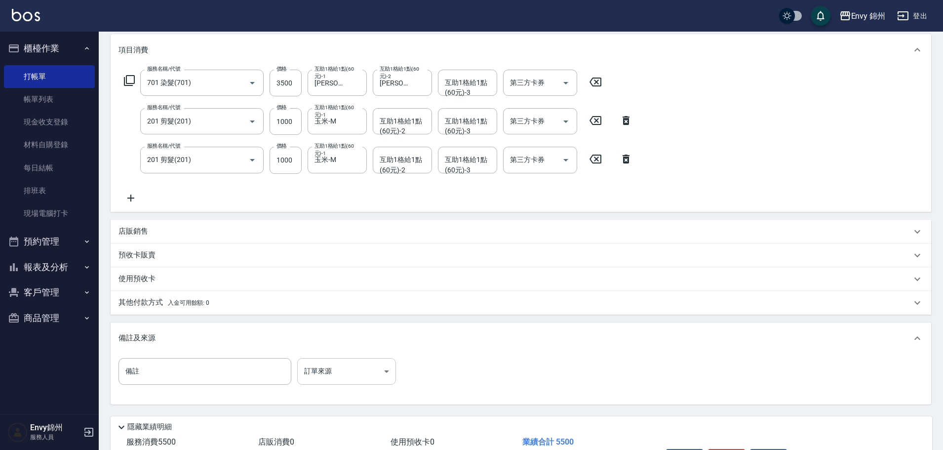
click at [353, 368] on body "Envy 錦州 登出 櫃檯作業 打帳單 帳單列表 現金收支登錄 材料自購登錄 每日結帳 排班表 現場電腦打卡 預約管理 預約管理 單日預約紀錄 單週預約紀錄 …" at bounding box center [471, 191] width 943 height 639
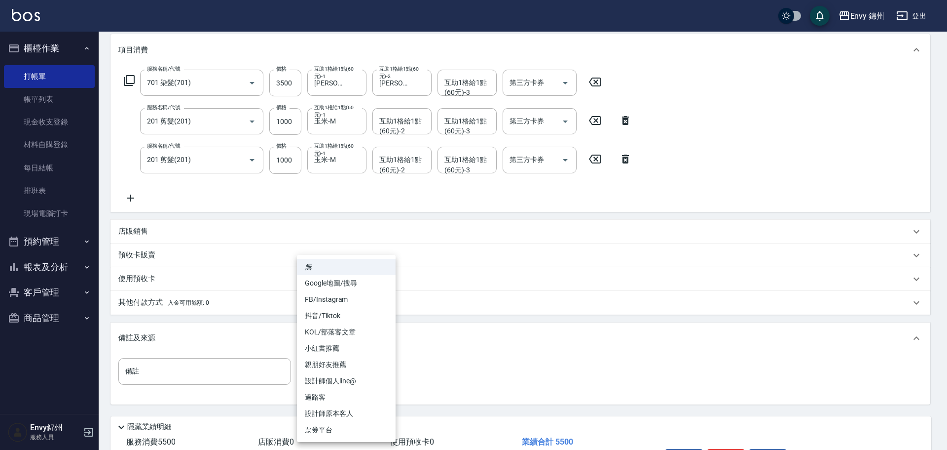
click at [363, 415] on li "設計師原本客人" at bounding box center [346, 413] width 99 height 16
type input "設計師原本客人"
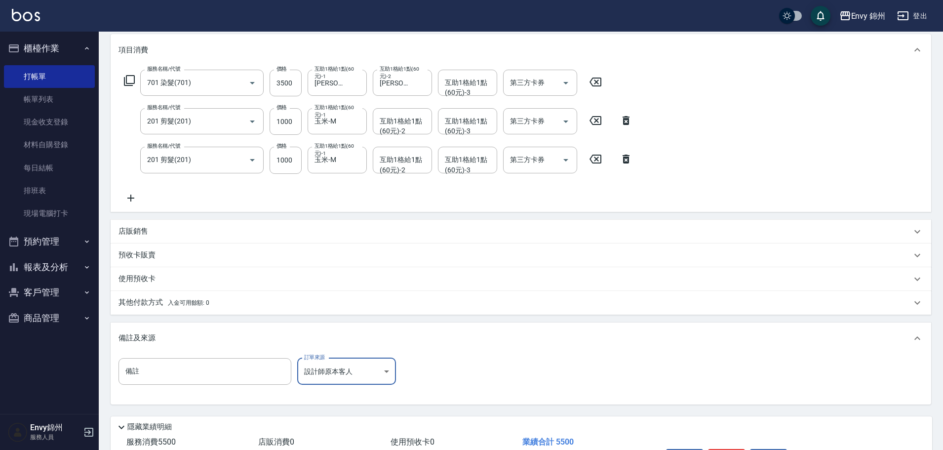
click at [157, 303] on p "其他付款方式 入金可用餘額: 0" at bounding box center [163, 302] width 91 height 11
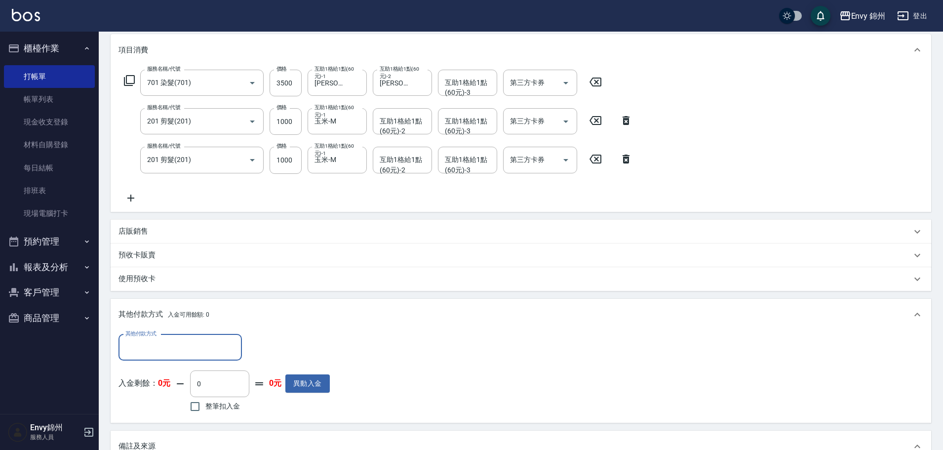
scroll to position [0, 0]
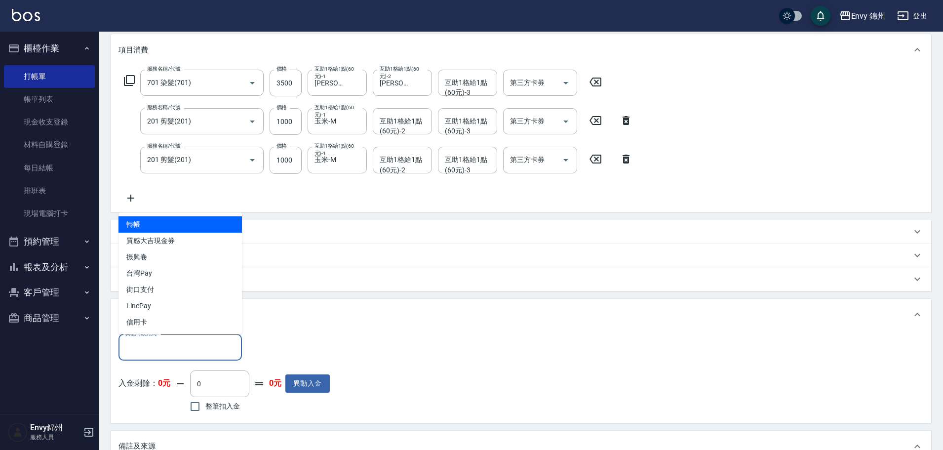
click at [167, 346] on input "其他付款方式" at bounding box center [180, 347] width 114 height 17
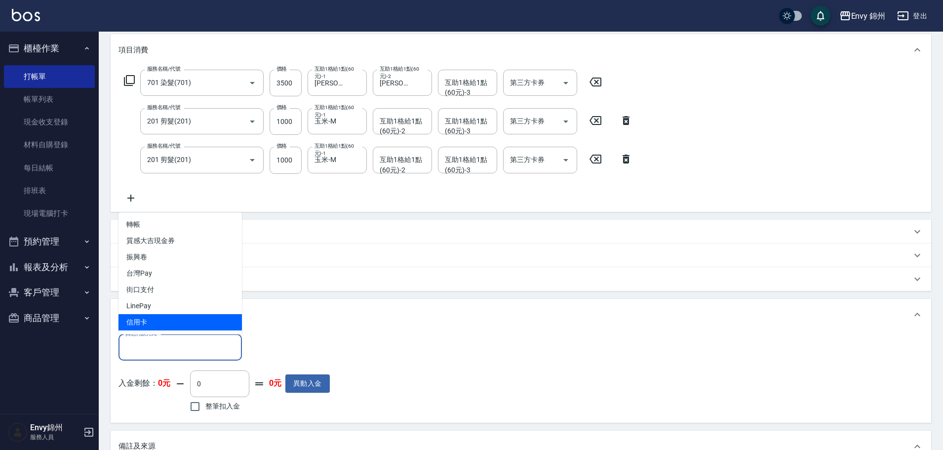
click at [177, 329] on span "信用卡" at bounding box center [179, 322] width 123 height 16
type input "信用卡"
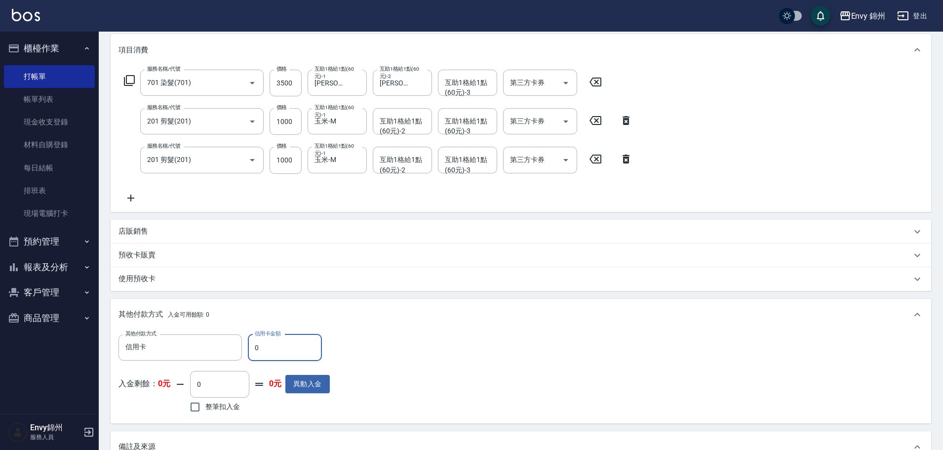
drag, startPoint x: 266, startPoint y: 344, endPoint x: 252, endPoint y: 345, distance: 14.3
click at [252, 345] on input "0" at bounding box center [285, 347] width 74 height 27
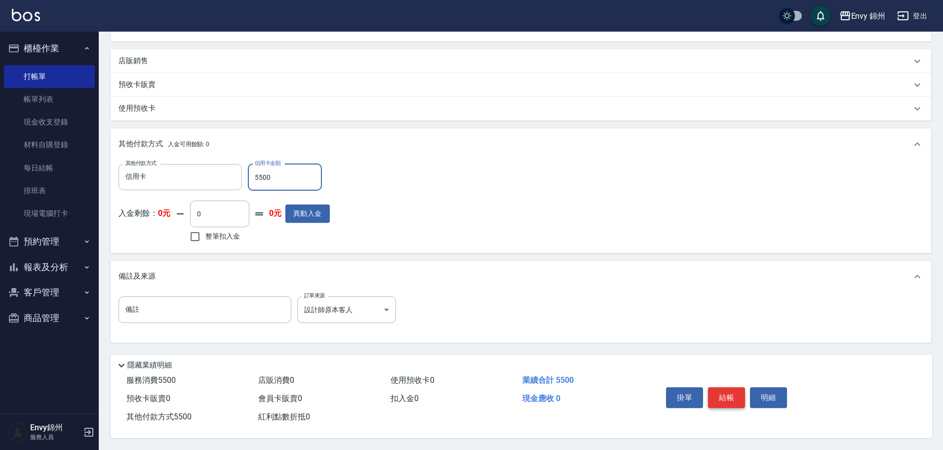
type input "5500"
click at [724, 390] on button "結帳" at bounding box center [726, 397] width 37 height 21
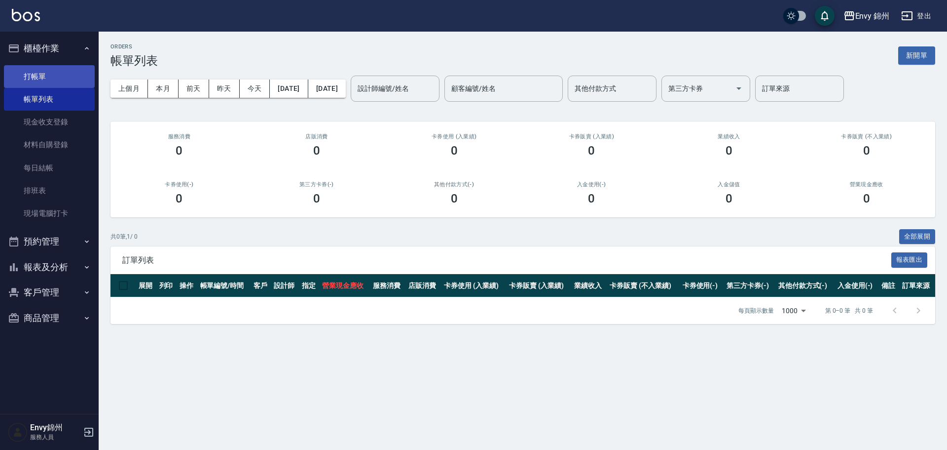
click at [35, 75] on link "打帳單" at bounding box center [49, 76] width 91 height 23
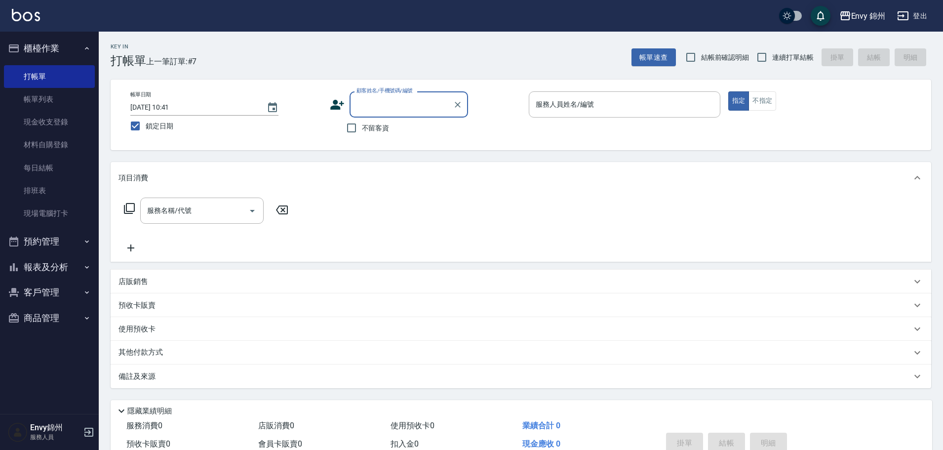
click at [371, 135] on label "不留客資" at bounding box center [365, 127] width 48 height 21
click at [362, 135] on input "不留客資" at bounding box center [351, 127] width 21 height 21
checkbox input "true"
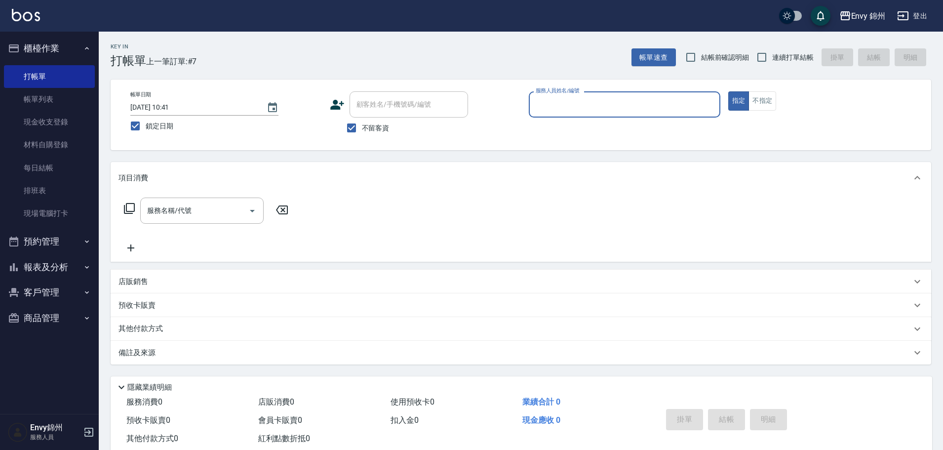
click at [567, 98] on input "服務人員姓名/編號" at bounding box center [624, 104] width 183 height 17
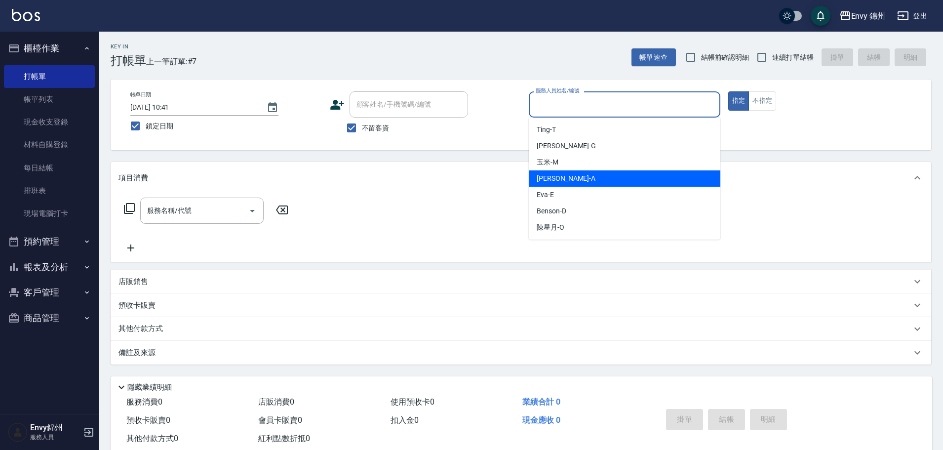
click at [574, 174] on div "[PERSON_NAME] -A" at bounding box center [624, 178] width 191 height 16
type input "[PERSON_NAME]-A"
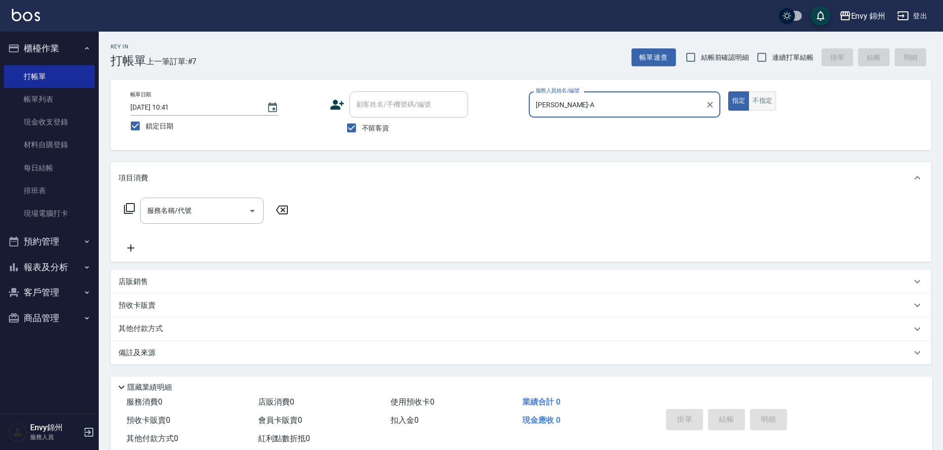
click at [755, 101] on button "不指定" at bounding box center [762, 100] width 28 height 19
click at [220, 220] on div "服務名稱/代號" at bounding box center [201, 210] width 123 height 26
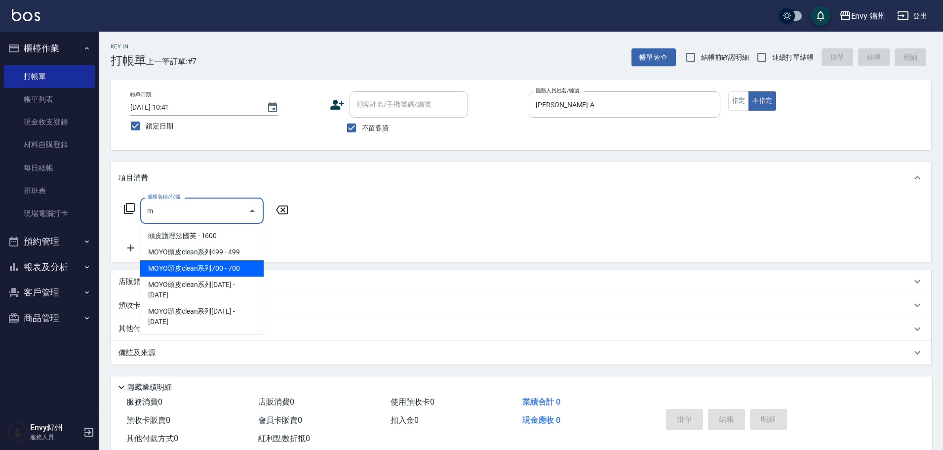
click at [241, 255] on span "MOYO頭皮clean系列499 - 499" at bounding box center [201, 252] width 123 height 16
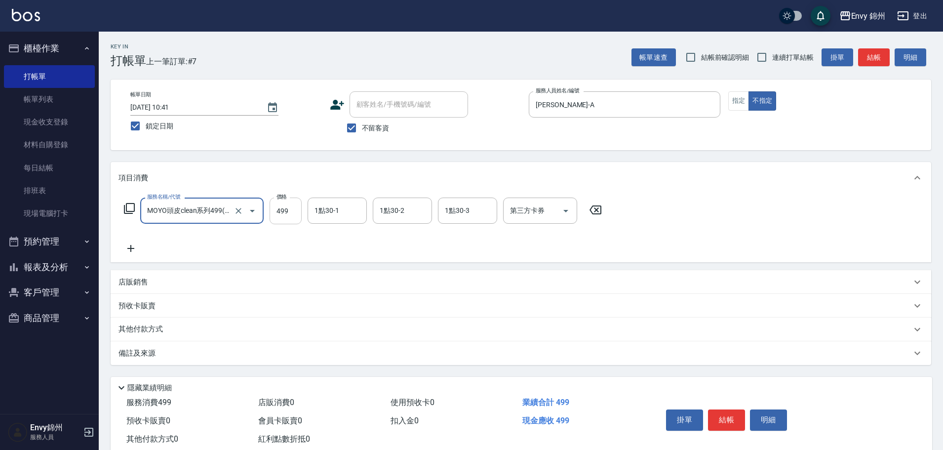
type input "MOYO頭皮clean系列499(405)"
click at [280, 213] on input "499" at bounding box center [285, 210] width 32 height 27
type input "599"
drag, startPoint x: 340, startPoint y: 216, endPoint x: 353, endPoint y: 223, distance: 14.3
click at [341, 217] on input "1點30-1" at bounding box center [337, 210] width 50 height 17
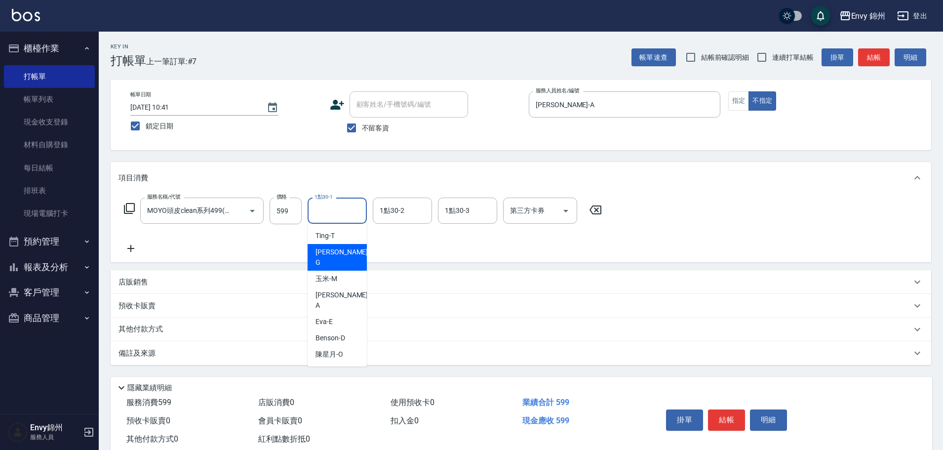
click at [321, 252] on span "[PERSON_NAME]" at bounding box center [342, 257] width 54 height 21
type input "[PERSON_NAME]"
click at [313, 357] on div "備註及來源" at bounding box center [514, 353] width 793 height 10
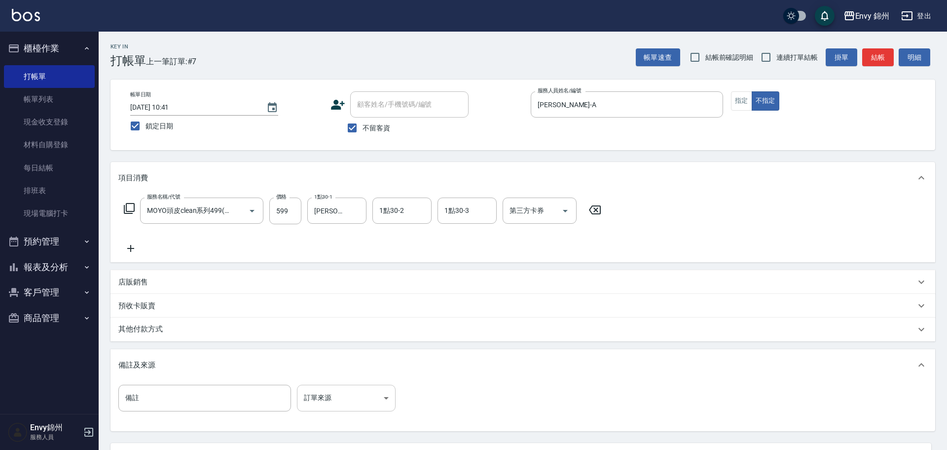
click at [361, 397] on body "Envy 錦州 登出 櫃檯作業 打帳單 帳單列表 現金收支登錄 材料自購登錄 每日結帳 排班表 現場電腦打卡 預約管理 預約管理 單日預約紀錄 單週預約紀錄 …" at bounding box center [473, 269] width 947 height 538
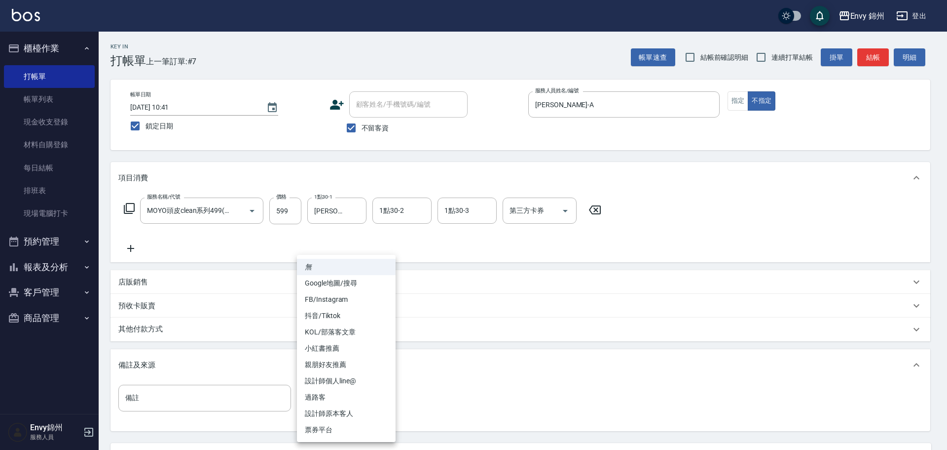
click at [372, 409] on li "設計師原本客人" at bounding box center [346, 413] width 99 height 16
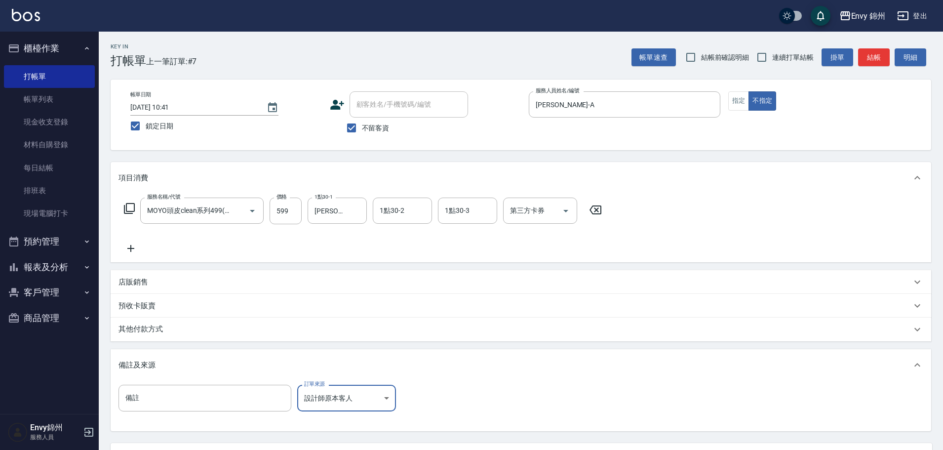
click at [345, 396] on body "Envy 錦州 登出 櫃檯作業 打帳單 帳單列表 現金收支登錄 材料自購登錄 每日結帳 排班表 現場電腦打卡 預約管理 預約管理 單日預約紀錄 單週預約紀錄 …" at bounding box center [471, 269] width 943 height 538
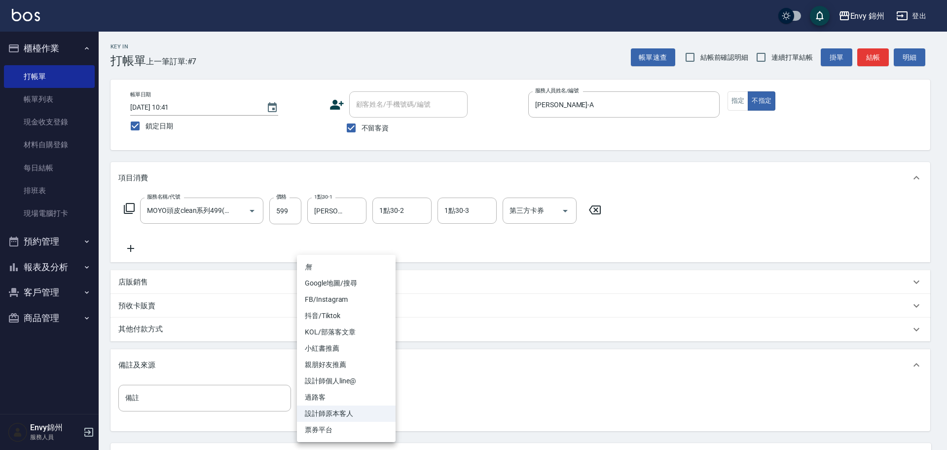
click at [348, 399] on li "過路客" at bounding box center [346, 397] width 99 height 16
type input "過路客"
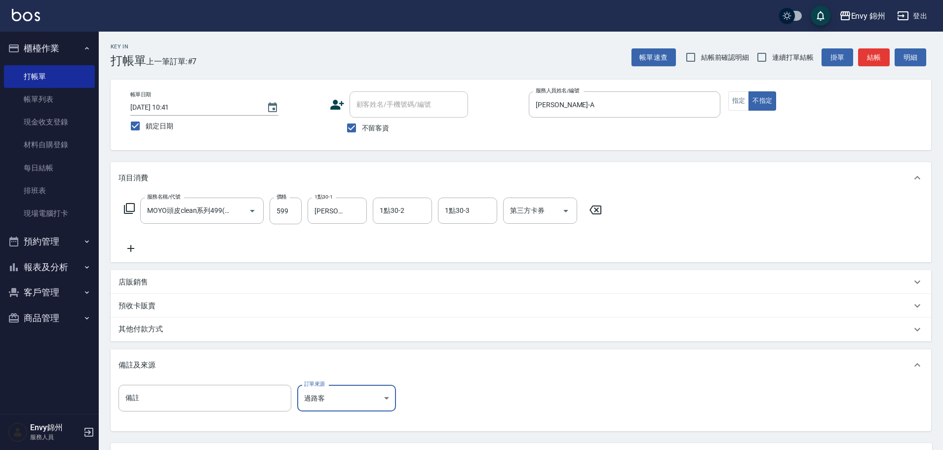
scroll to position [93, 0]
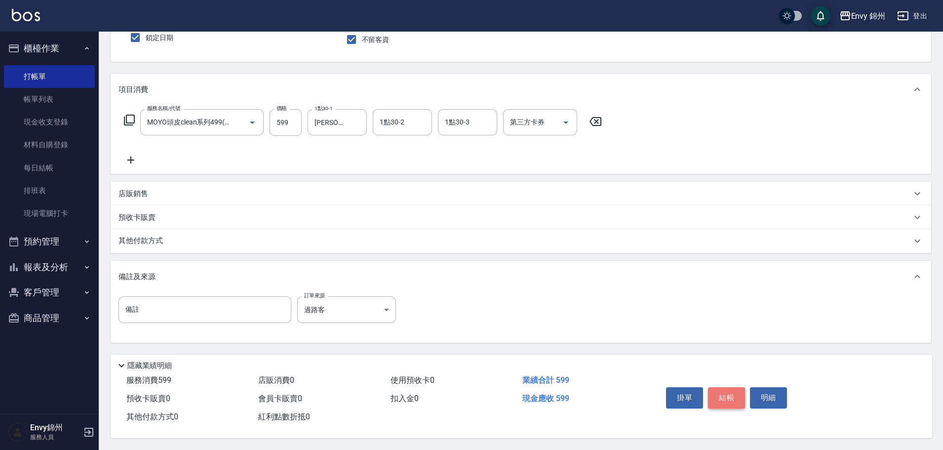
click at [720, 393] on button "結帳" at bounding box center [726, 397] width 37 height 21
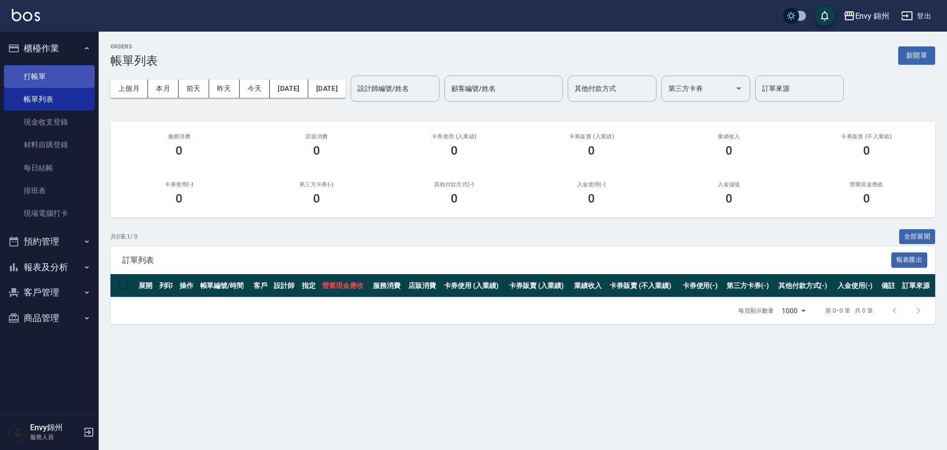
click at [35, 74] on link "打帳單" at bounding box center [49, 76] width 91 height 23
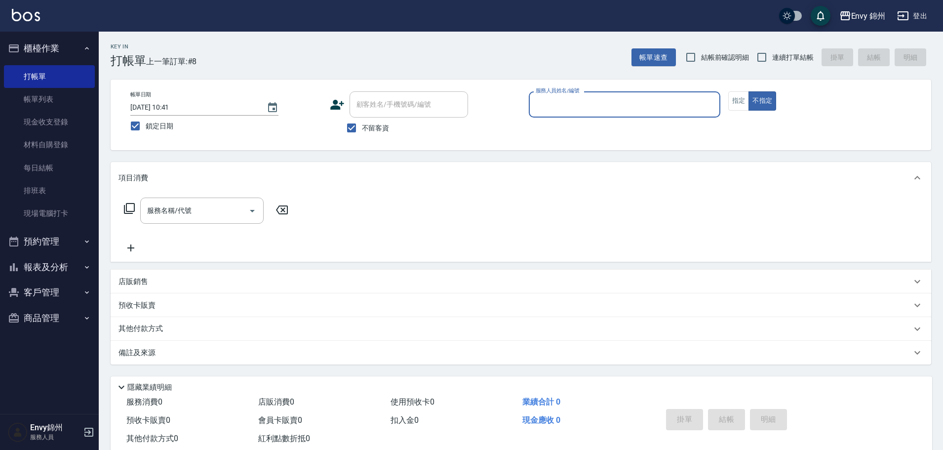
click at [587, 100] on input "服務人員姓名/編號" at bounding box center [624, 104] width 183 height 17
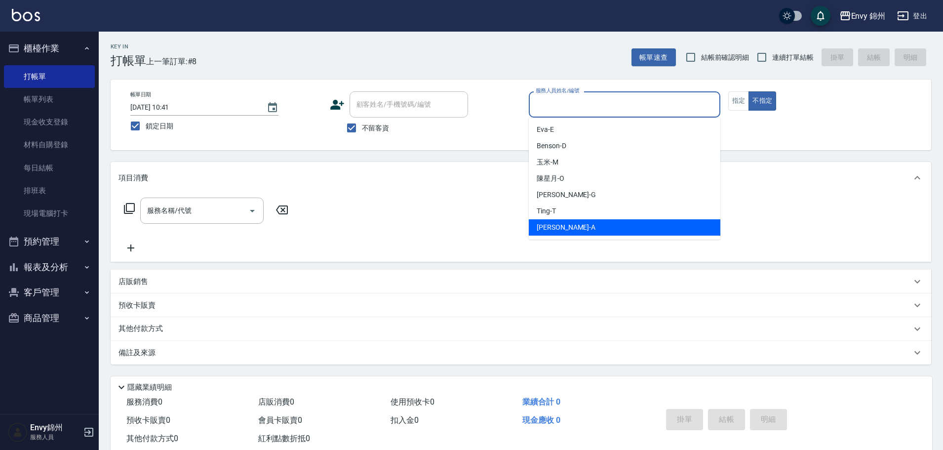
click at [568, 230] on div "[PERSON_NAME] -A" at bounding box center [624, 227] width 191 height 16
type input "[PERSON_NAME]-A"
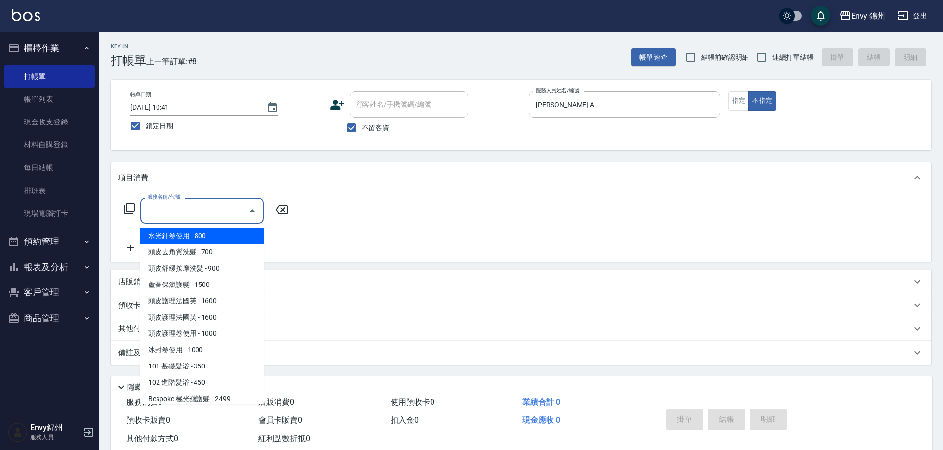
click at [211, 216] on input "服務名稱/代號" at bounding box center [195, 210] width 100 height 17
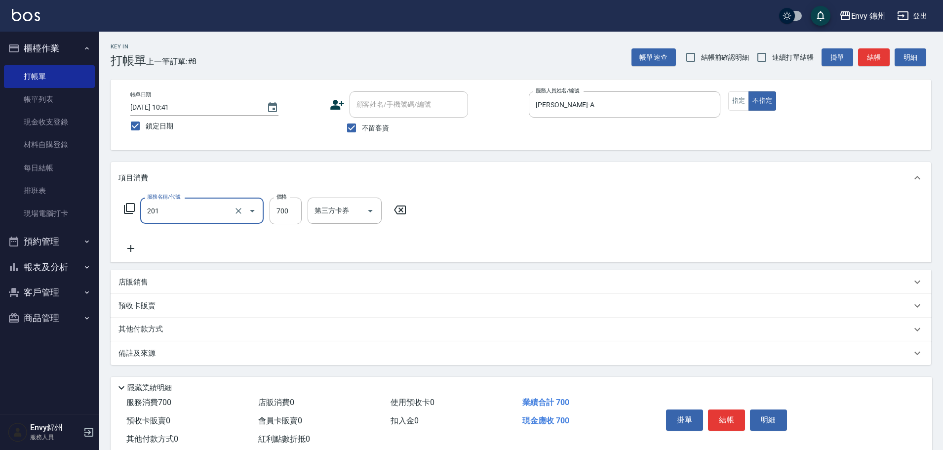
type input "201 剪髮(201)"
type input "200"
drag, startPoint x: 318, startPoint y: 352, endPoint x: 346, endPoint y: 384, distance: 42.3
click at [318, 352] on div "備註及來源" at bounding box center [514, 353] width 793 height 10
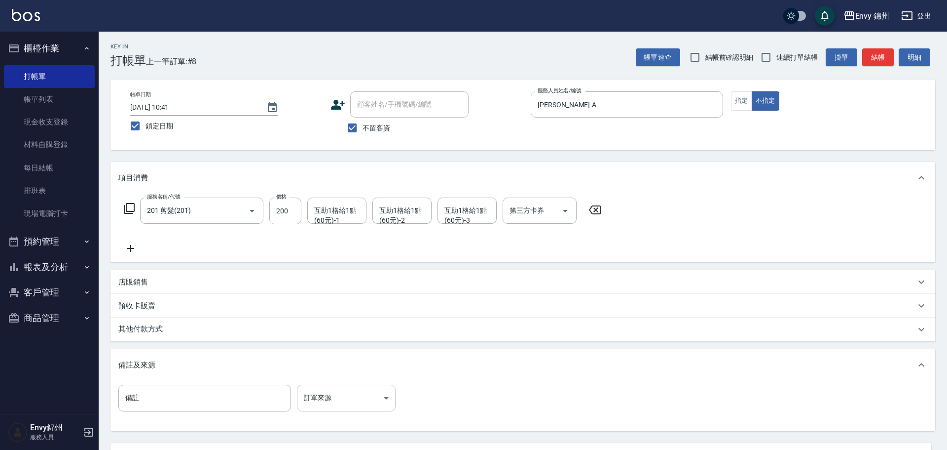
click at [371, 400] on body "Envy 錦州 登出 櫃檯作業 打帳單 帳單列表 現金收支登錄 材料自購登錄 每日結帳 排班表 現場電腦打卡 預約管理 預約管理 單日預約紀錄 單週預約紀錄 …" at bounding box center [473, 269] width 947 height 538
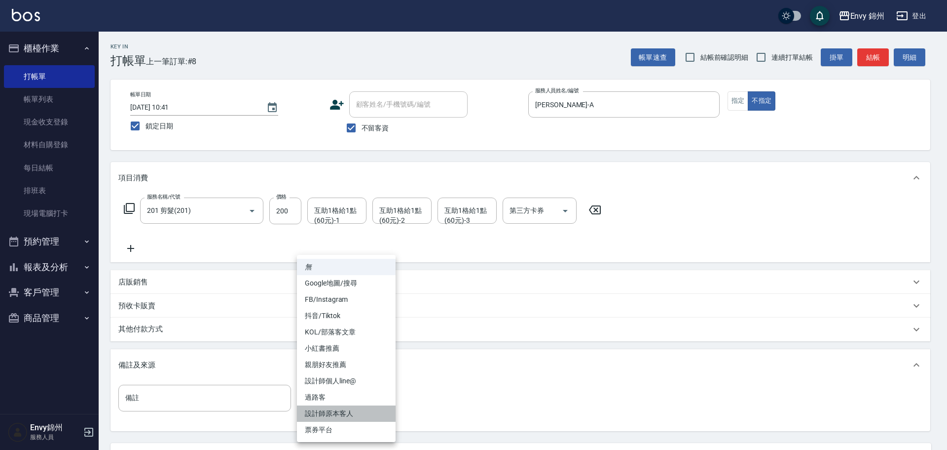
click at [380, 409] on li "設計師原本客人" at bounding box center [346, 413] width 99 height 16
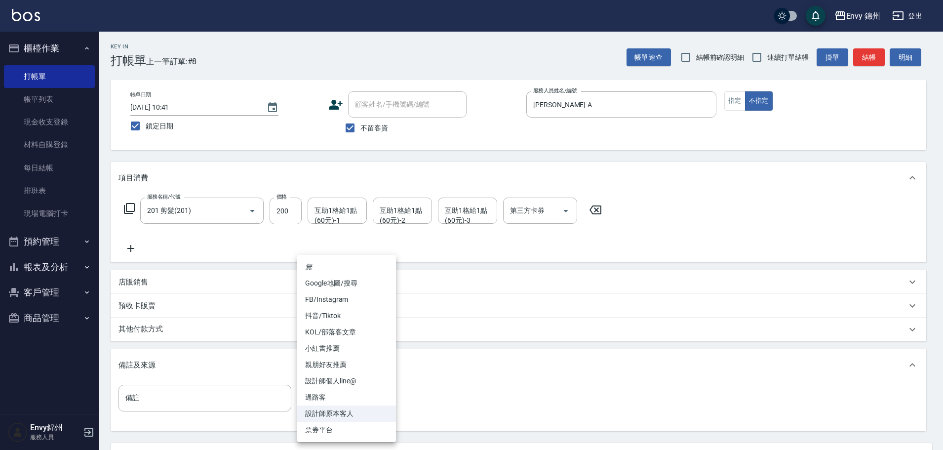
click at [338, 401] on body "Envy 錦州 登出 櫃檯作業 打帳單 帳單列表 現金收支登錄 材料自購登錄 每日結帳 排班表 現場電腦打卡 預約管理 預約管理 單日預約紀錄 單週預約紀錄 …" at bounding box center [471, 269] width 943 height 538
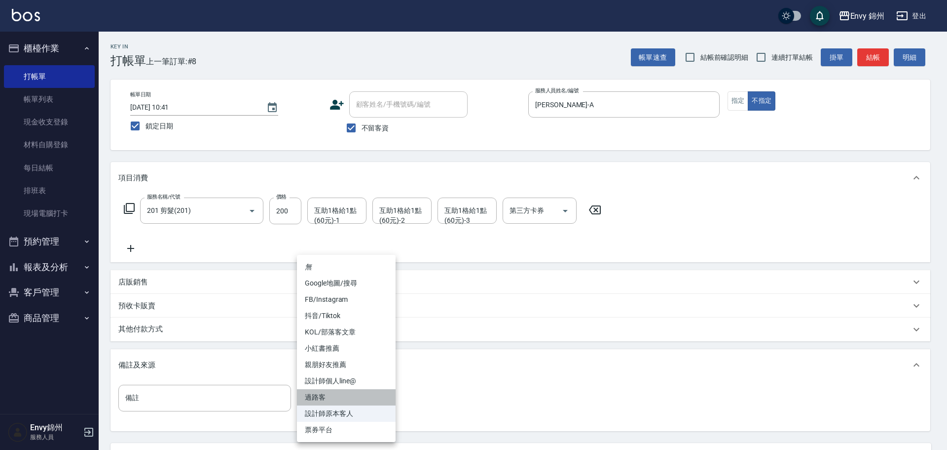
click at [338, 398] on li "過路客" at bounding box center [346, 397] width 99 height 16
type input "過路客"
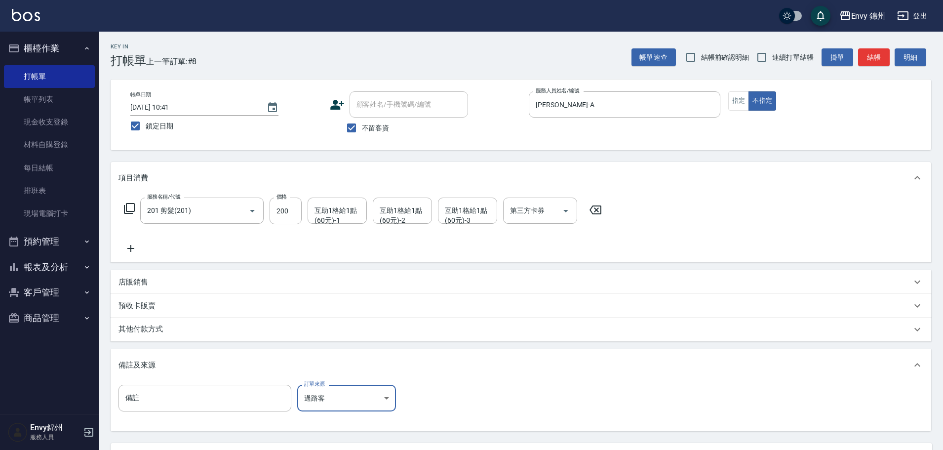
scroll to position [93, 0]
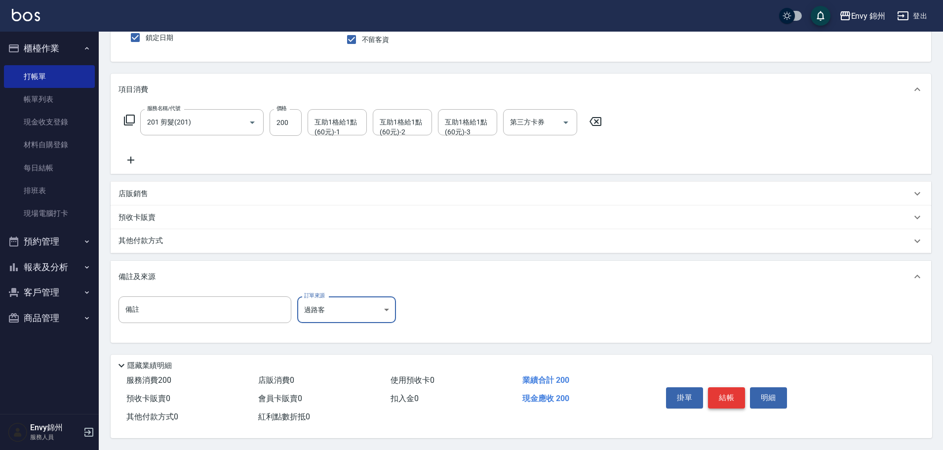
click at [726, 390] on button "結帳" at bounding box center [726, 397] width 37 height 21
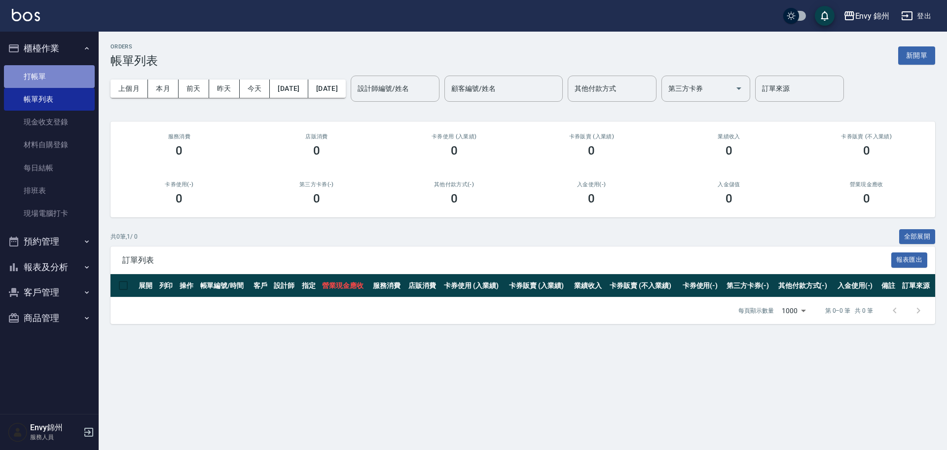
click at [18, 72] on link "打帳單" at bounding box center [49, 76] width 91 height 23
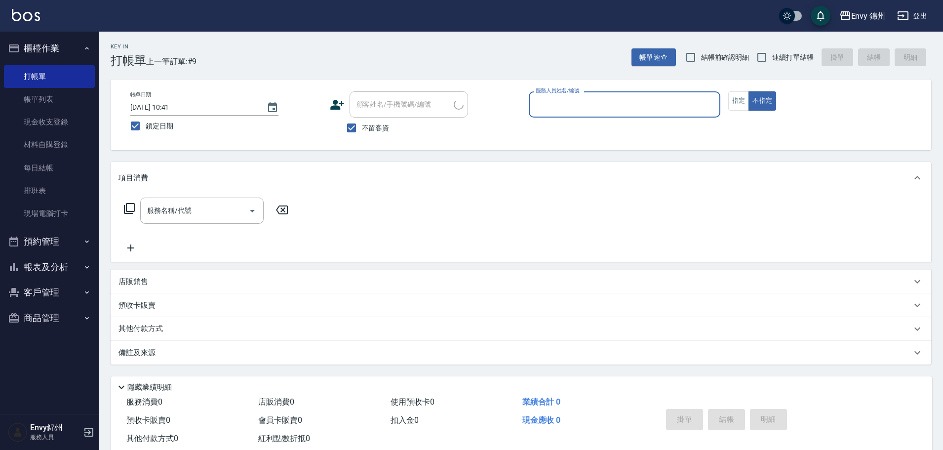
click at [558, 108] on input "服務人員姓名/編號" at bounding box center [624, 104] width 183 height 17
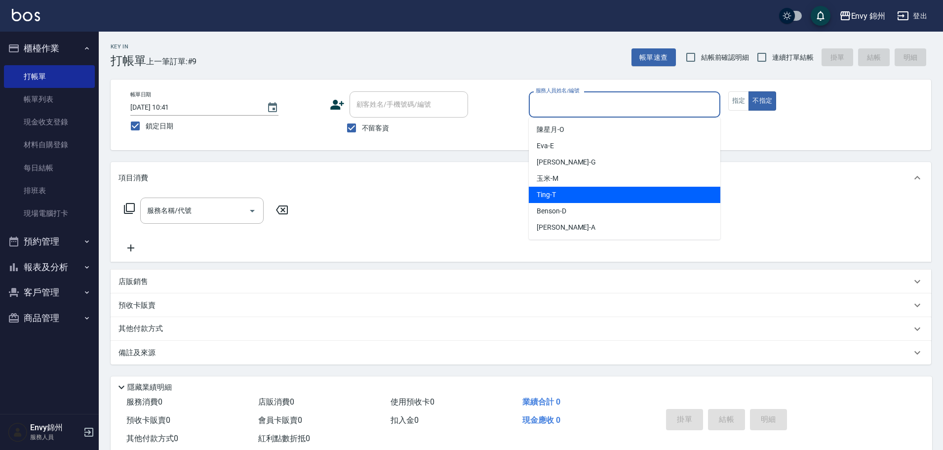
click at [578, 199] on div "Ting -T" at bounding box center [624, 195] width 191 height 16
type input "Ting-T"
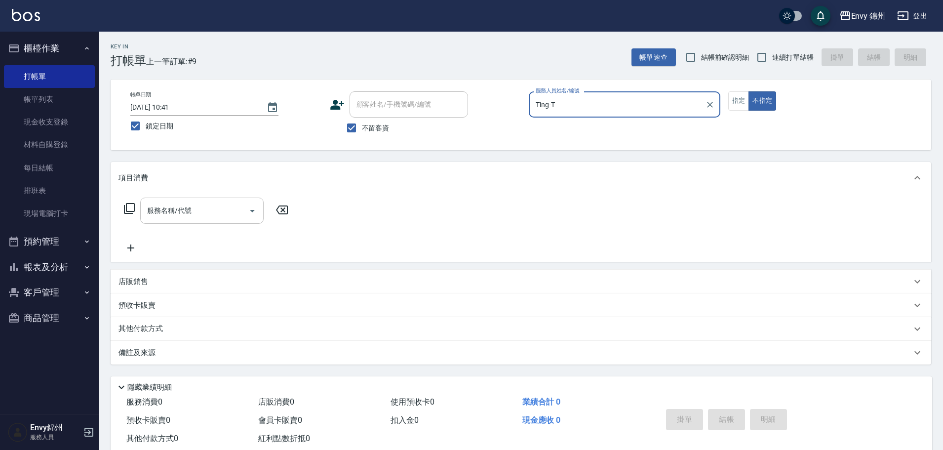
click at [187, 215] on input "服務名稱/代號" at bounding box center [195, 210] width 100 height 17
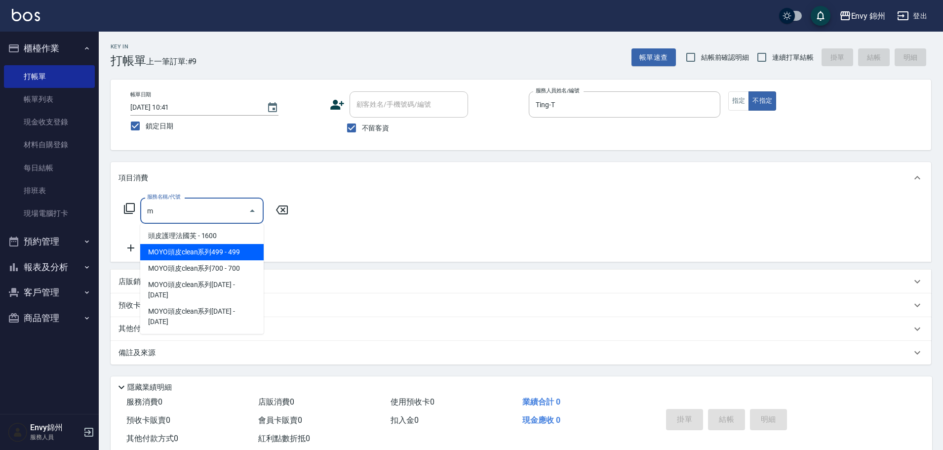
click at [222, 255] on span "MOYO頭皮clean系列499 - 499" at bounding box center [201, 252] width 123 height 16
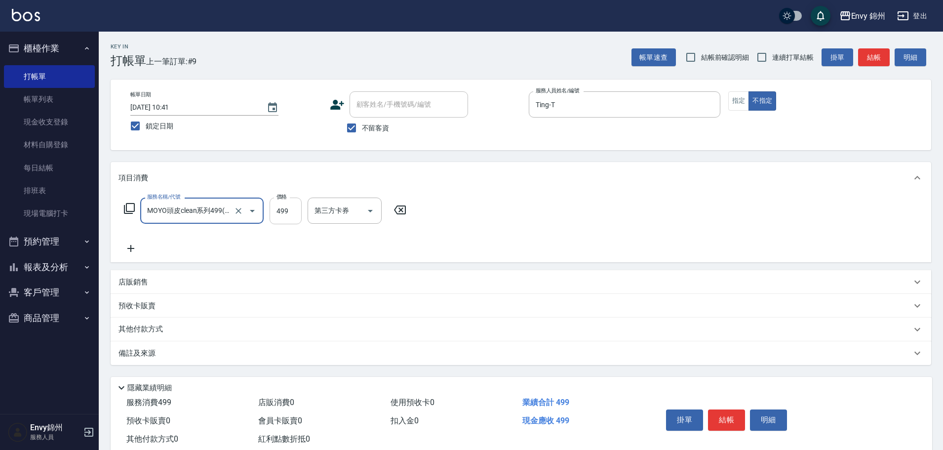
type input "MOYO頭皮clean系列499(405)"
click at [286, 207] on input "499" at bounding box center [285, 210] width 32 height 27
type input "699"
drag, startPoint x: 334, startPoint y: 205, endPoint x: 338, endPoint y: 210, distance: 6.3
click at [334, 205] on div "1點30-1 1點30-1" at bounding box center [336, 210] width 59 height 26
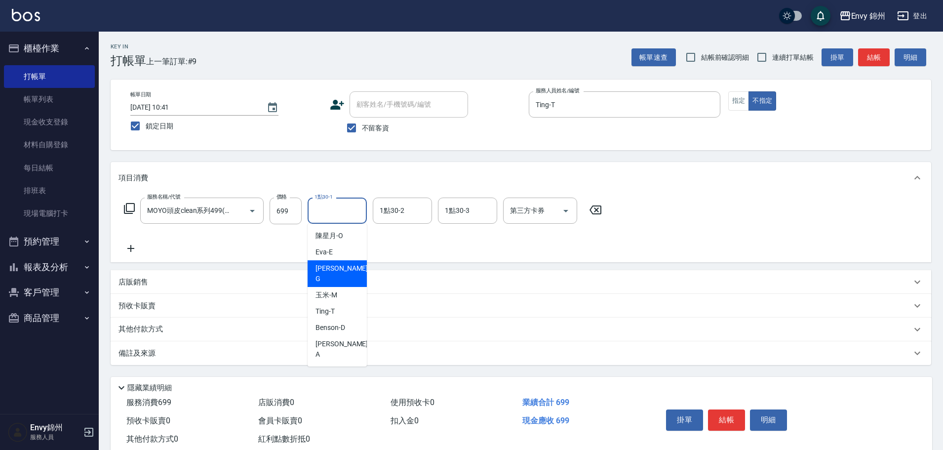
click at [333, 265] on span "[PERSON_NAME]" at bounding box center [342, 273] width 54 height 21
type input "[PERSON_NAME]"
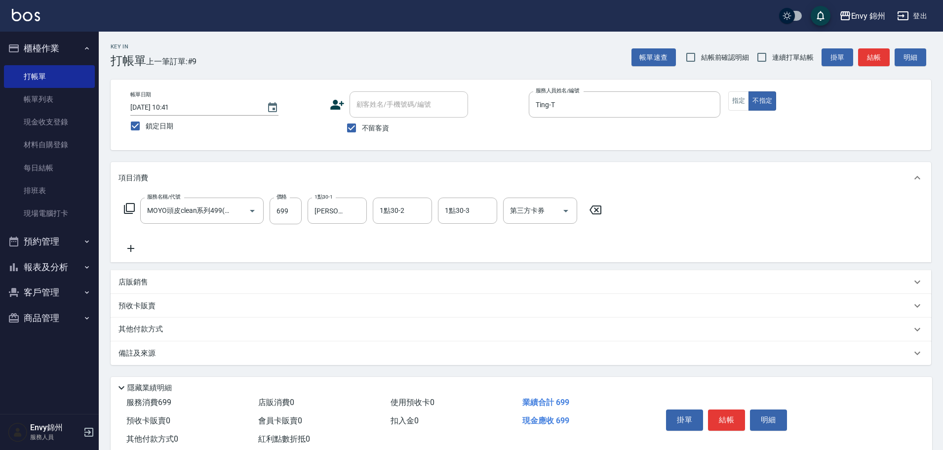
drag, startPoint x: 325, startPoint y: 348, endPoint x: 393, endPoint y: 389, distance: 79.0
click at [327, 349] on div "備註及來源" at bounding box center [514, 353] width 793 height 10
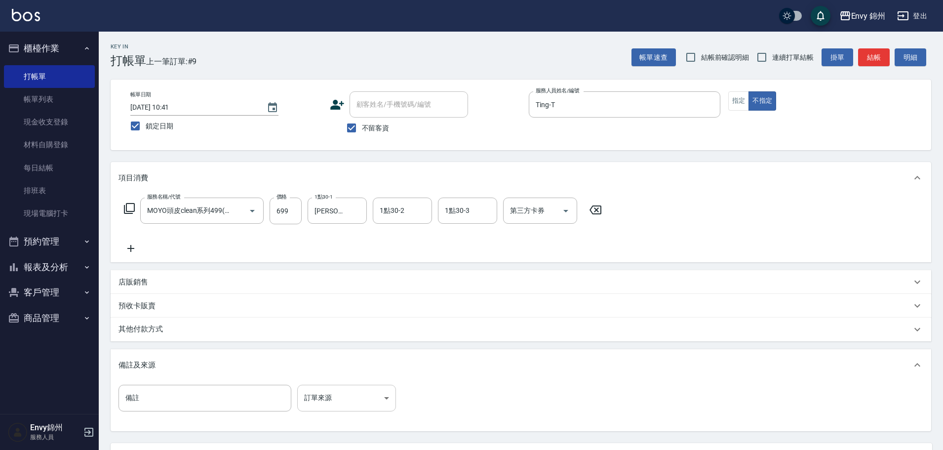
click at [369, 404] on body "Envy 錦州 登出 櫃檯作業 打帳單 帳單列表 現金收支登錄 材料自購登錄 每日結帳 排班表 現場電腦打卡 預約管理 預約管理 單日預約紀錄 單週預約紀錄 …" at bounding box center [471, 269] width 943 height 538
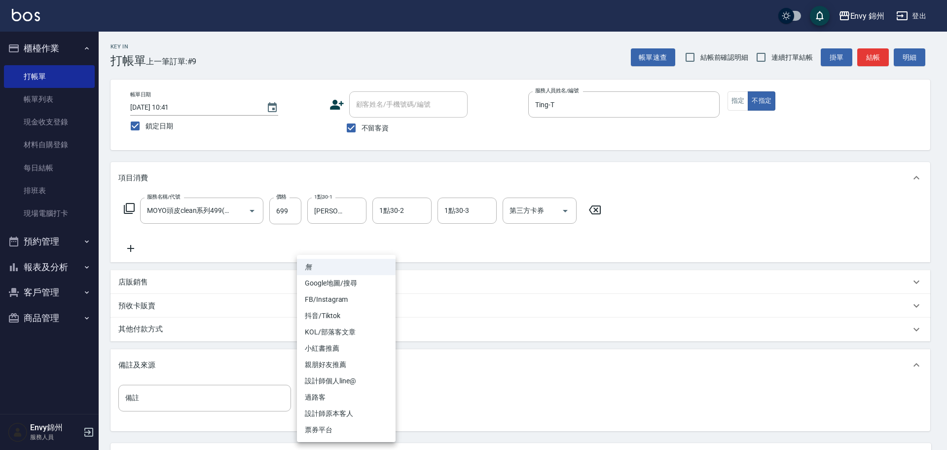
click at [377, 399] on li "過路客" at bounding box center [346, 397] width 99 height 16
type input "過路客"
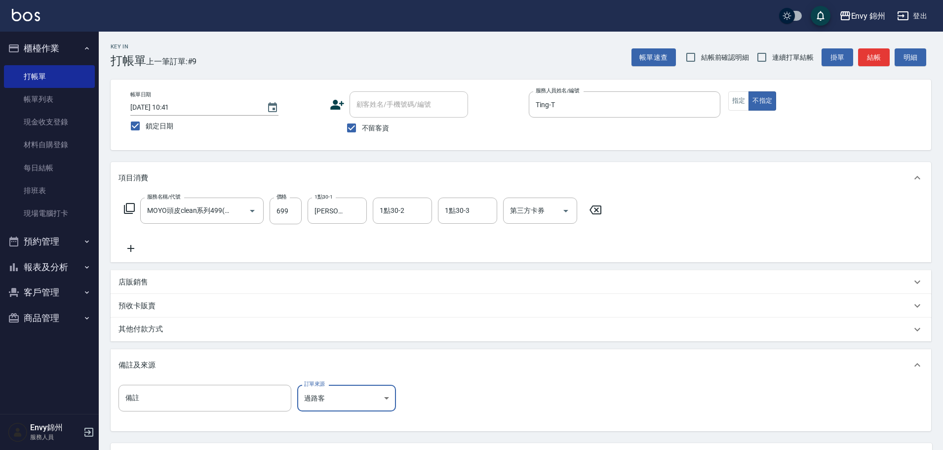
scroll to position [93, 0]
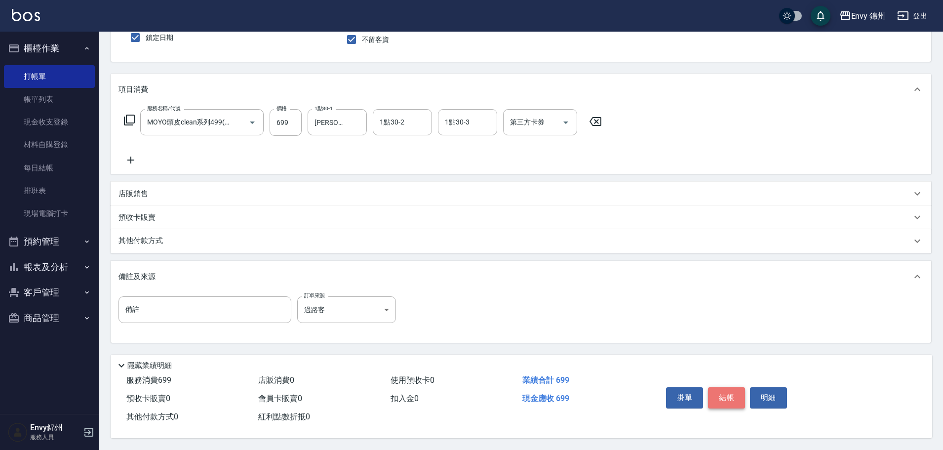
click at [724, 389] on button "結帳" at bounding box center [726, 397] width 37 height 21
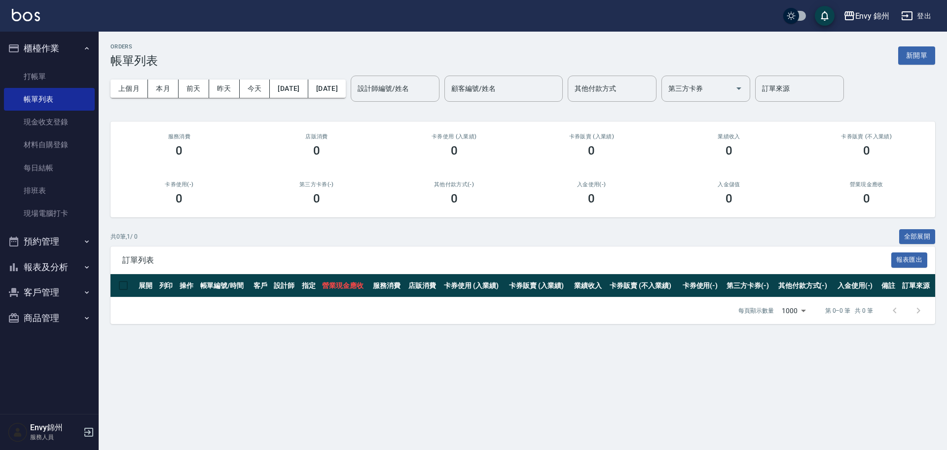
click at [39, 57] on button "櫃檯作業" at bounding box center [49, 49] width 91 height 26
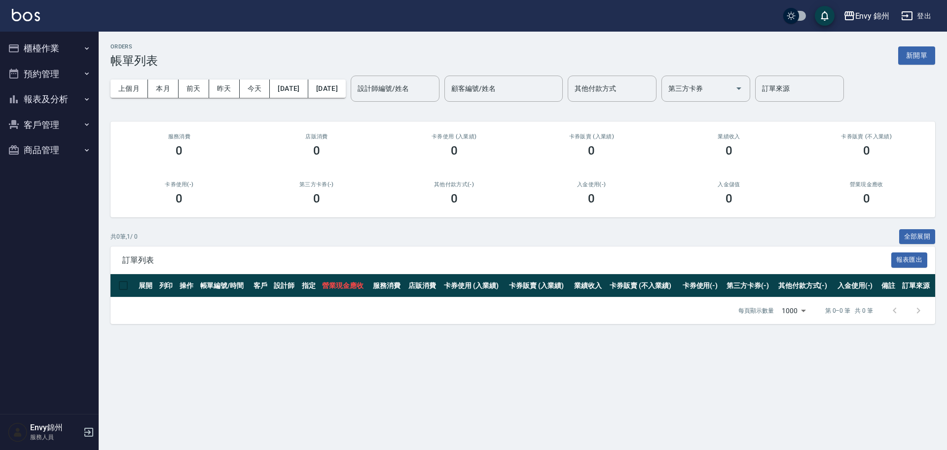
click at [40, 42] on button "櫃檯作業" at bounding box center [49, 49] width 91 height 26
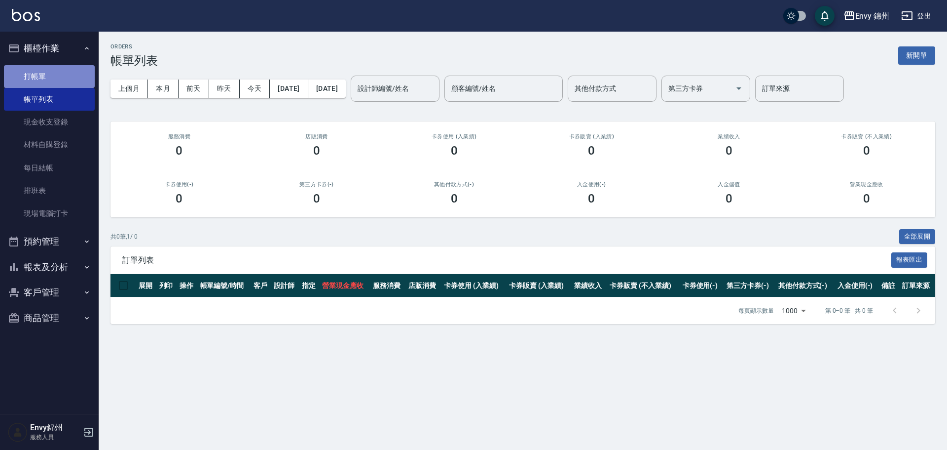
click at [44, 73] on link "打帳單" at bounding box center [49, 76] width 91 height 23
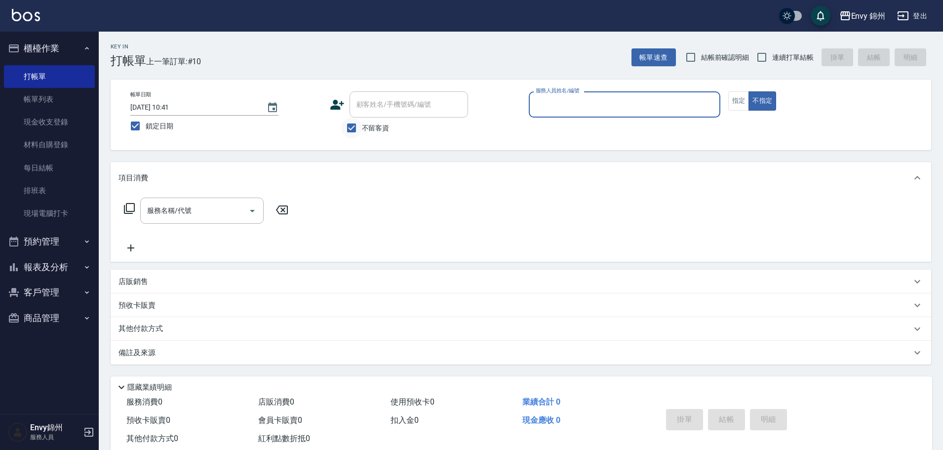
click at [354, 130] on input "不留客資" at bounding box center [351, 127] width 21 height 21
checkbox input "false"
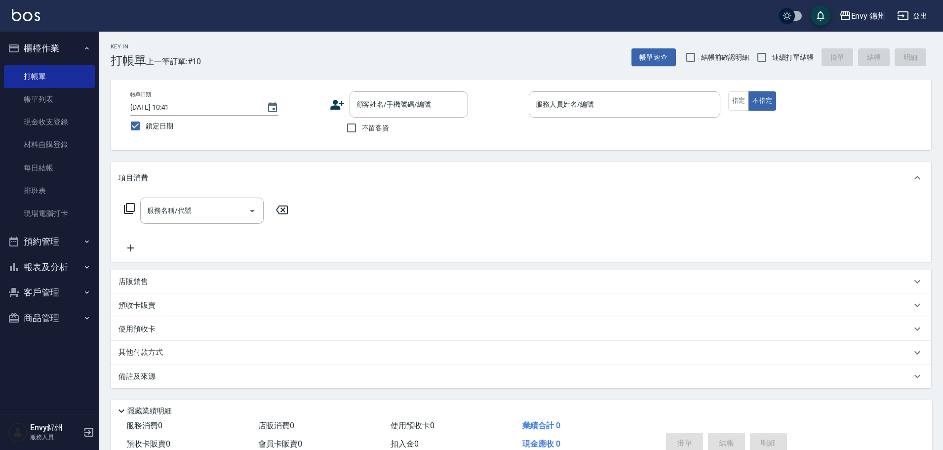
click at [336, 103] on icon at bounding box center [337, 105] width 14 height 10
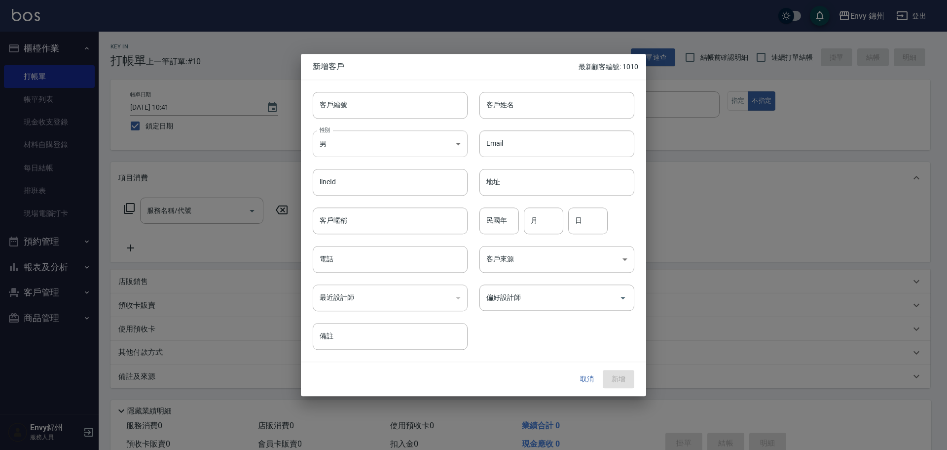
click at [373, 148] on body "Envy 錦州 登出 櫃檯作業 打帳單 帳單列表 現金收支登錄 材料自購登錄 每日結帳 排班表 現場電腦打卡 預約管理 預約管理 單日預約紀錄 單週預約紀錄 …" at bounding box center [473, 247] width 947 height 495
click at [389, 190] on li "男" at bounding box center [390, 185] width 155 height 16
click at [395, 138] on body "Envy 錦州 登出 櫃檯作業 打帳單 帳單列表 現金收支登錄 材料自購登錄 每日結帳 排班表 現場電腦打卡 預約管理 預約管理 單日預約紀錄 單週預約紀錄 …" at bounding box center [473, 247] width 947 height 495
click at [400, 202] on li "女" at bounding box center [390, 201] width 155 height 16
type input "[DEMOGRAPHIC_DATA]"
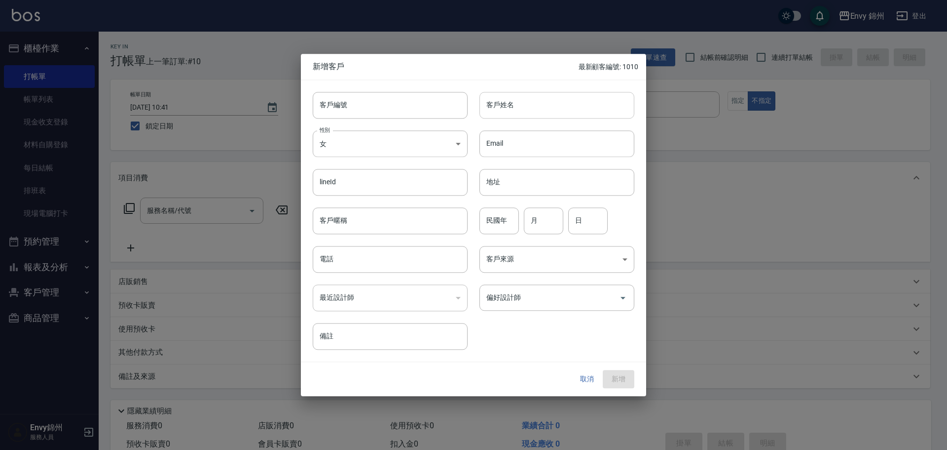
click at [518, 99] on input "客戶姓名" at bounding box center [557, 105] width 155 height 27
type input "s"
type input "[PERSON_NAME]"
click at [492, 221] on input "民國年" at bounding box center [499, 220] width 39 height 27
type input "71"
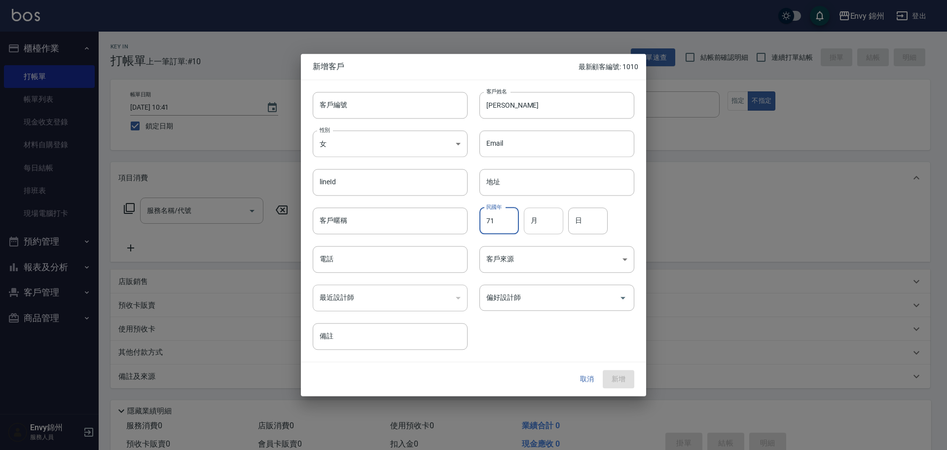
click at [551, 224] on input "月" at bounding box center [543, 220] width 39 height 27
type input "7"
click at [590, 224] on input "日" at bounding box center [587, 220] width 39 height 27
type input "27"
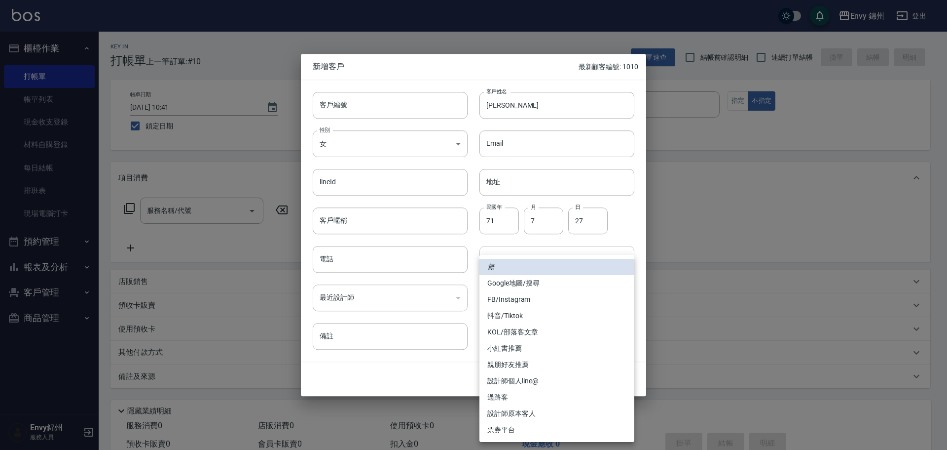
click at [500, 269] on body "Envy 錦州 登出 櫃檯作業 打帳單 帳單列表 現金收支登錄 材料自購登錄 每日結帳 排班表 現場電腦打卡 預約管理 預約管理 單日預約紀錄 單週預約紀錄 …" at bounding box center [473, 247] width 947 height 495
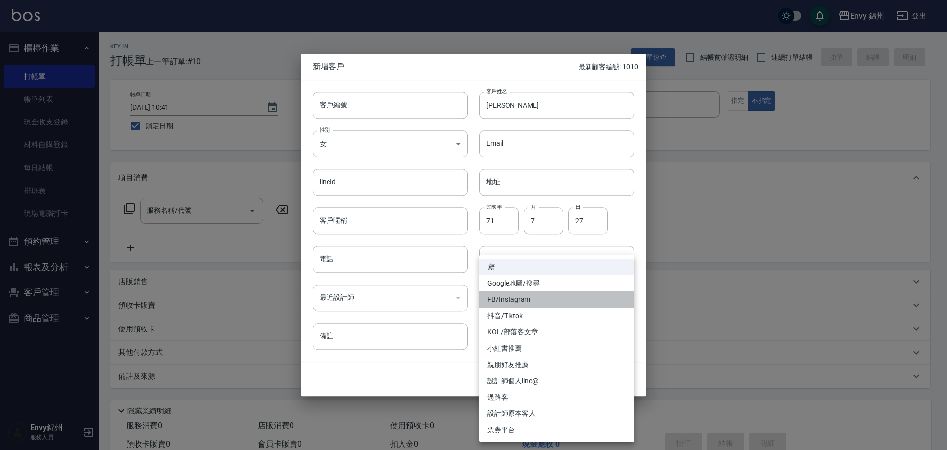
click at [519, 297] on li "FB/Instagram" at bounding box center [557, 299] width 155 height 16
type input "FB/Instagram"
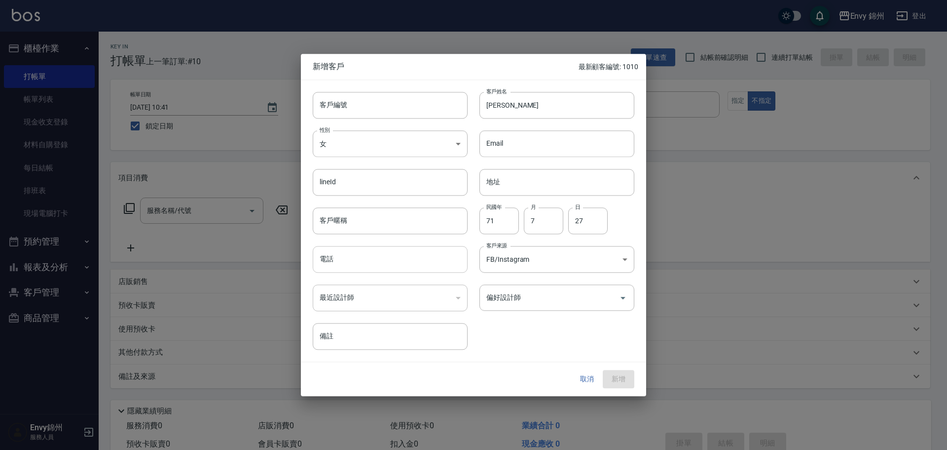
click at [380, 272] on input "電話" at bounding box center [390, 259] width 155 height 27
type input "0958621995"
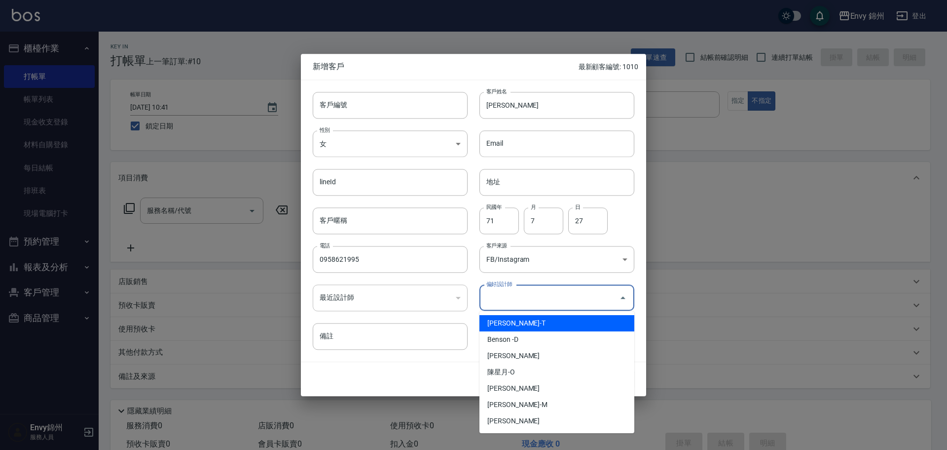
click at [536, 293] on input "偏好設計師" at bounding box center [549, 297] width 131 height 17
click at [534, 323] on li "[PERSON_NAME]-T" at bounding box center [557, 323] width 155 height 16
type input "[PERSON_NAME]"
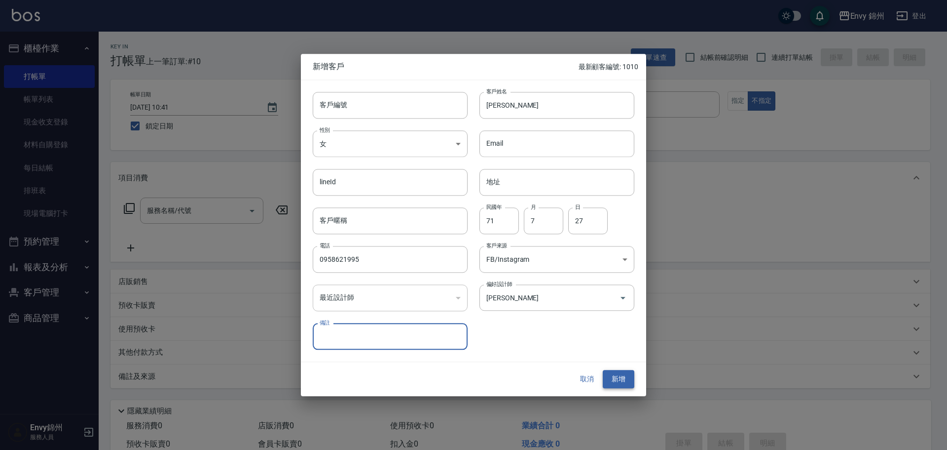
click at [617, 374] on button "新增" at bounding box center [619, 379] width 32 height 18
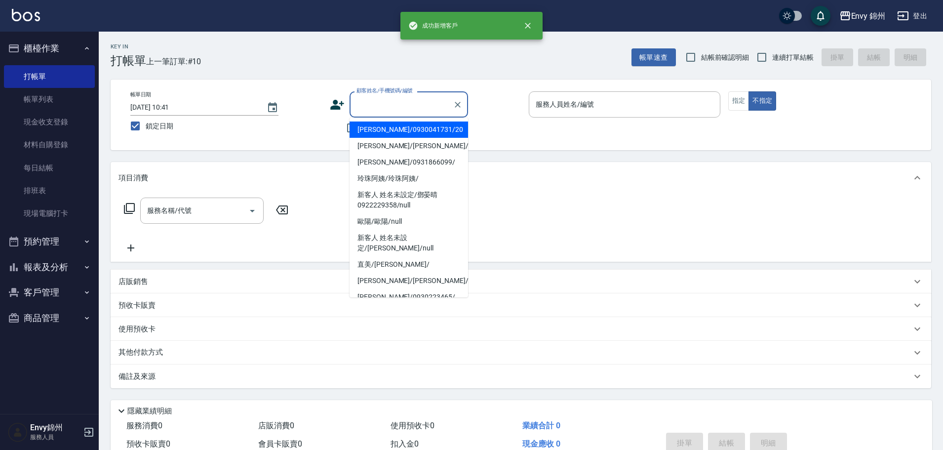
click at [417, 100] on div "顧客姓名/手機號碼/編號 顧客姓名/手機號碼/編號" at bounding box center [408, 104] width 118 height 26
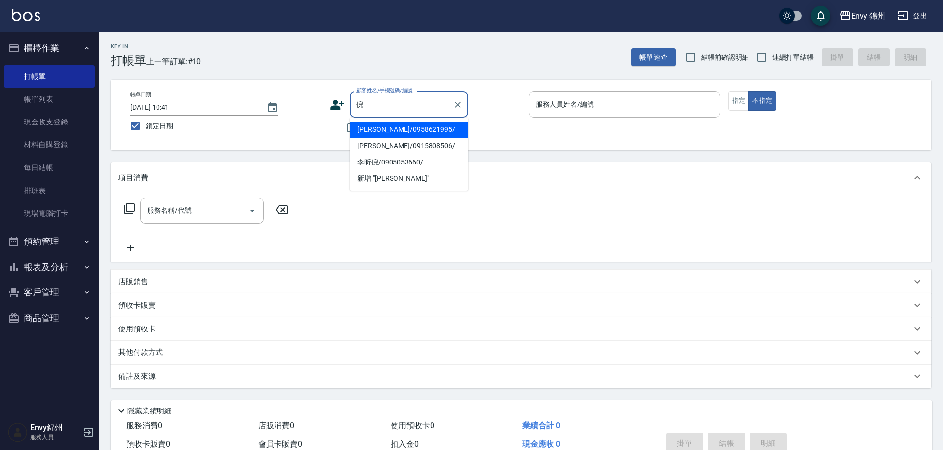
click at [396, 133] on li "[PERSON_NAME]/0958621995/" at bounding box center [408, 129] width 118 height 16
type input "[PERSON_NAME]/0958621995/"
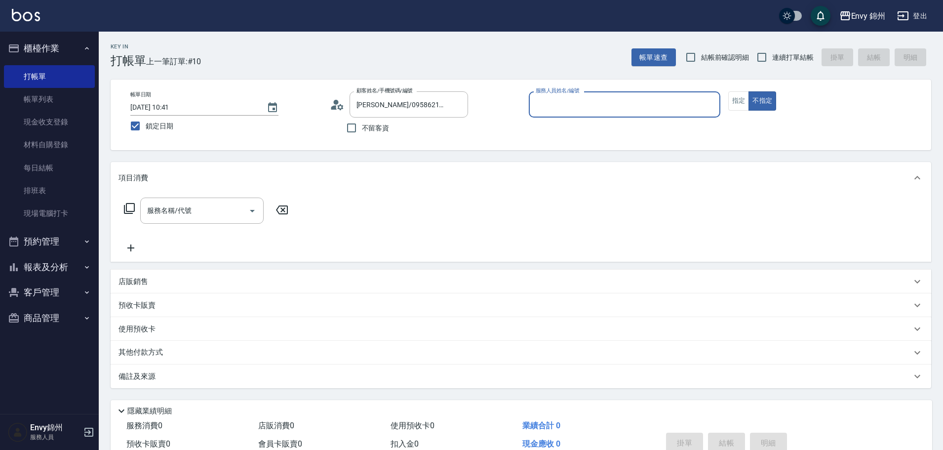
type input "Ting-T"
click at [733, 100] on button "指定" at bounding box center [738, 100] width 21 height 19
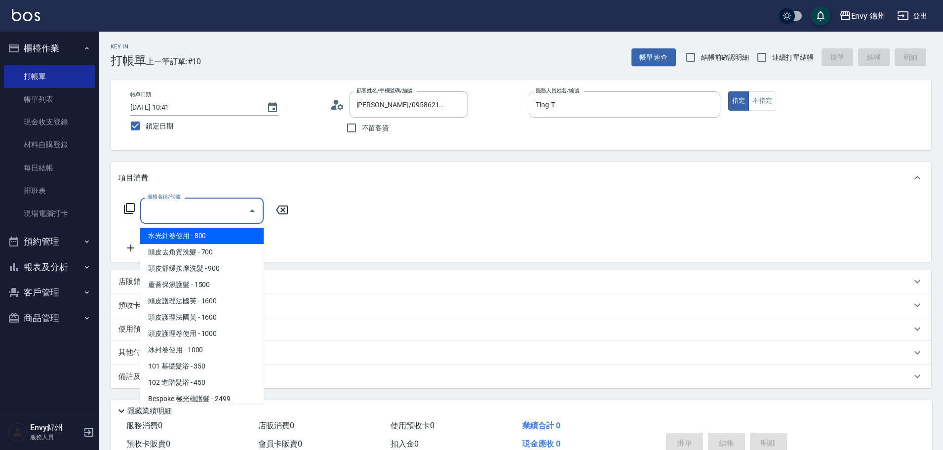
click at [207, 209] on input "服務名稱/代號" at bounding box center [195, 210] width 100 height 17
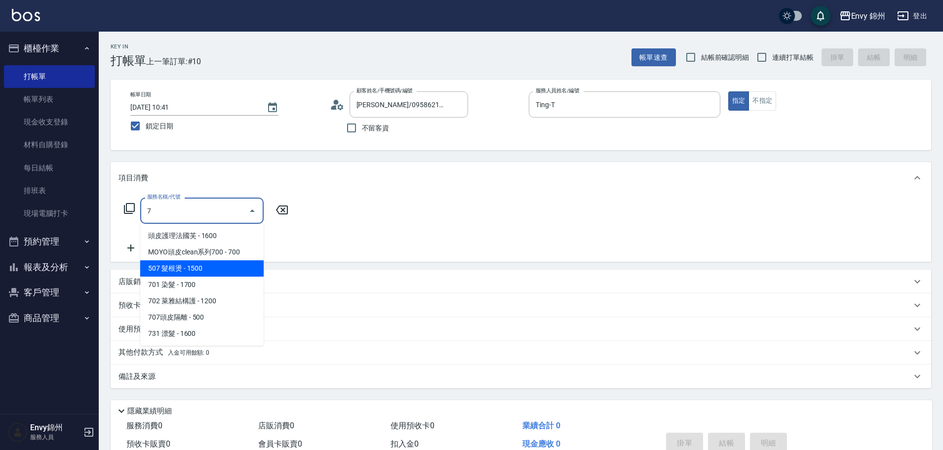
drag, startPoint x: 204, startPoint y: 277, endPoint x: 241, endPoint y: 242, distance: 51.7
click at [203, 277] on span "701 染髮 - 1700" at bounding box center [201, 284] width 123 height 16
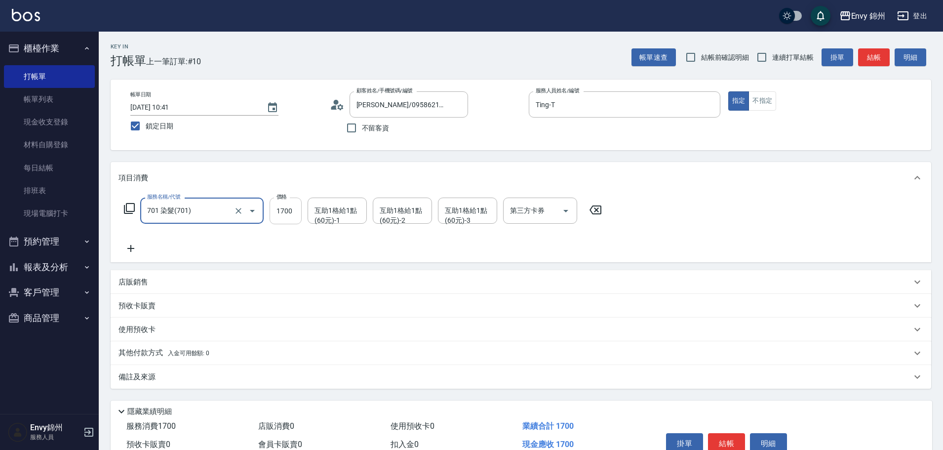
type input "701 染髮(701)"
click at [284, 213] on input "1700" at bounding box center [285, 210] width 32 height 27
type input "1080"
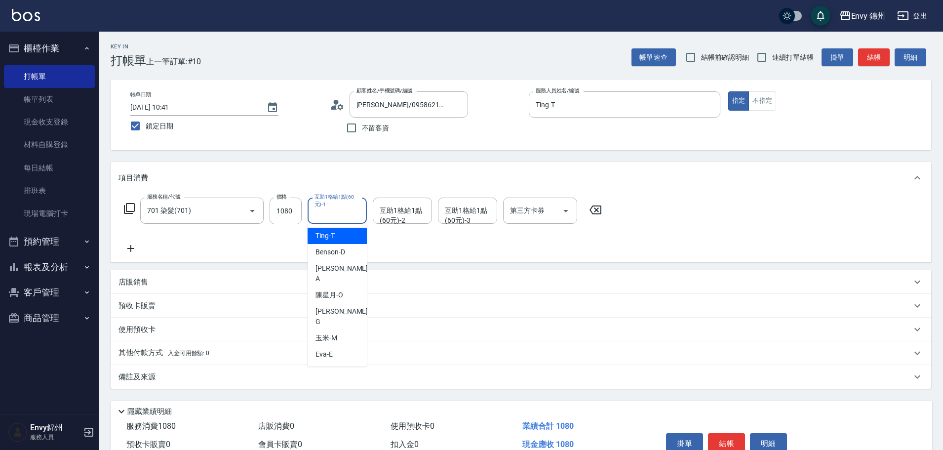
click at [324, 209] on div "互助1格給1點(60元)-1 互助1格給1點(60元)-1" at bounding box center [336, 210] width 59 height 26
click at [326, 330] on div "玉米 -M" at bounding box center [336, 338] width 59 height 16
type input "玉米-M"
click at [397, 214] on div "互助1格給1點(60元)-2 互助1格給1點(60元)-2" at bounding box center [402, 210] width 59 height 26
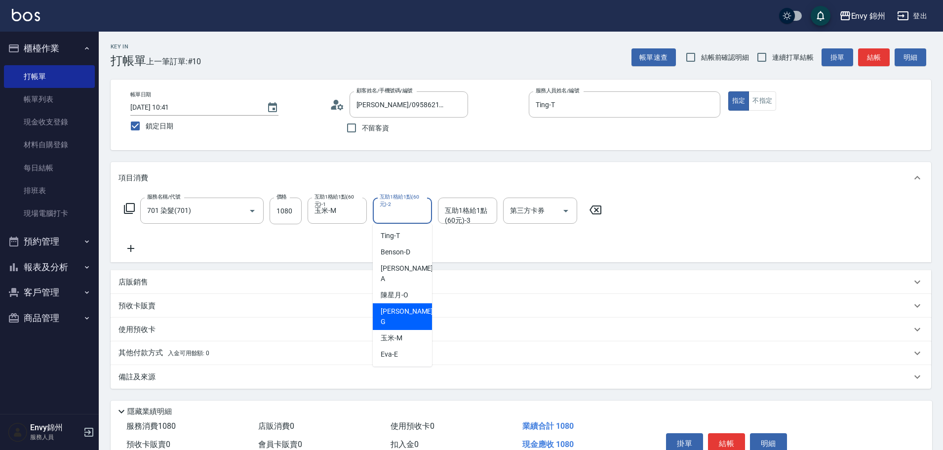
click at [402, 303] on div "[PERSON_NAME]" at bounding box center [402, 316] width 59 height 27
type input "[PERSON_NAME]"
click at [299, 380] on div "備註及來源" at bounding box center [514, 377] width 793 height 10
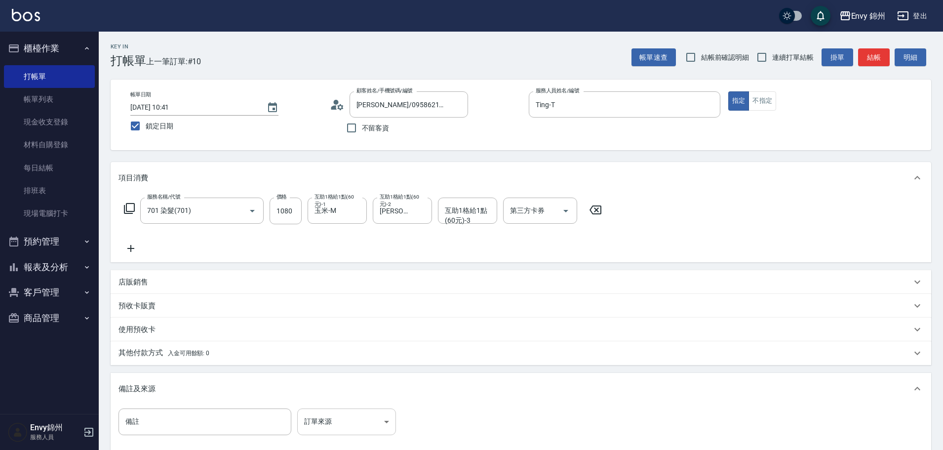
click at [358, 419] on body "Envy 錦州 登出 櫃檯作業 打帳單 帳單列表 現金收支登錄 材料自購登錄 每日結帳 排班表 現場電腦打卡 預約管理 預約管理 單日預約紀錄 單週預約紀錄 …" at bounding box center [471, 281] width 943 height 562
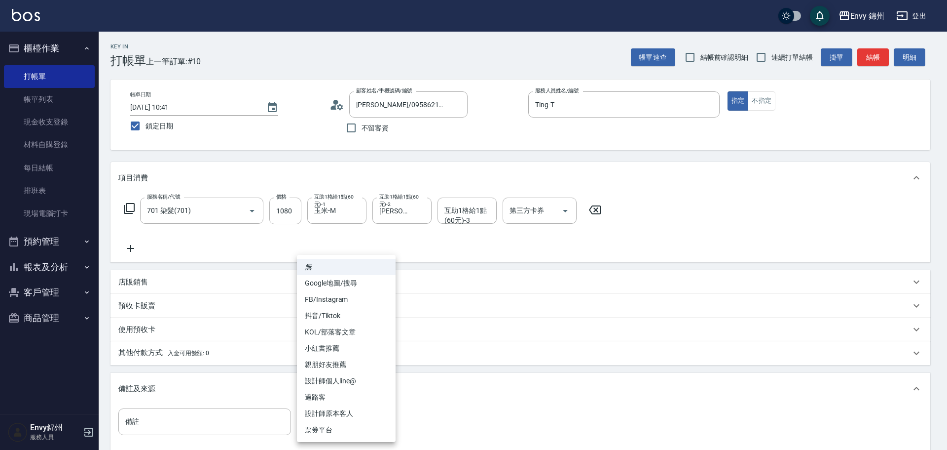
click at [369, 415] on li "設計師原本客人" at bounding box center [346, 413] width 99 height 16
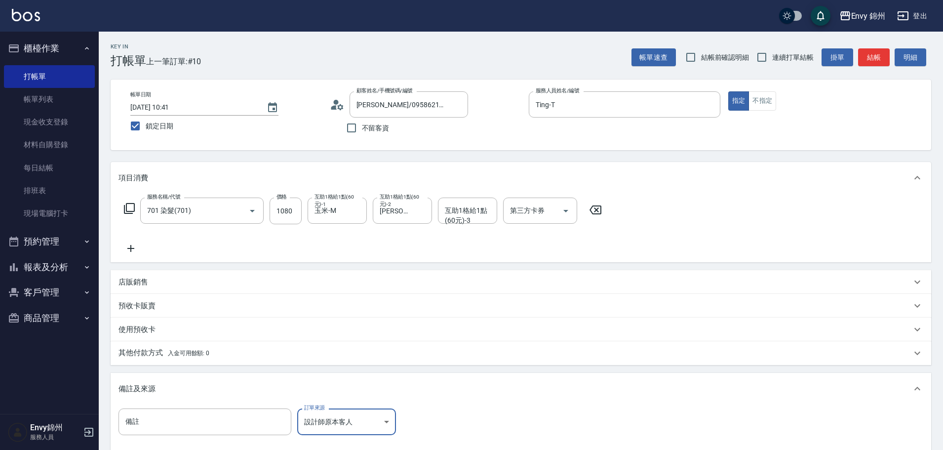
scroll to position [116, 0]
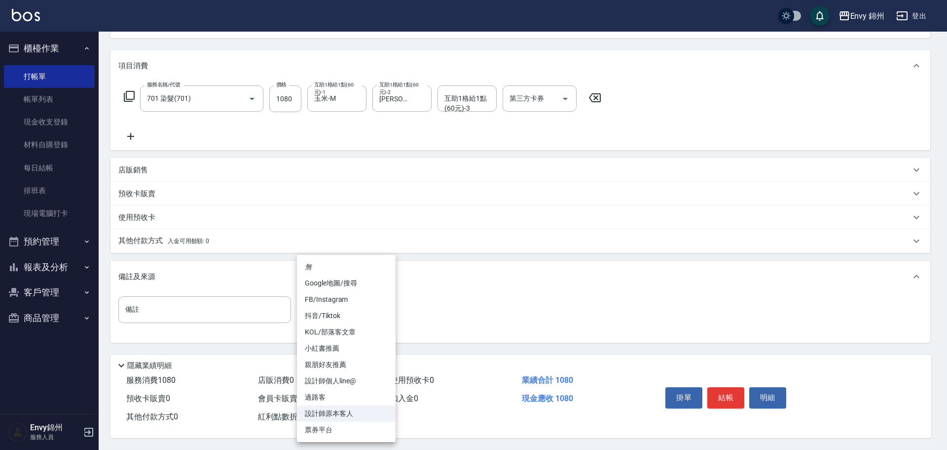
click at [351, 311] on body "Envy 錦州 登出 櫃檯作業 打帳單 帳單列表 現金收支登錄 材料自購登錄 每日結帳 排班表 現場電腦打卡 預約管理 預約管理 單日預約紀錄 單週預約紀錄 …" at bounding box center [473, 169] width 947 height 562
click at [343, 302] on li "FB/Instagram" at bounding box center [346, 299] width 99 height 16
type input "FB/Instagram"
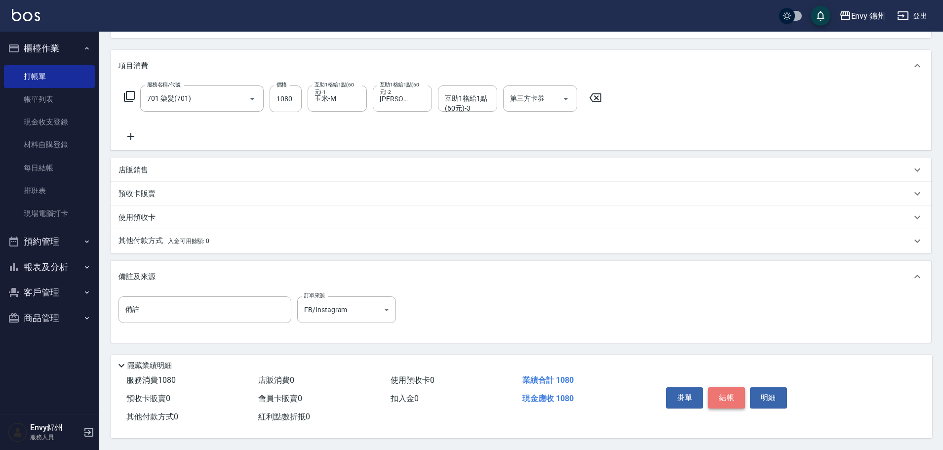
click at [726, 391] on button "結帳" at bounding box center [726, 397] width 37 height 21
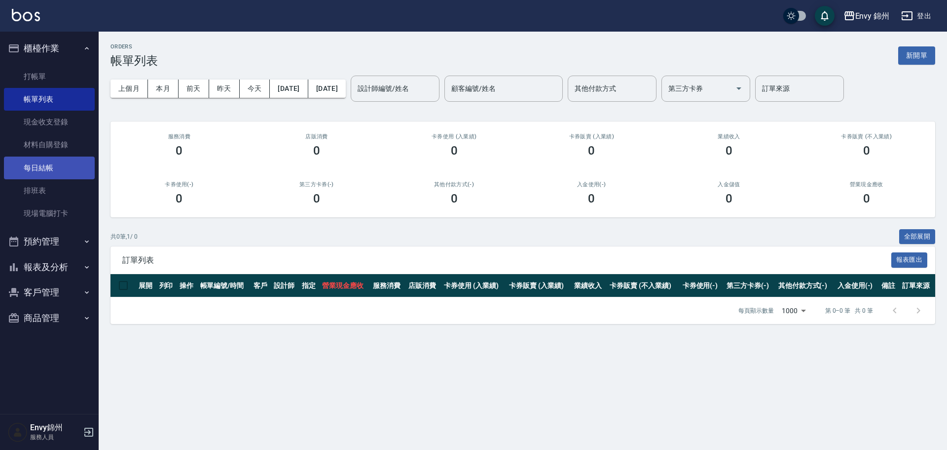
click at [22, 164] on link "每日結帳" at bounding box center [49, 167] width 91 height 23
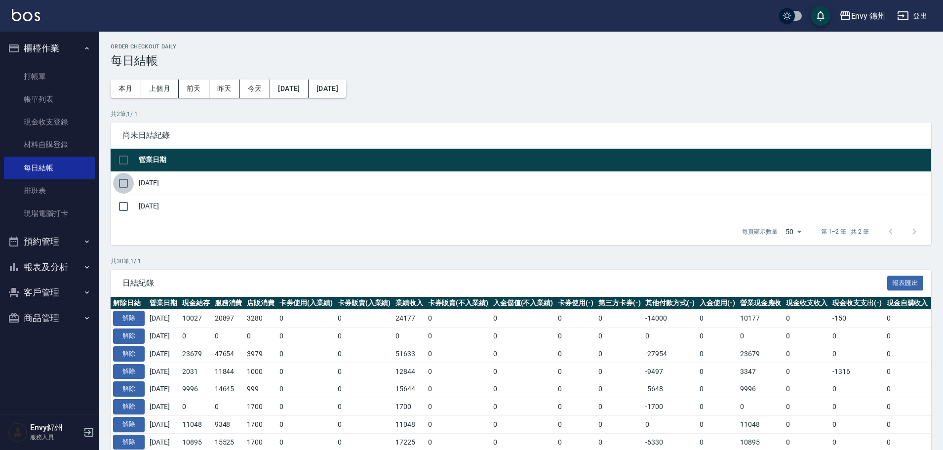
click at [122, 178] on input "checkbox" at bounding box center [123, 183] width 21 height 21
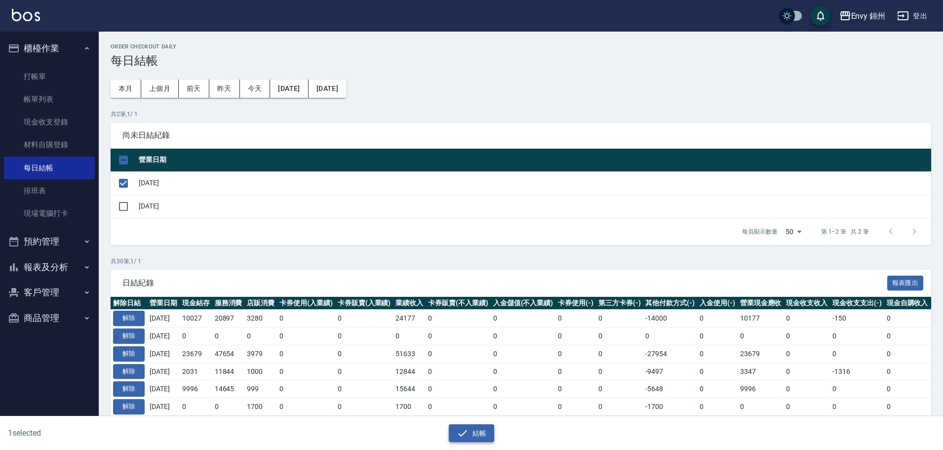
click at [474, 435] on button "結帳" at bounding box center [472, 433] width 46 height 18
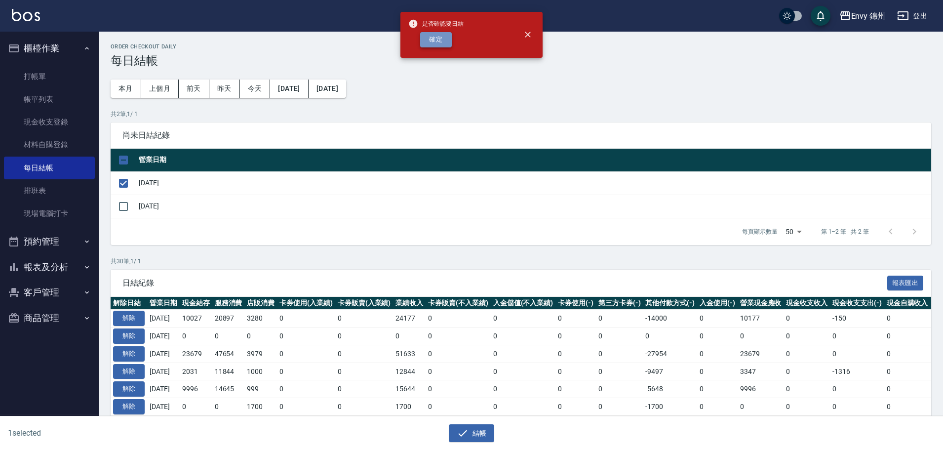
click at [423, 40] on button "確定" at bounding box center [436, 39] width 32 height 15
checkbox input "false"
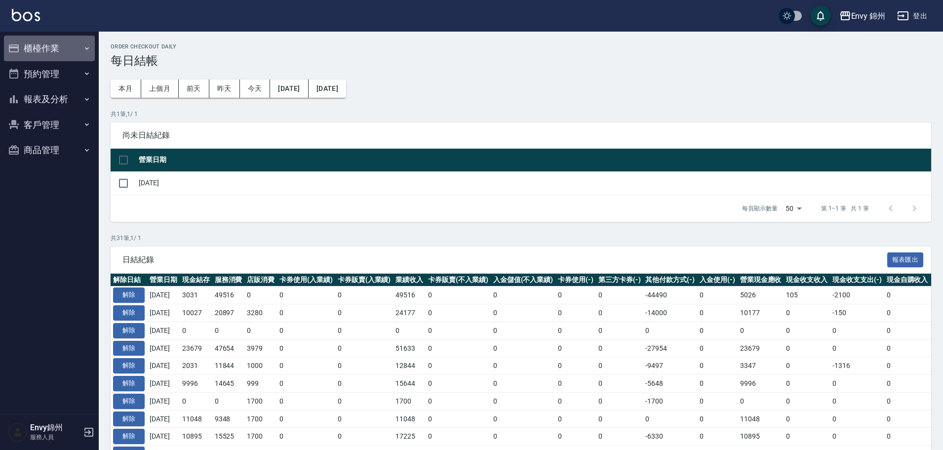
drag, startPoint x: 42, startPoint y: 55, endPoint x: 38, endPoint y: 51, distance: 5.9
click at [41, 52] on button "櫃檯作業" at bounding box center [49, 49] width 91 height 26
